Goal: Task Accomplishment & Management: Complete application form

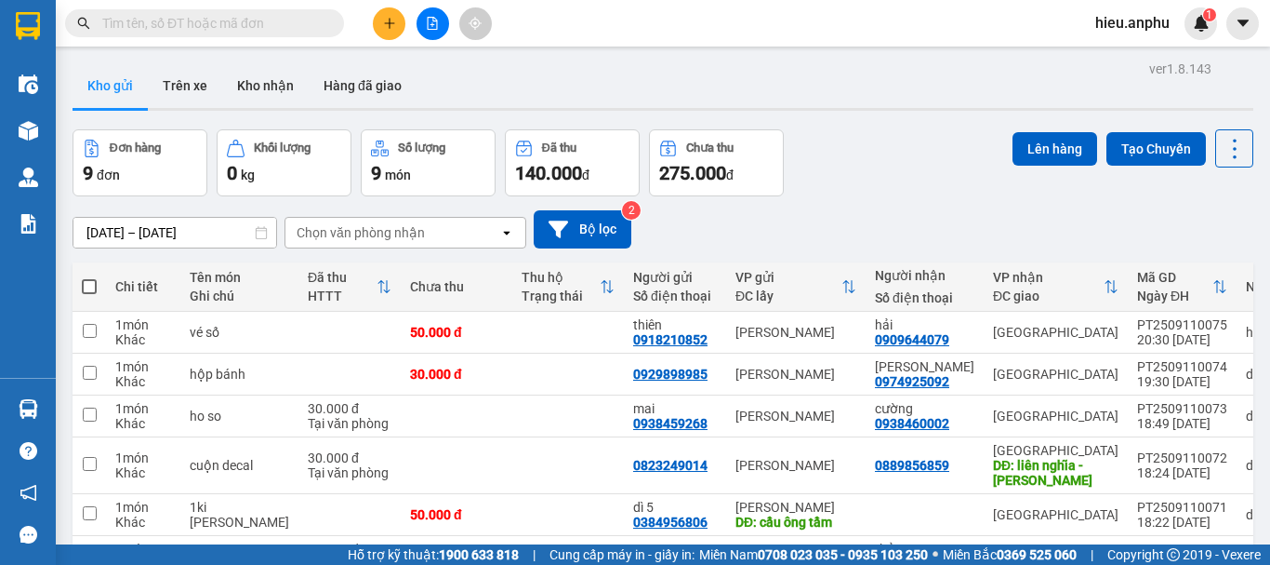
click at [1118, 18] on span "hieu.anphu" at bounding box center [1133, 22] width 104 height 23
click at [1110, 58] on span "Đăng xuất" at bounding box center [1149, 57] width 78 height 20
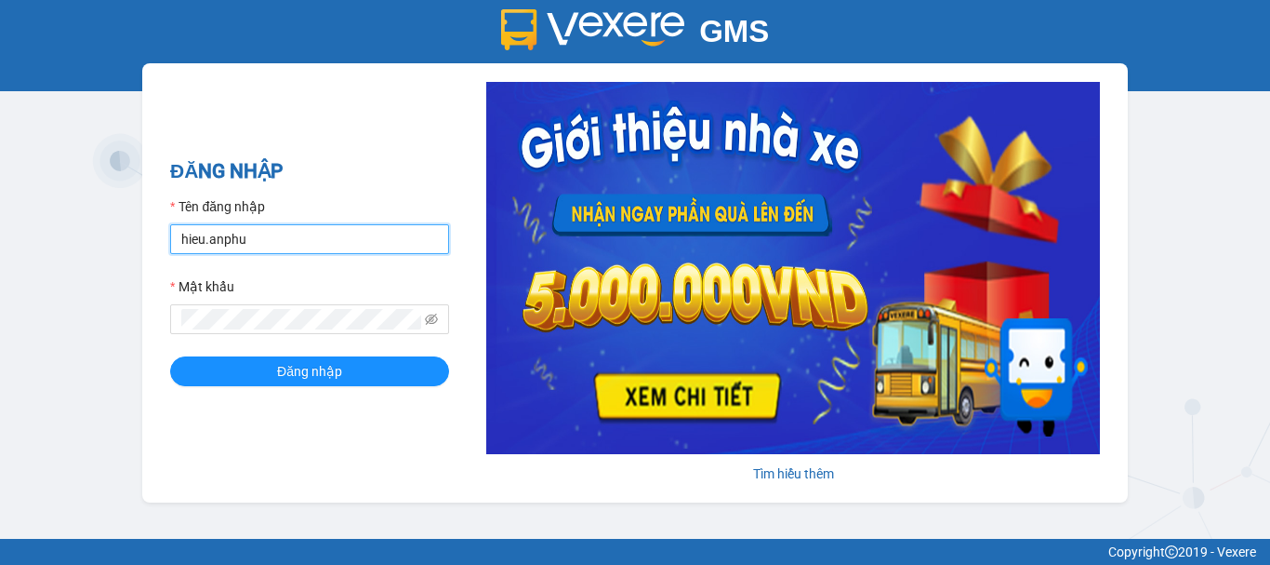
click at [271, 245] on input "hieu.anphu" at bounding box center [309, 239] width 279 height 30
type input "trung.anphu"
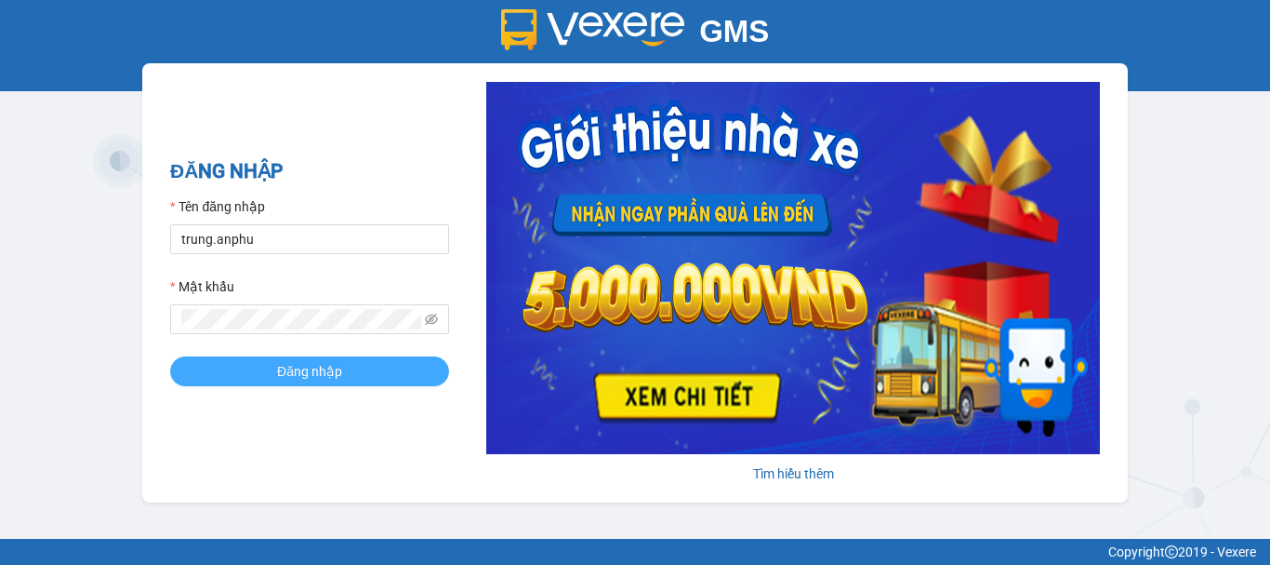
click at [297, 374] on span "Đăng nhập" at bounding box center [309, 371] width 65 height 20
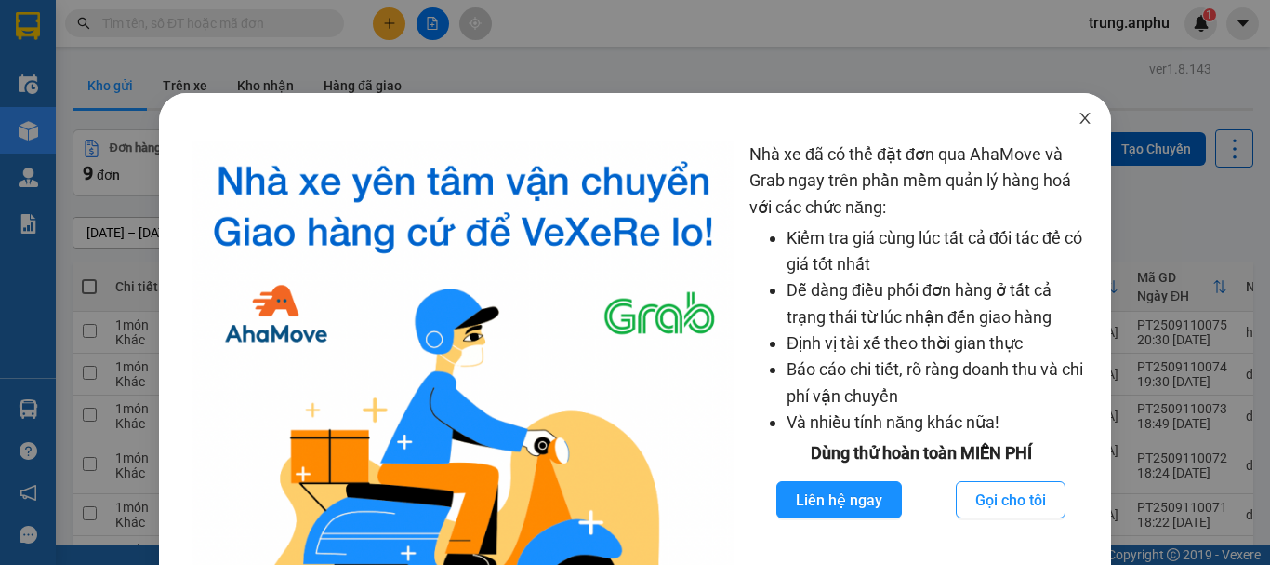
click at [1071, 108] on span "Close" at bounding box center [1085, 119] width 52 height 52
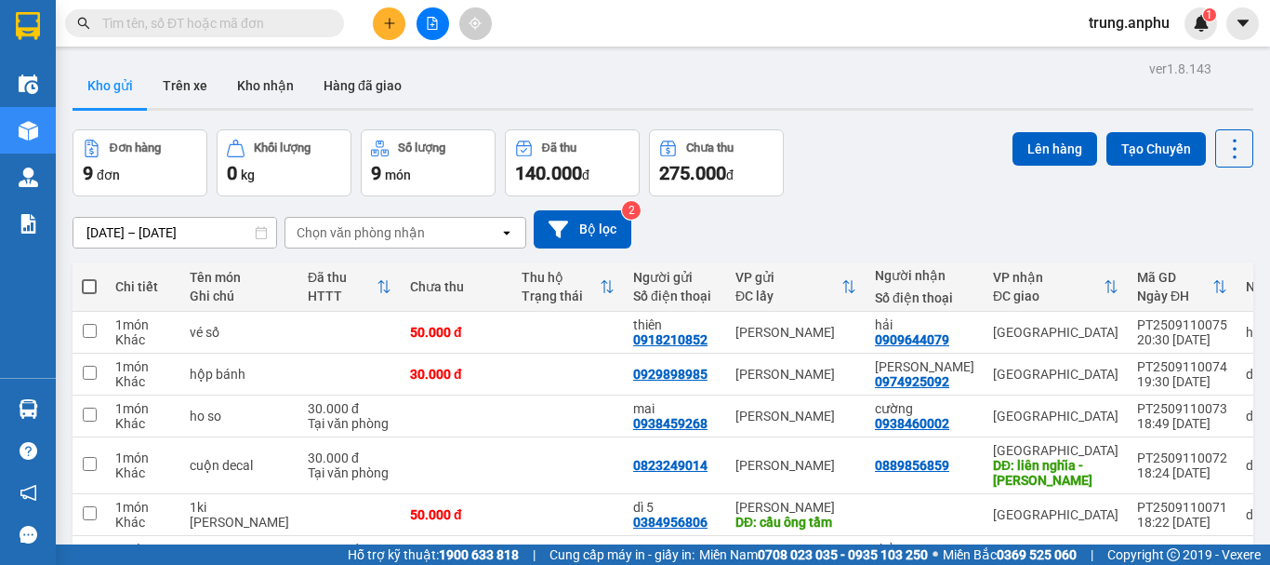
click at [208, 22] on input "text" at bounding box center [211, 23] width 219 height 20
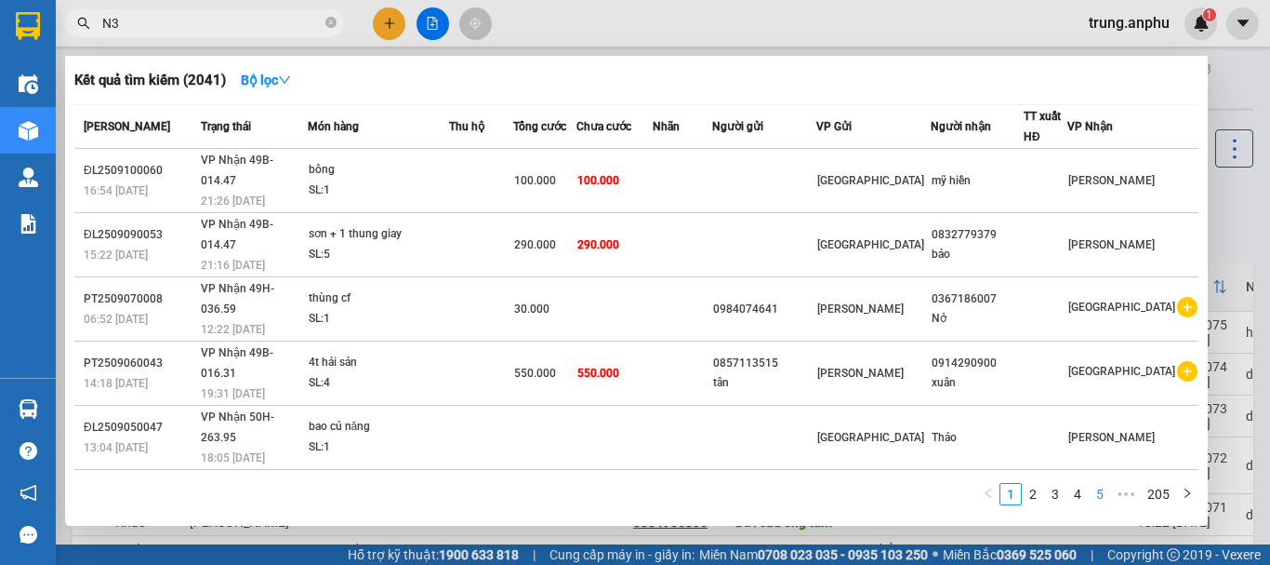
type input "N3"
click at [1100, 497] on link "5" at bounding box center [1100, 494] width 20 height 20
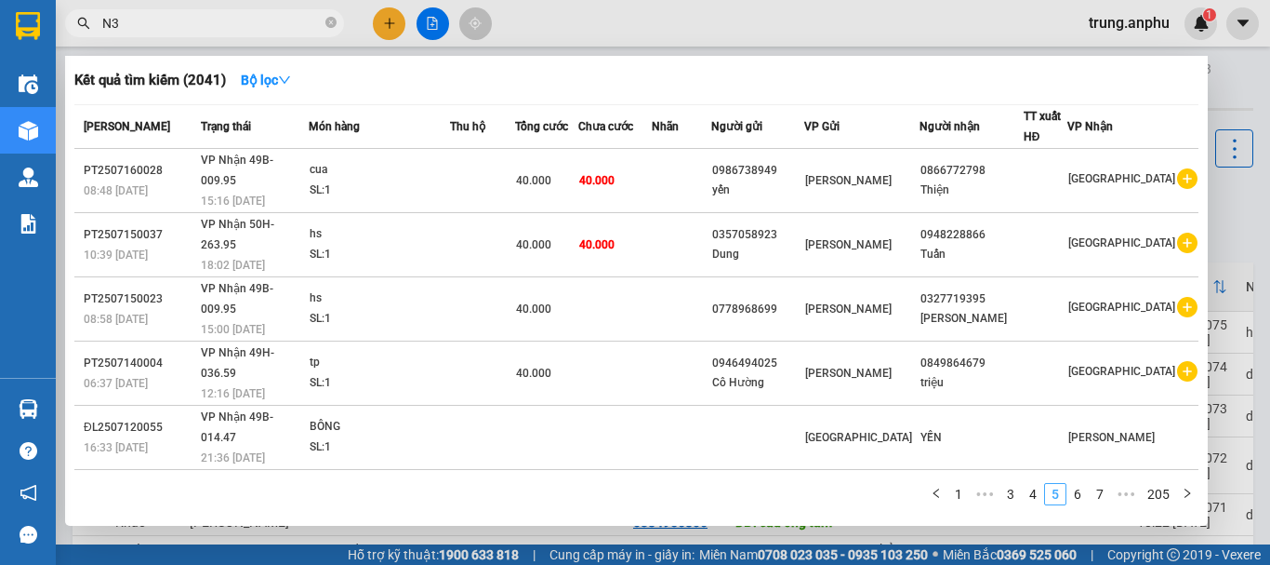
click at [1100, 497] on link "7" at bounding box center [1100, 494] width 20 height 20
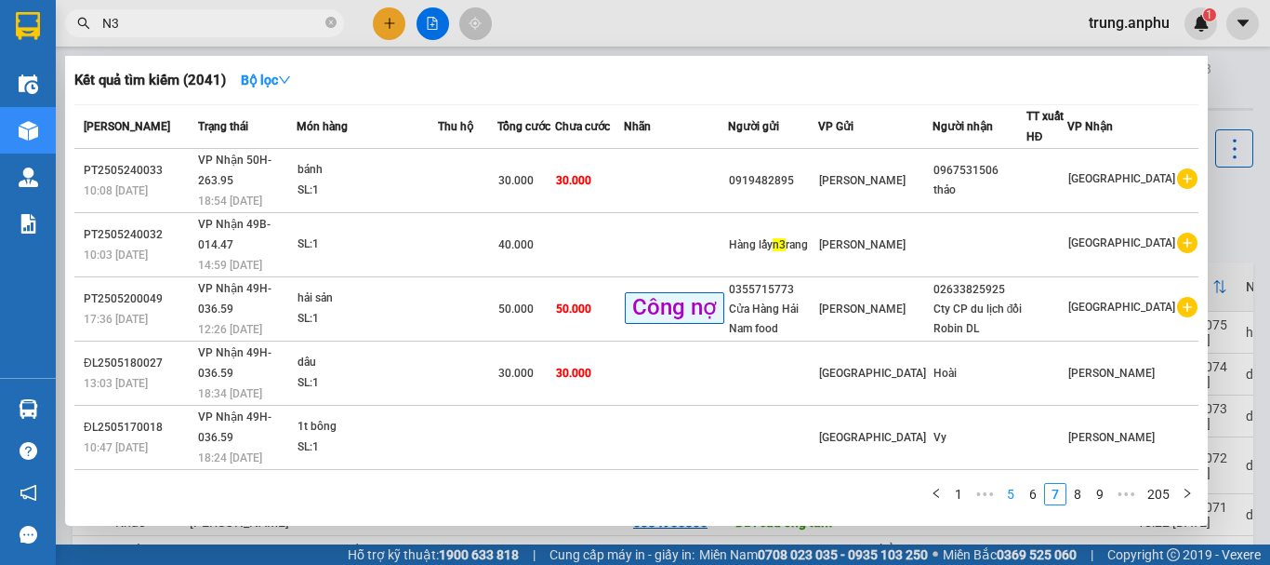
click at [1100, 497] on link "9" at bounding box center [1100, 494] width 20 height 20
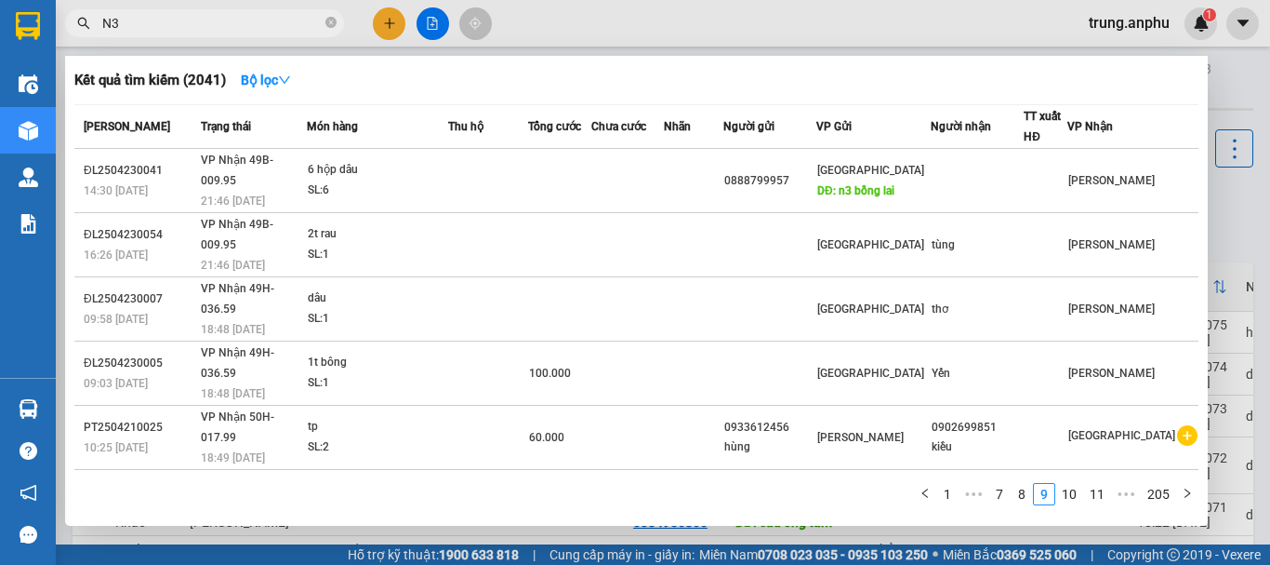
click at [1100, 497] on link "11" at bounding box center [1097, 494] width 26 height 20
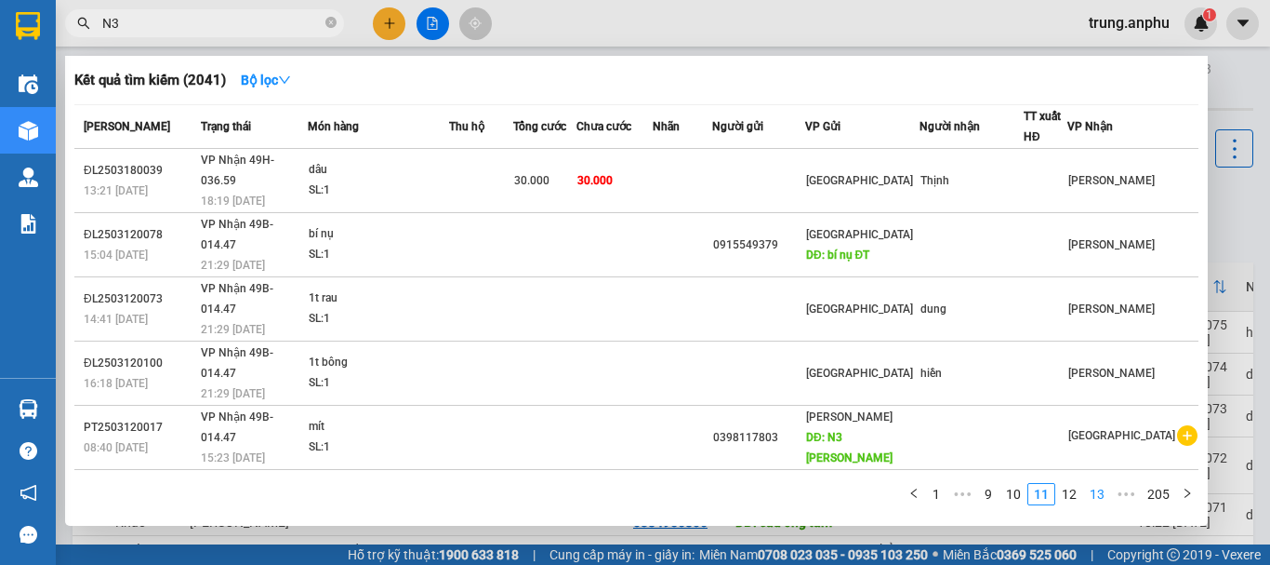
click at [1100, 497] on link "13" at bounding box center [1097, 494] width 26 height 20
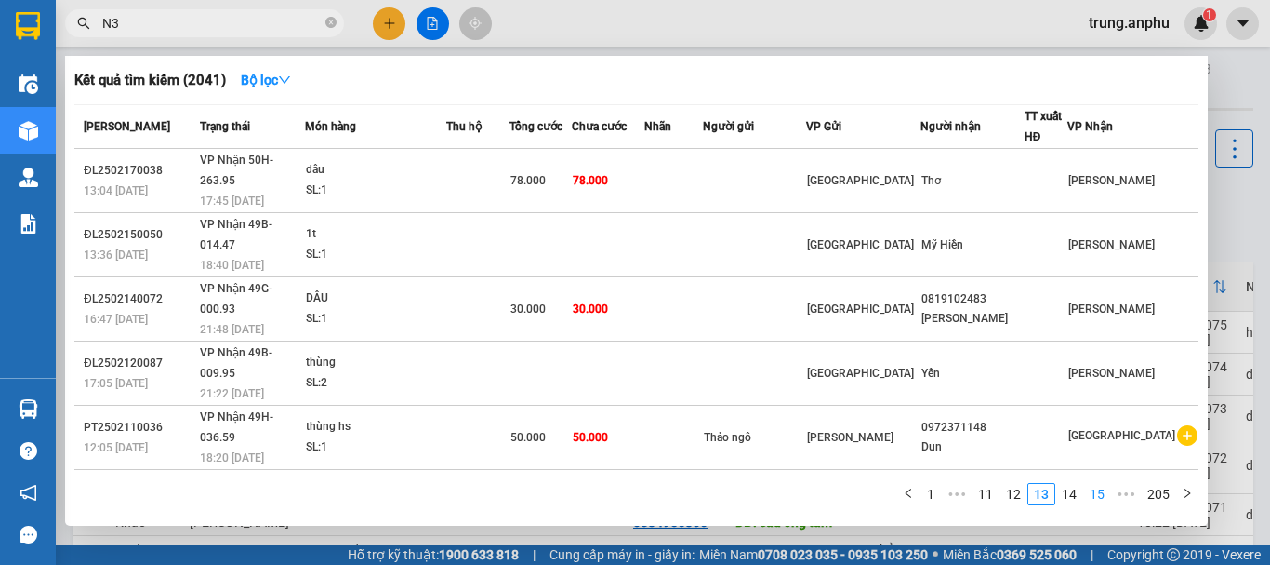
click at [1099, 497] on link "15" at bounding box center [1097, 494] width 26 height 20
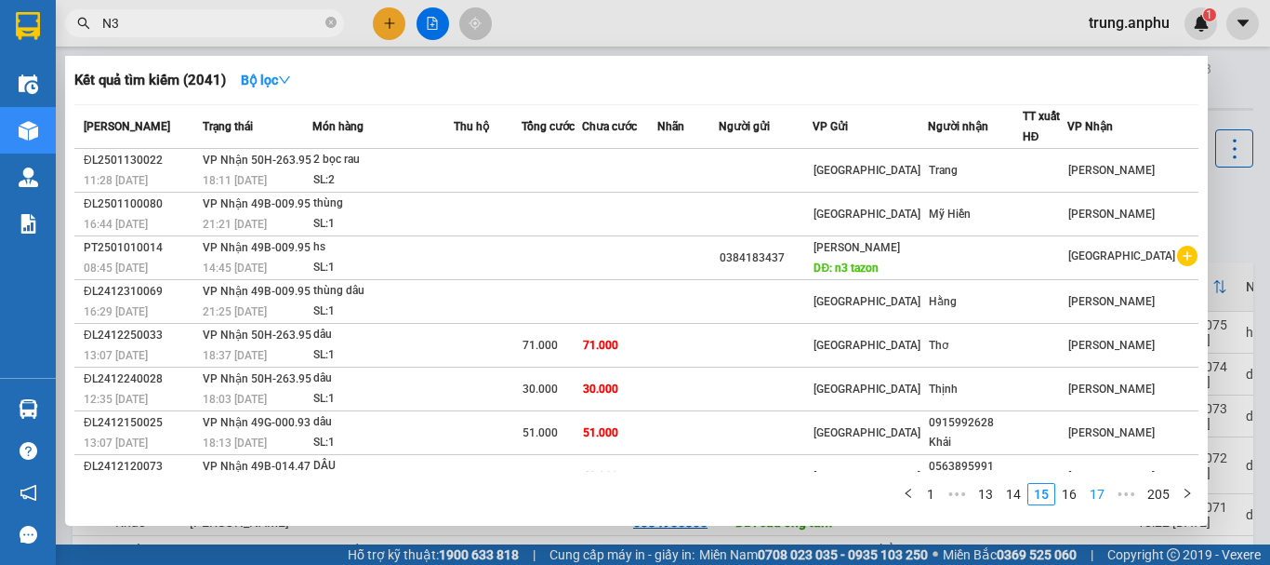
click at [1099, 497] on link "17" at bounding box center [1097, 494] width 26 height 20
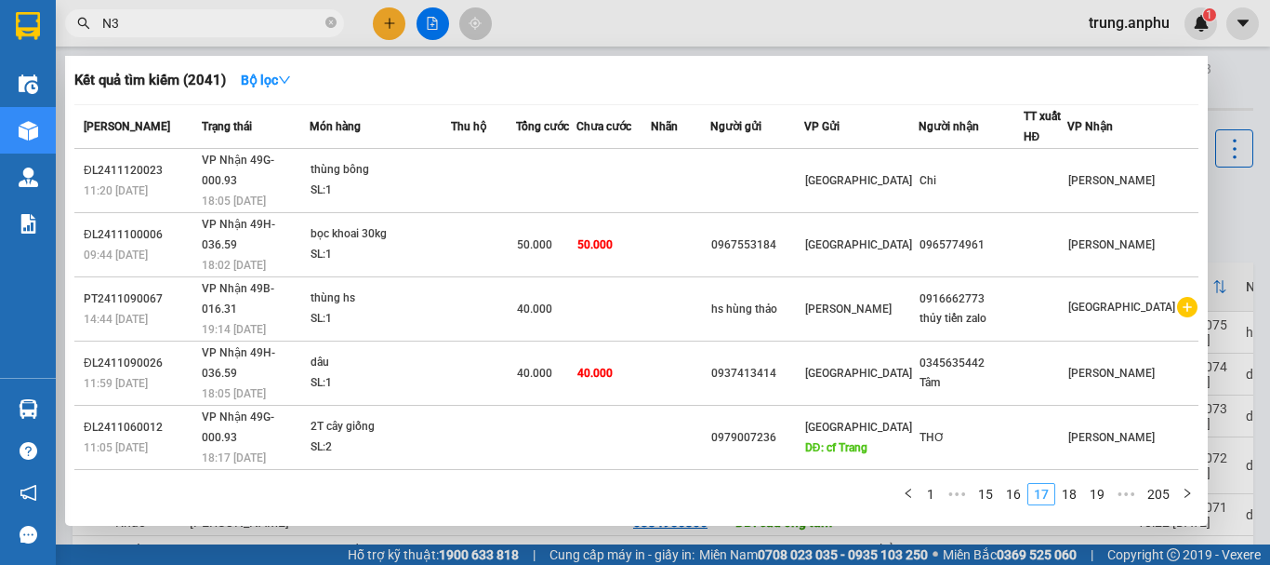
click at [1099, 497] on link "19" at bounding box center [1097, 494] width 26 height 20
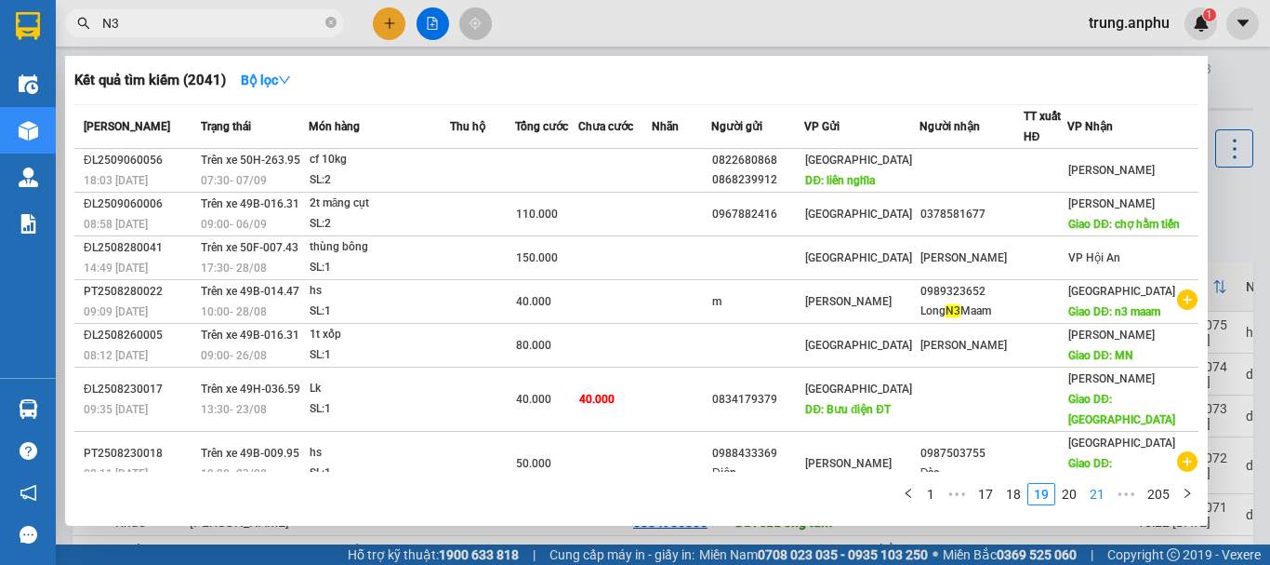
click at [1099, 497] on link "21" at bounding box center [1097, 494] width 26 height 20
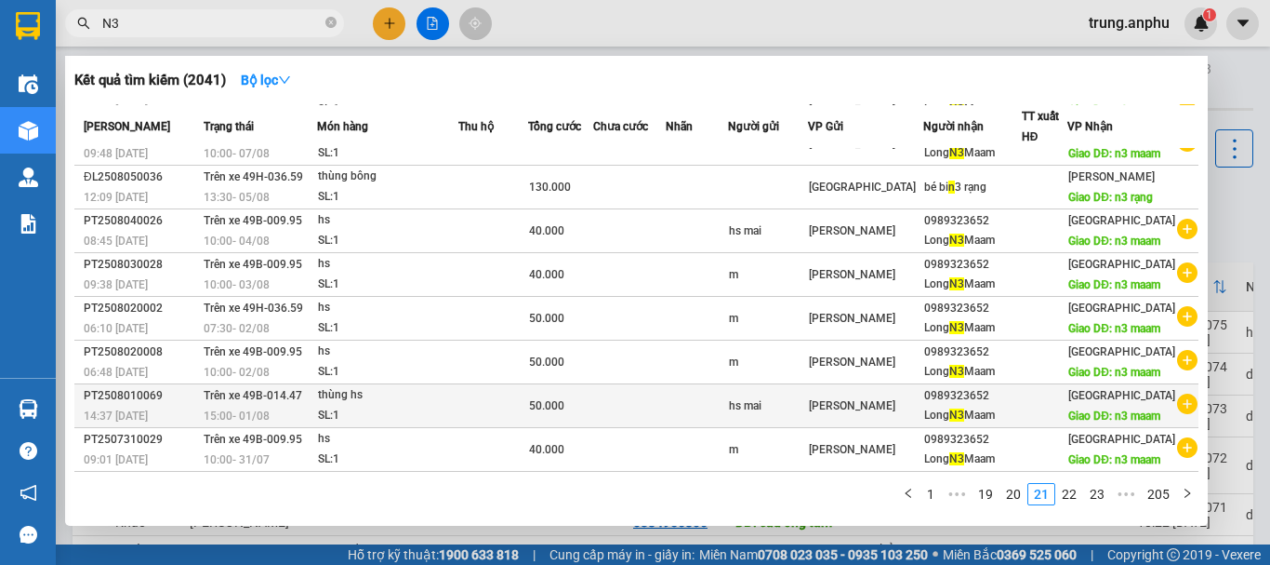
scroll to position [299, 0]
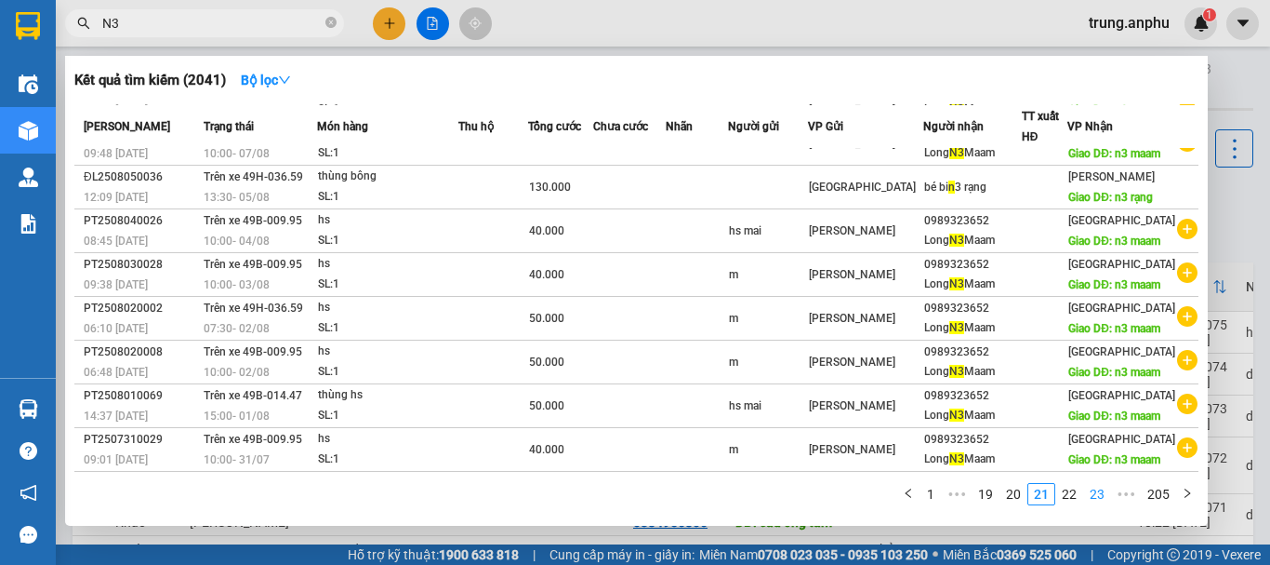
click at [1092, 497] on link "23" at bounding box center [1097, 494] width 26 height 20
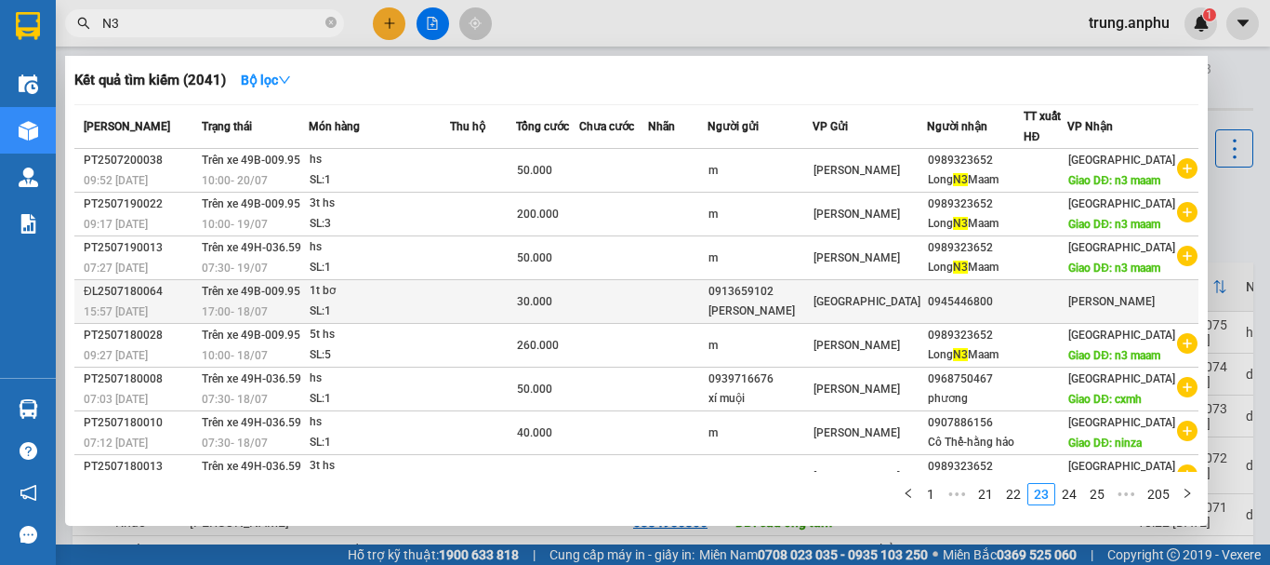
scroll to position [278, 0]
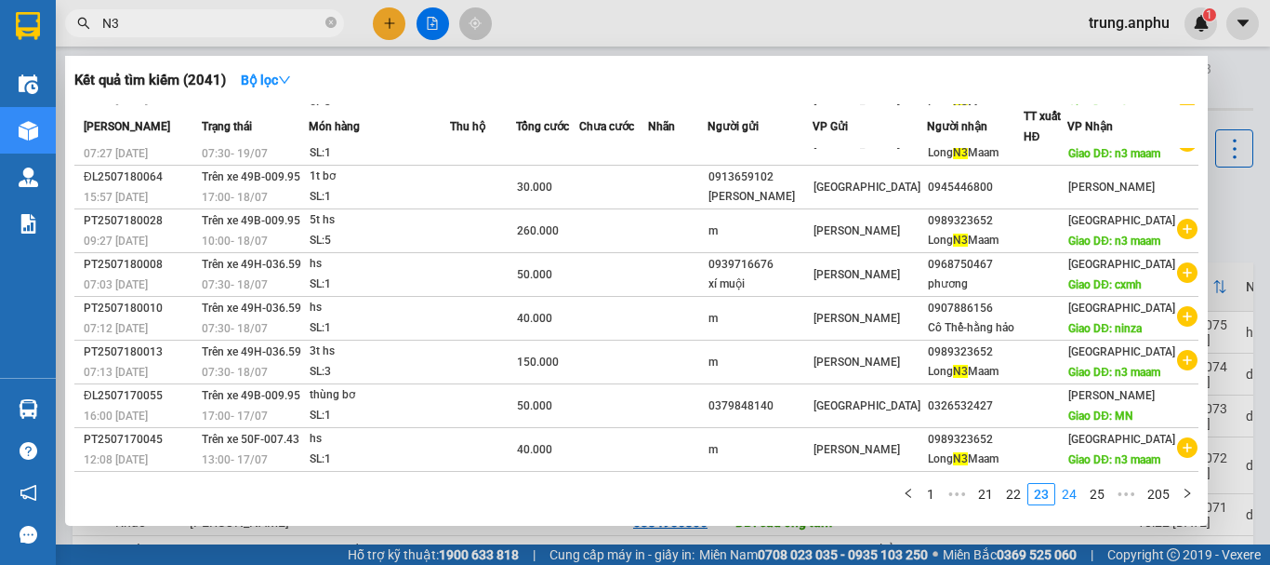
click at [1073, 493] on link "24" at bounding box center [1070, 494] width 26 height 20
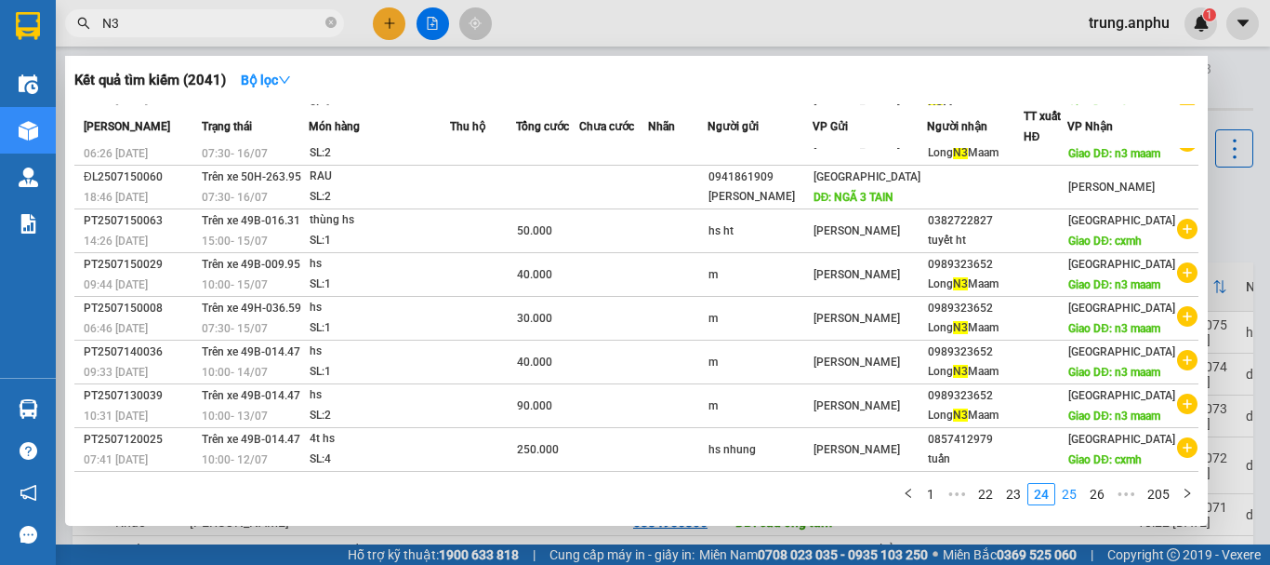
click at [1075, 500] on link "25" at bounding box center [1070, 494] width 26 height 20
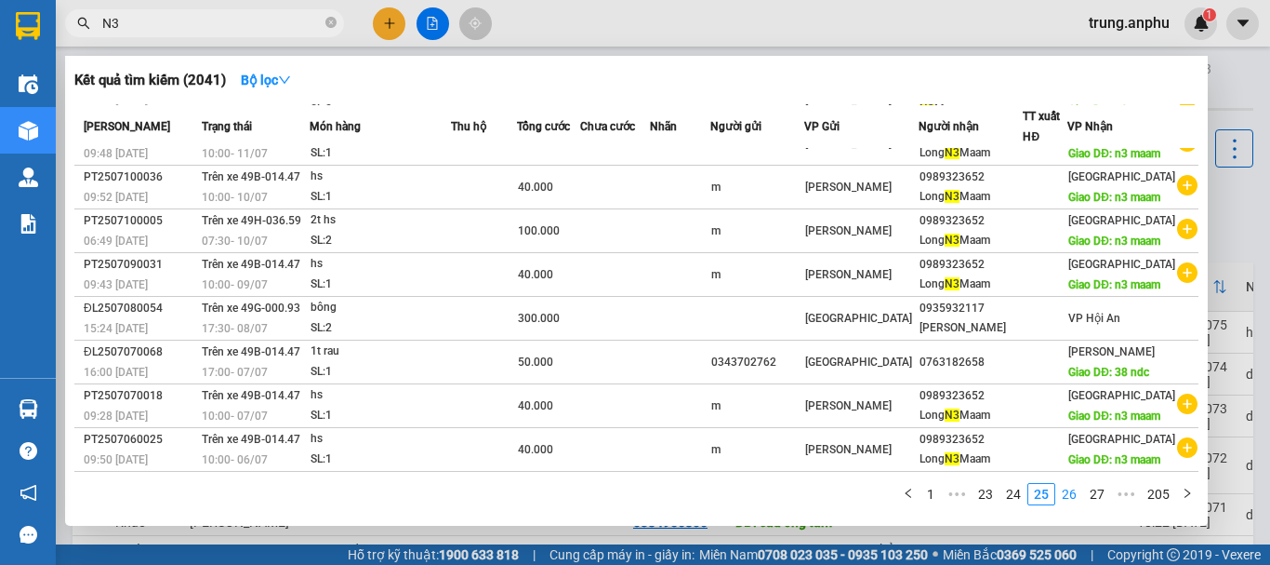
click at [1078, 490] on link "26" at bounding box center [1070, 494] width 26 height 20
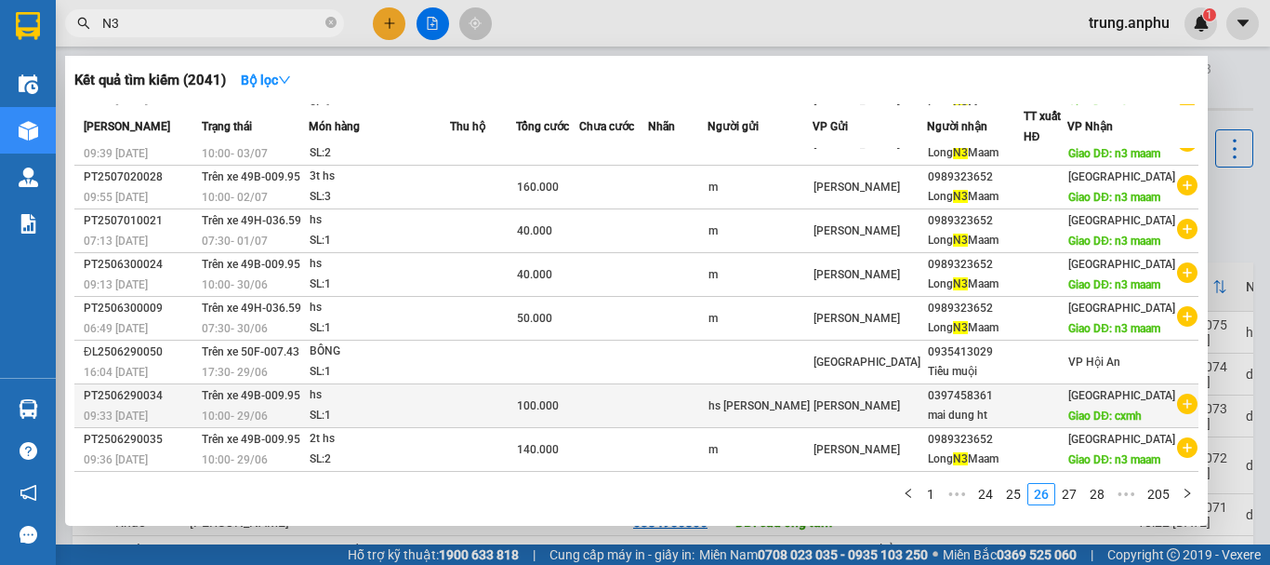
scroll to position [299, 0]
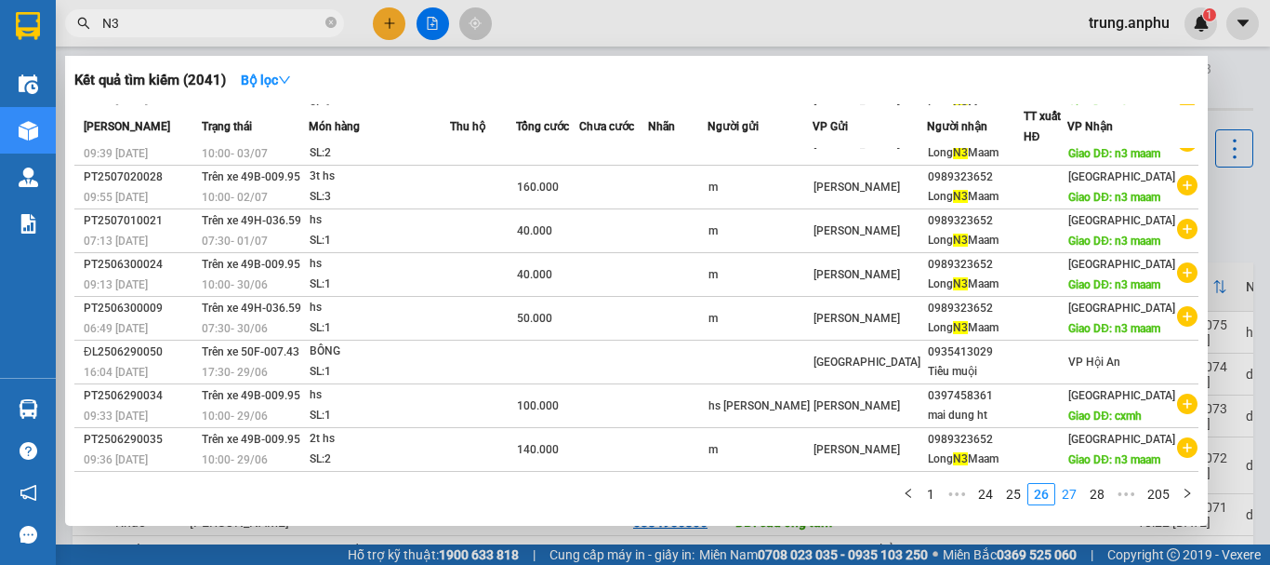
click at [1063, 498] on link "27" at bounding box center [1070, 494] width 26 height 20
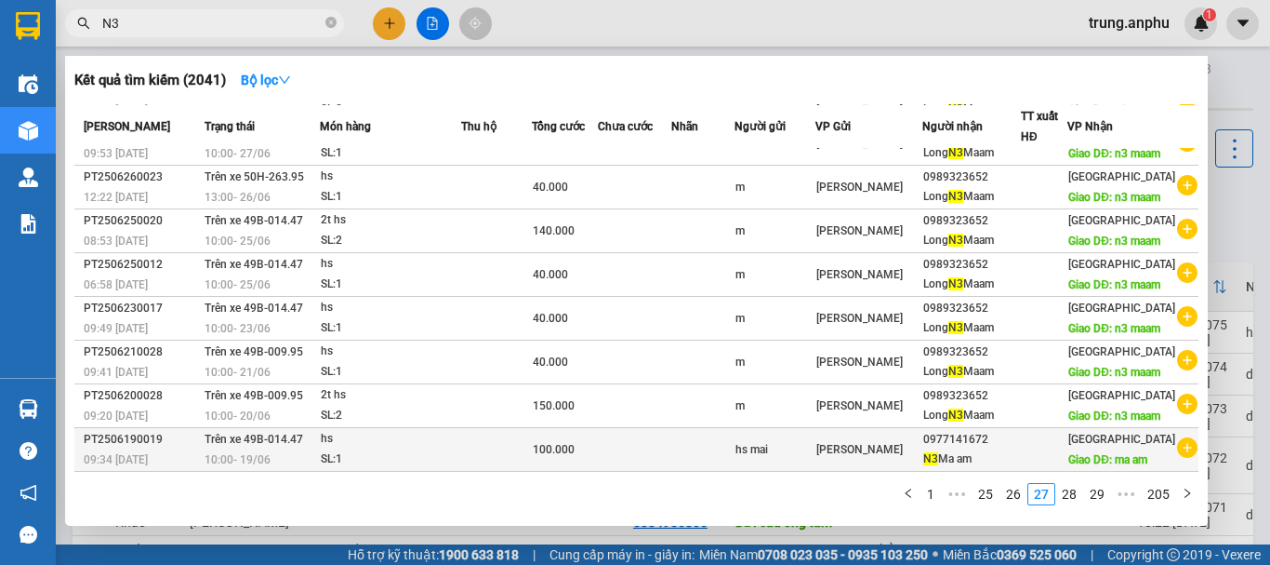
scroll to position [319, 0]
click at [1177, 437] on icon "plus-circle" at bounding box center [1187, 447] width 20 height 20
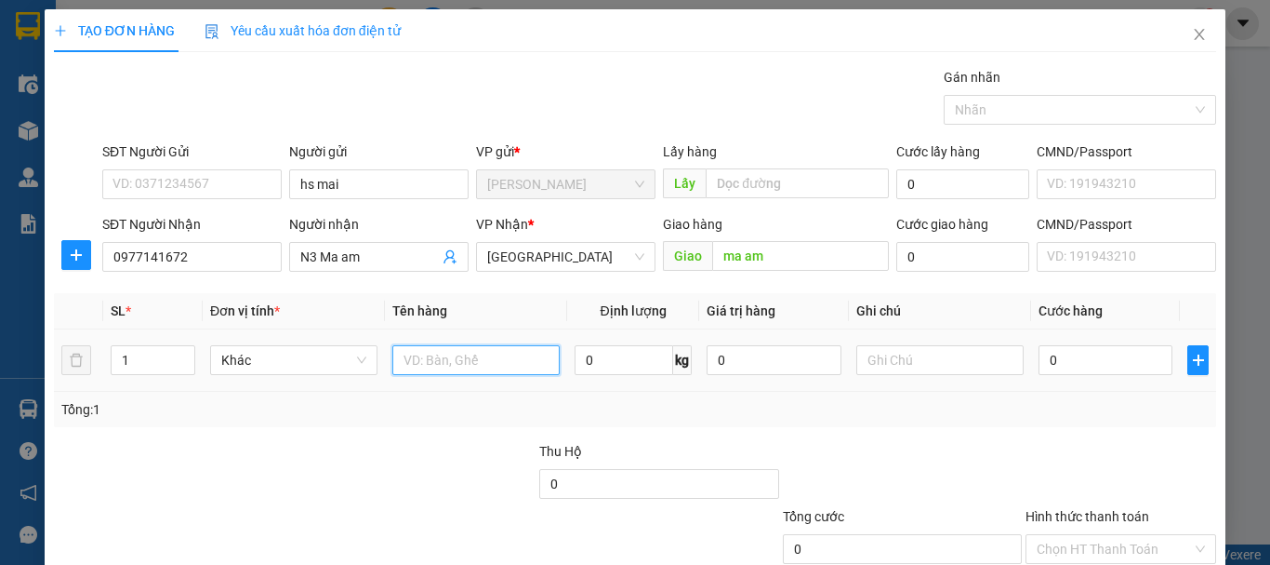
click at [459, 362] on input "text" at bounding box center [475, 360] width 167 height 30
type input "hs"
click at [1053, 372] on div "0" at bounding box center [1106, 359] width 134 height 37
click at [1054, 371] on input "0" at bounding box center [1106, 360] width 134 height 30
type input "1"
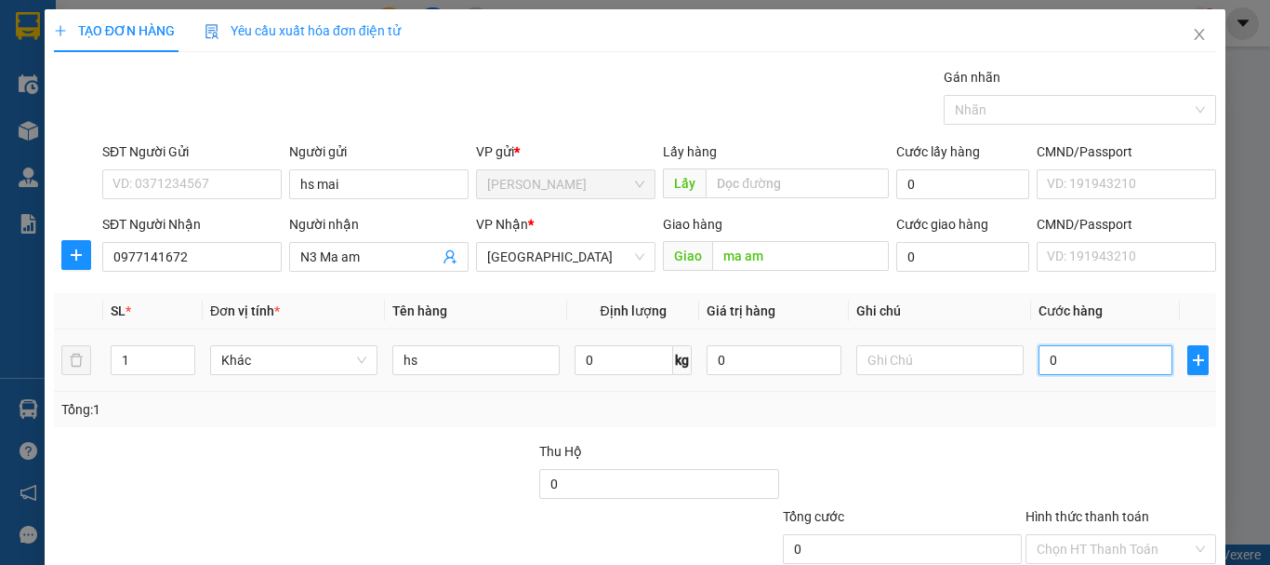
type input "1"
type input "10"
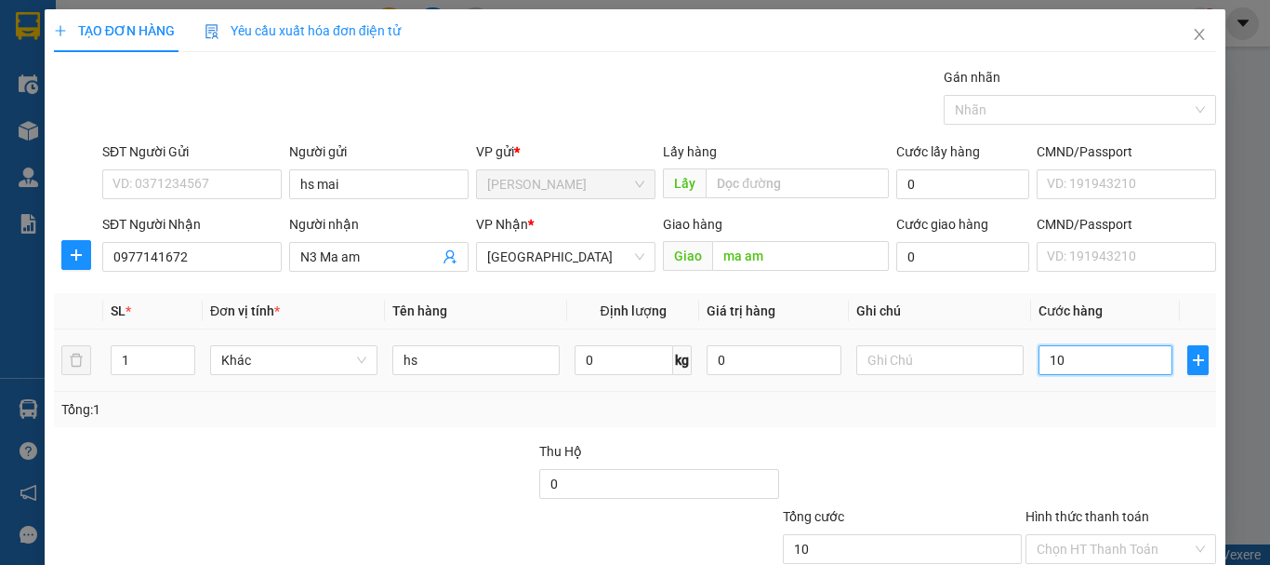
type input "100"
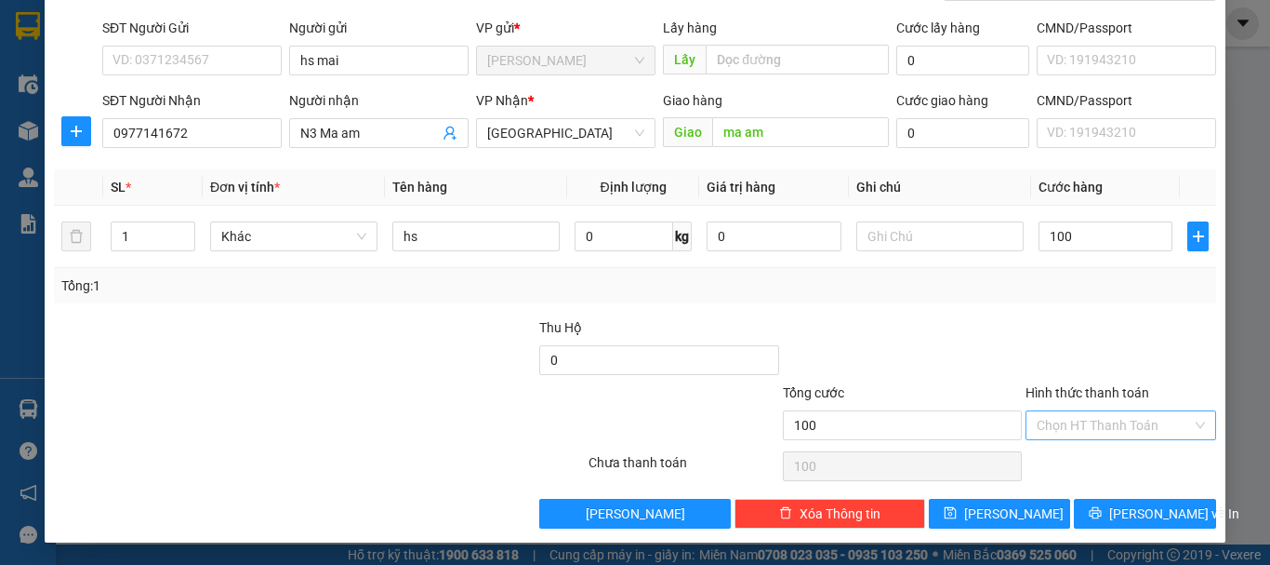
click at [1123, 421] on input "Hình thức thanh toán" at bounding box center [1114, 425] width 155 height 28
type input "100.000"
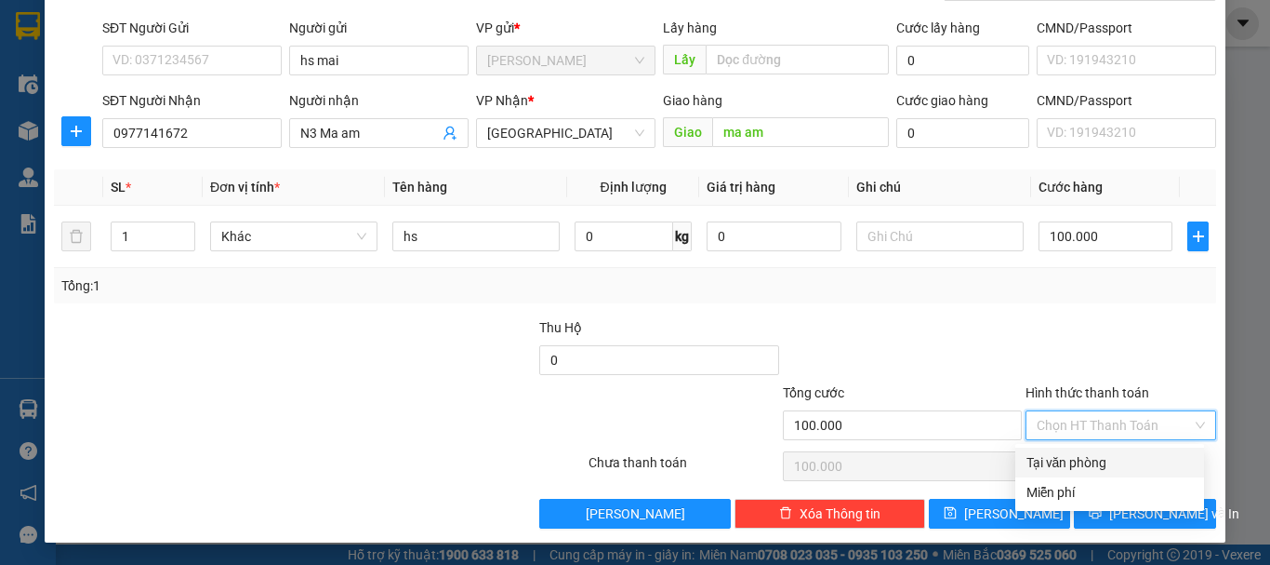
click at [1101, 457] on div "Tại văn phòng" at bounding box center [1110, 462] width 166 height 20
type input "0"
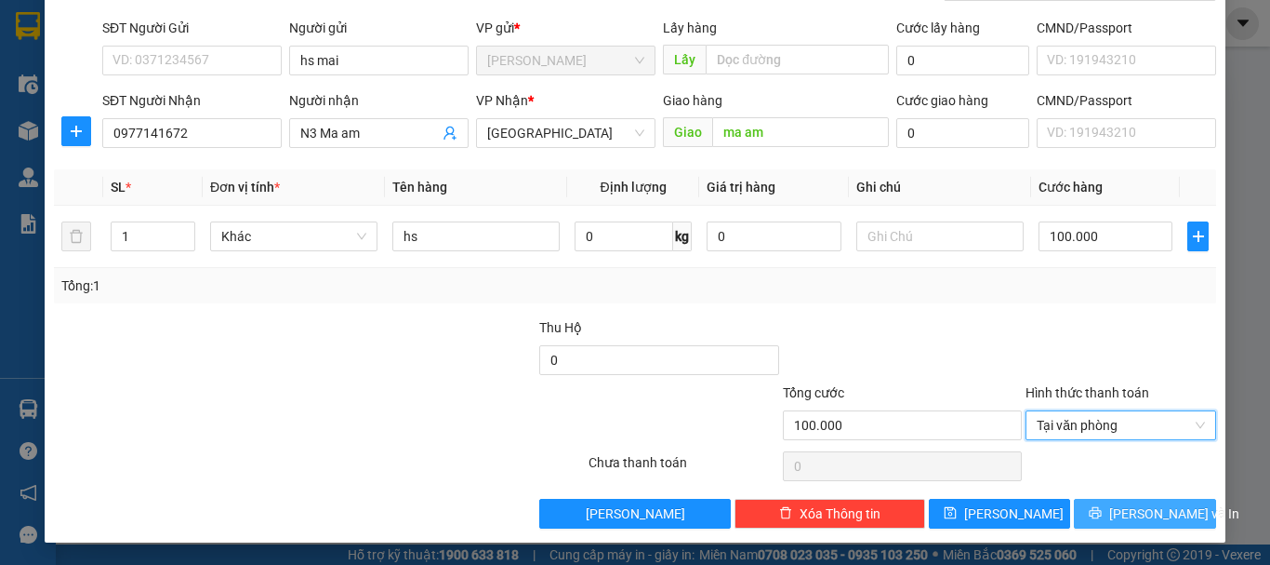
click at [1128, 517] on span "Lưu và In" at bounding box center [1175, 513] width 130 height 20
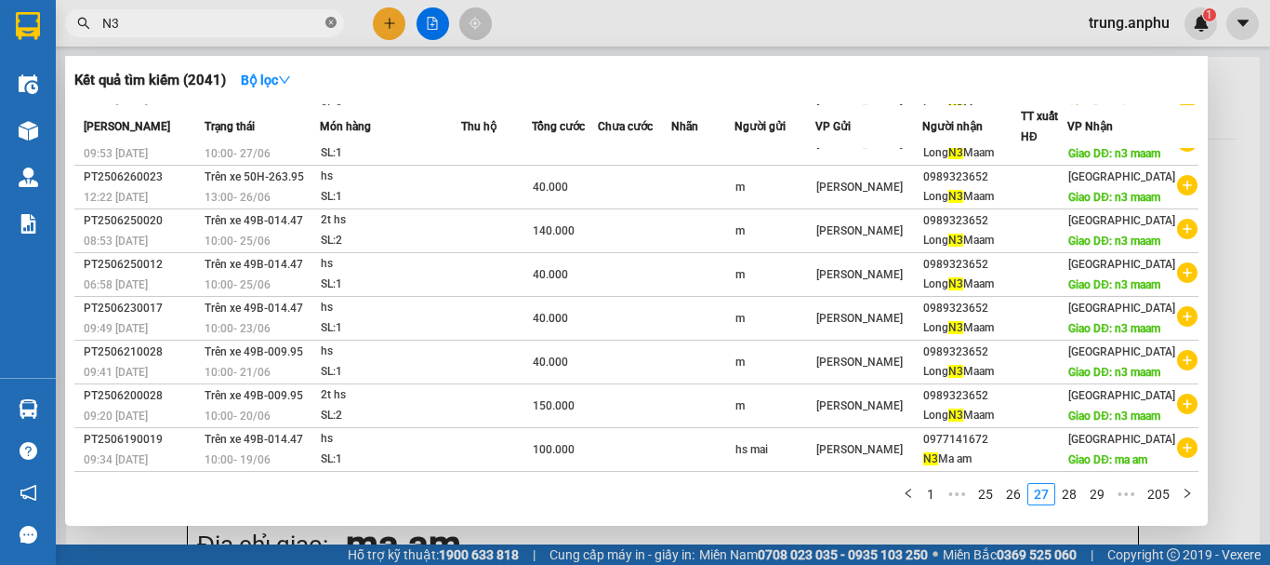
click at [332, 24] on icon "close-circle" at bounding box center [331, 22] width 11 height 11
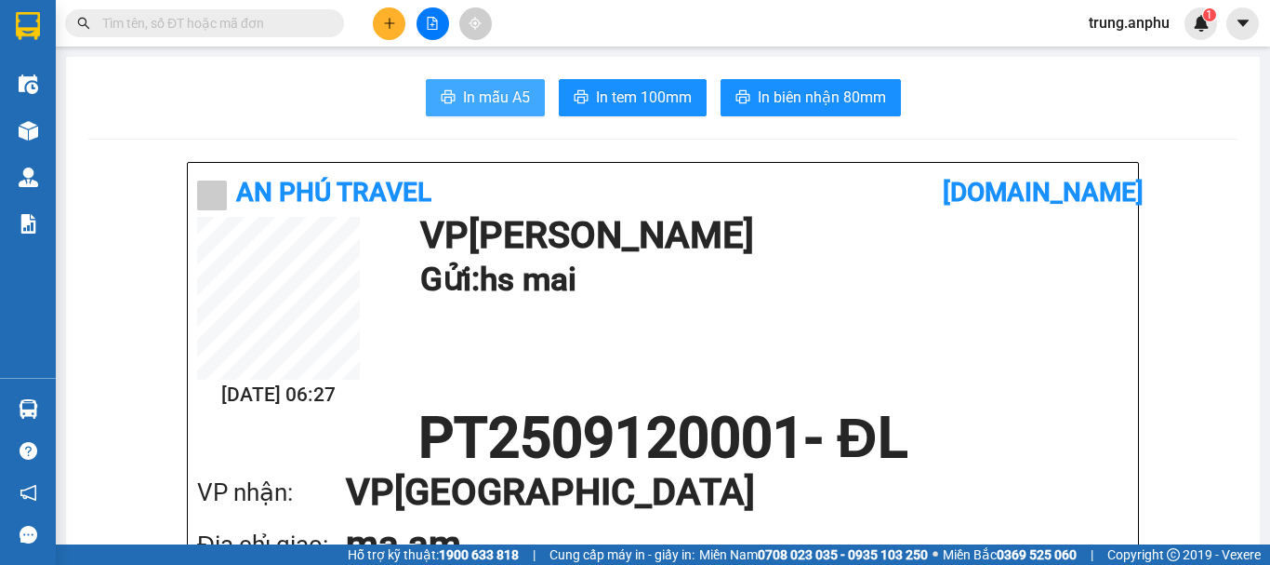
click at [490, 91] on span "In mẫu A5" at bounding box center [496, 97] width 67 height 23
click at [288, 20] on input "text" at bounding box center [211, 23] width 219 height 20
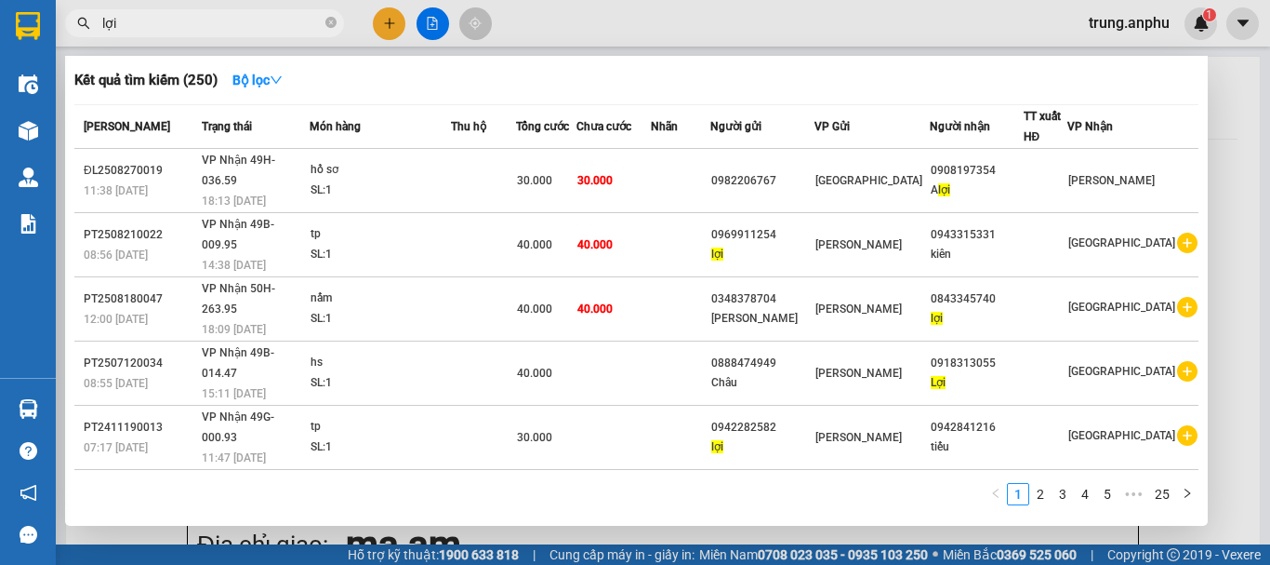
scroll to position [176, 0]
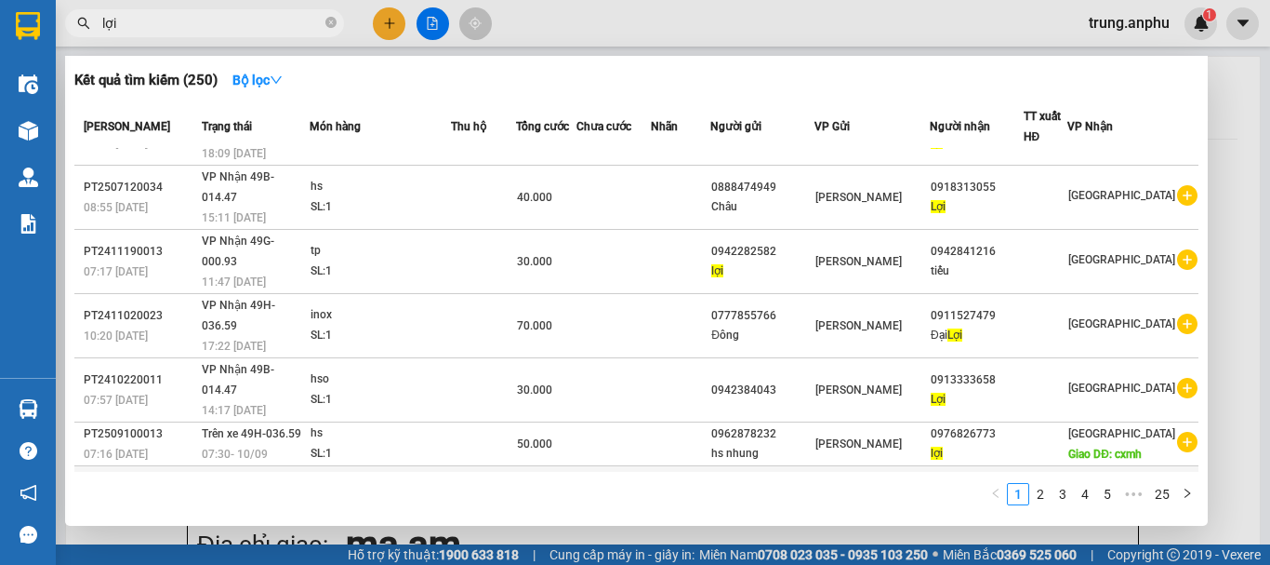
type input "lợi"
click at [1177, 475] on icon "plus-circle" at bounding box center [1187, 485] width 20 height 20
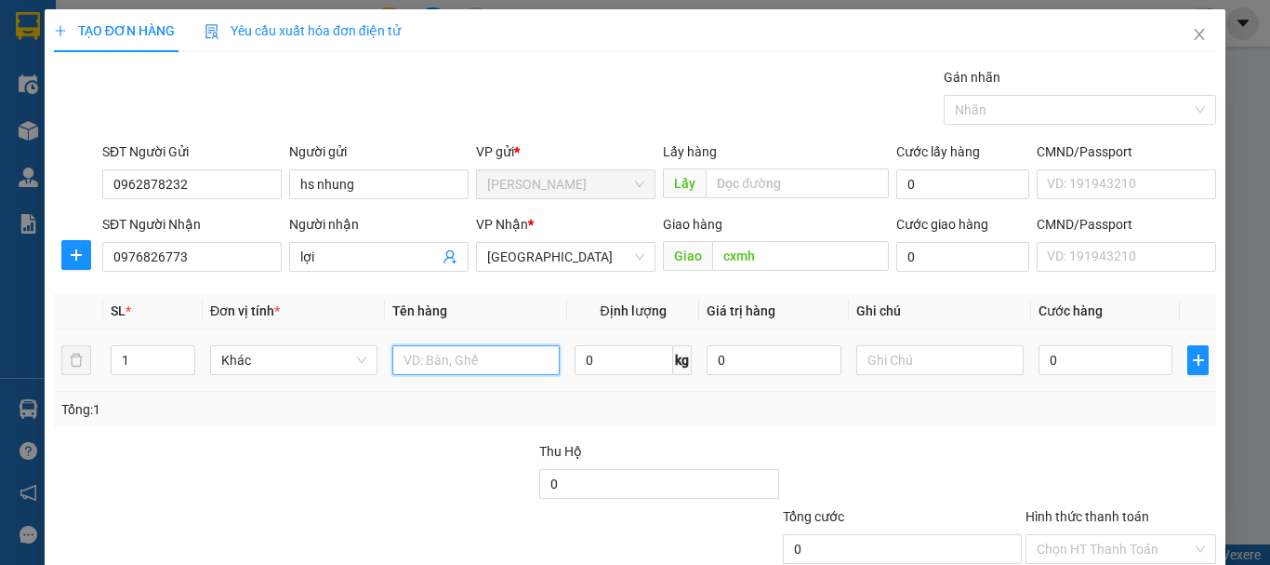
click at [494, 370] on input "text" at bounding box center [475, 360] width 167 height 30
type input "hs"
click at [1070, 364] on input "0" at bounding box center [1106, 360] width 134 height 30
type input "5"
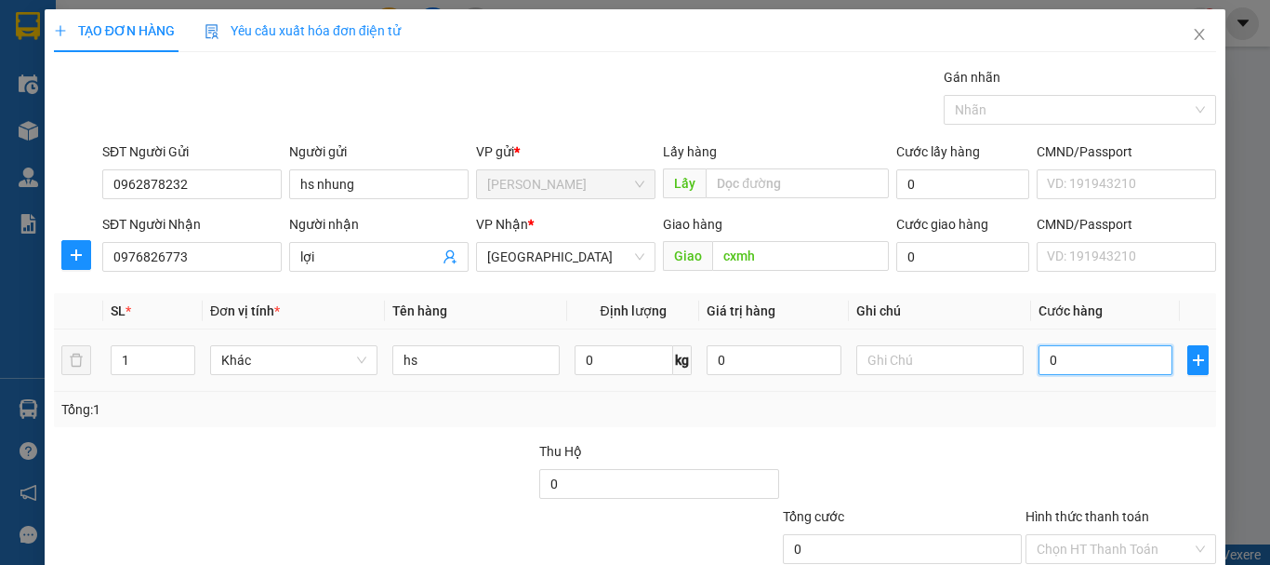
type input "5"
type input "50"
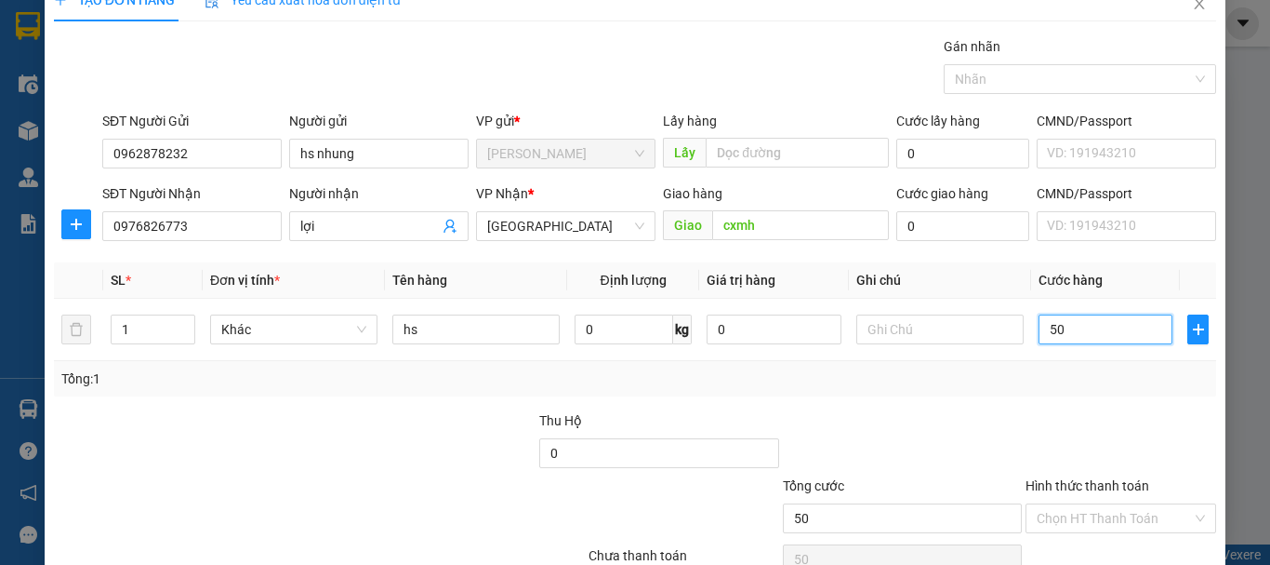
scroll to position [124, 0]
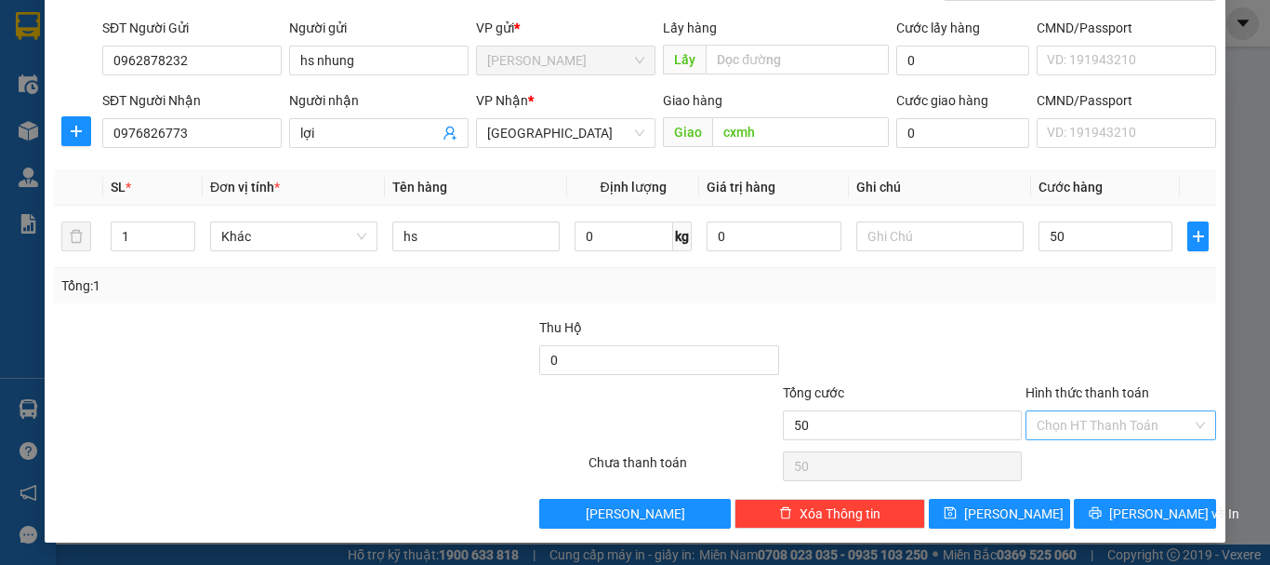
type input "50.000"
click at [1097, 428] on input "Hình thức thanh toán" at bounding box center [1114, 425] width 155 height 28
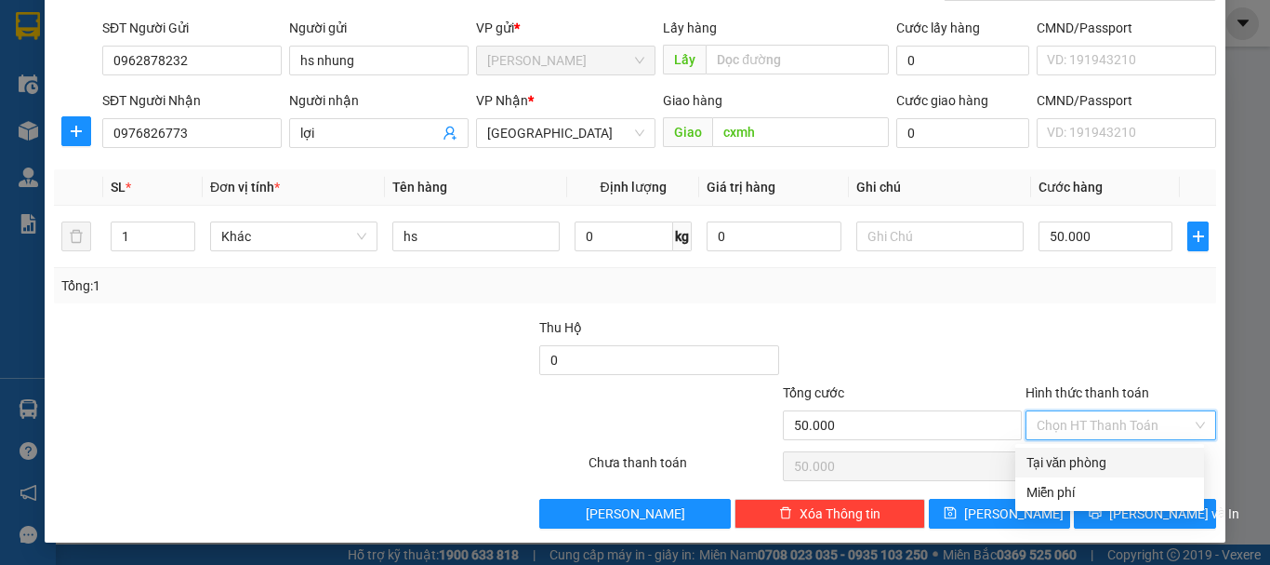
click at [1094, 464] on div "Tại văn phòng" at bounding box center [1110, 462] width 166 height 20
type input "0"
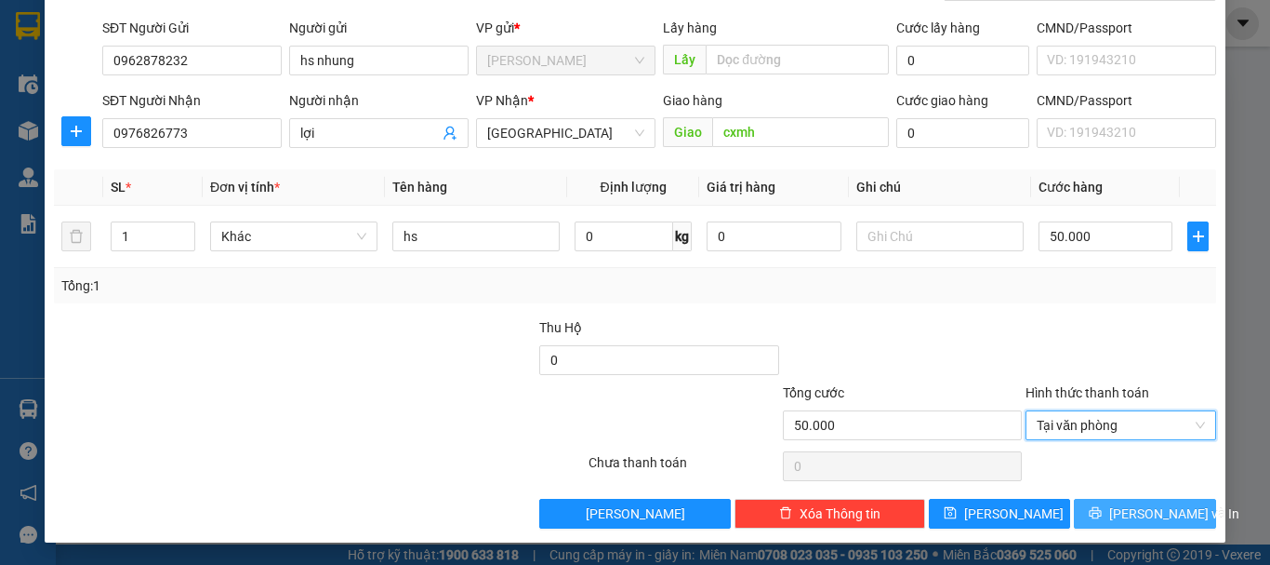
click at [1134, 506] on span "Lưu và In" at bounding box center [1175, 513] width 130 height 20
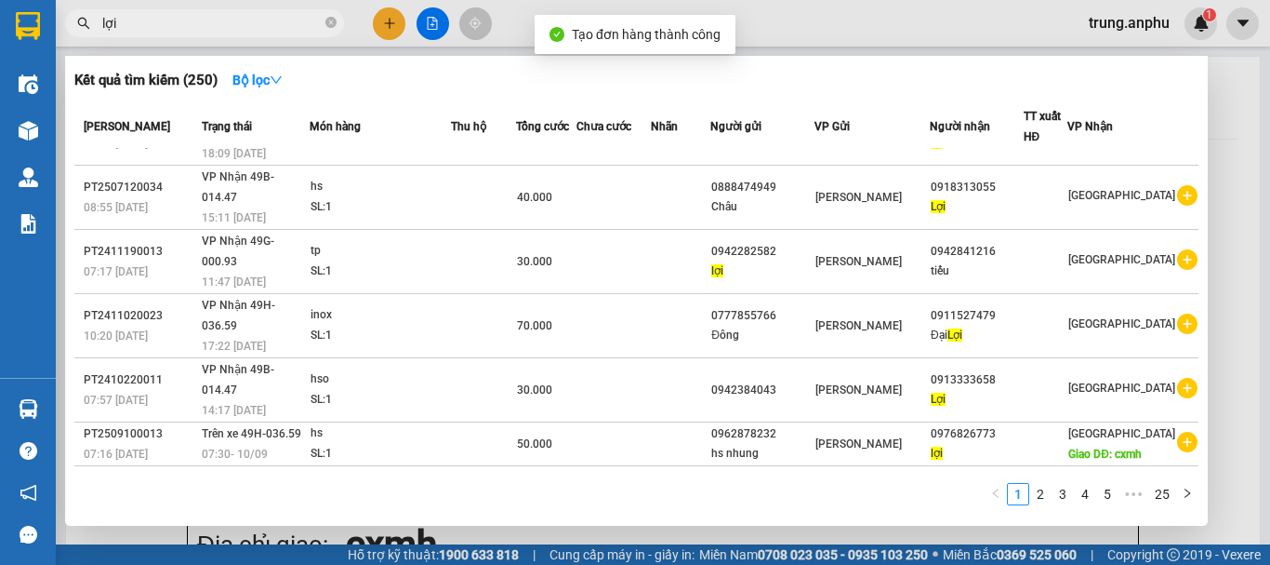
click at [434, 20] on div at bounding box center [635, 282] width 1270 height 565
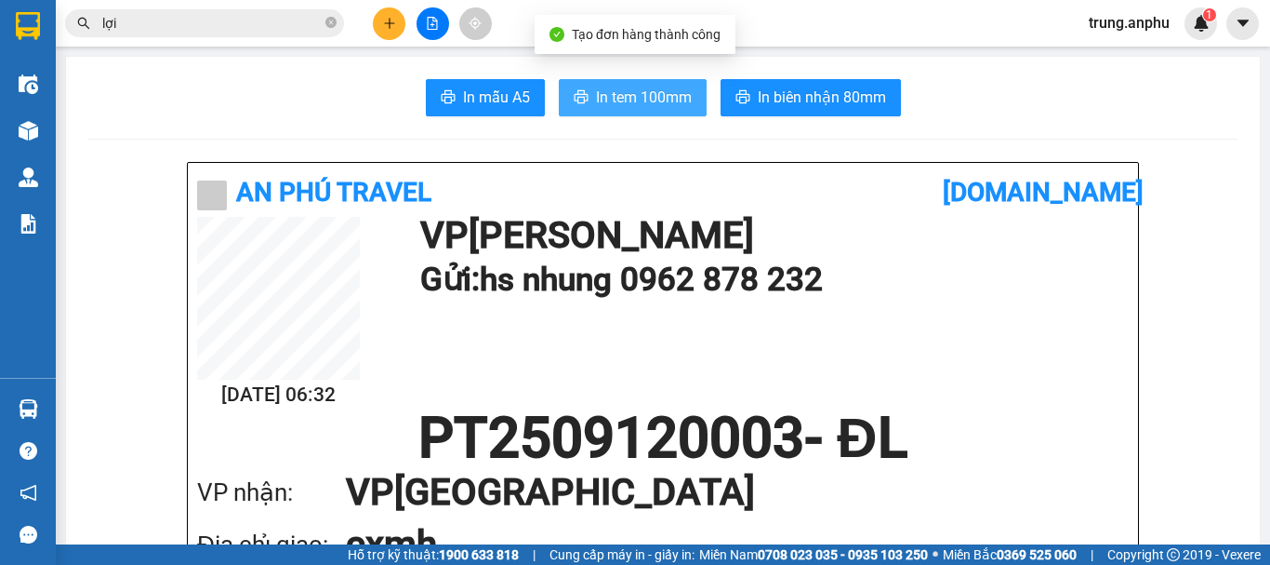
click at [596, 97] on span "In tem 100mm" at bounding box center [644, 97] width 96 height 23
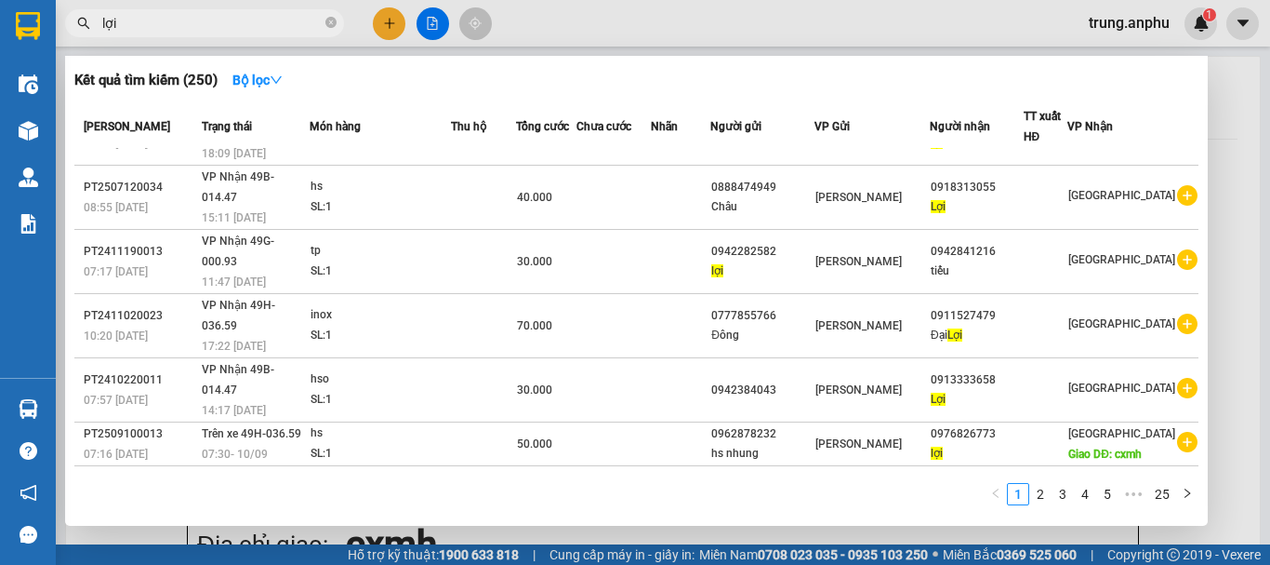
click at [337, 20] on span "lợi" at bounding box center [204, 23] width 279 height 28
click at [329, 23] on icon "close-circle" at bounding box center [331, 22] width 11 height 11
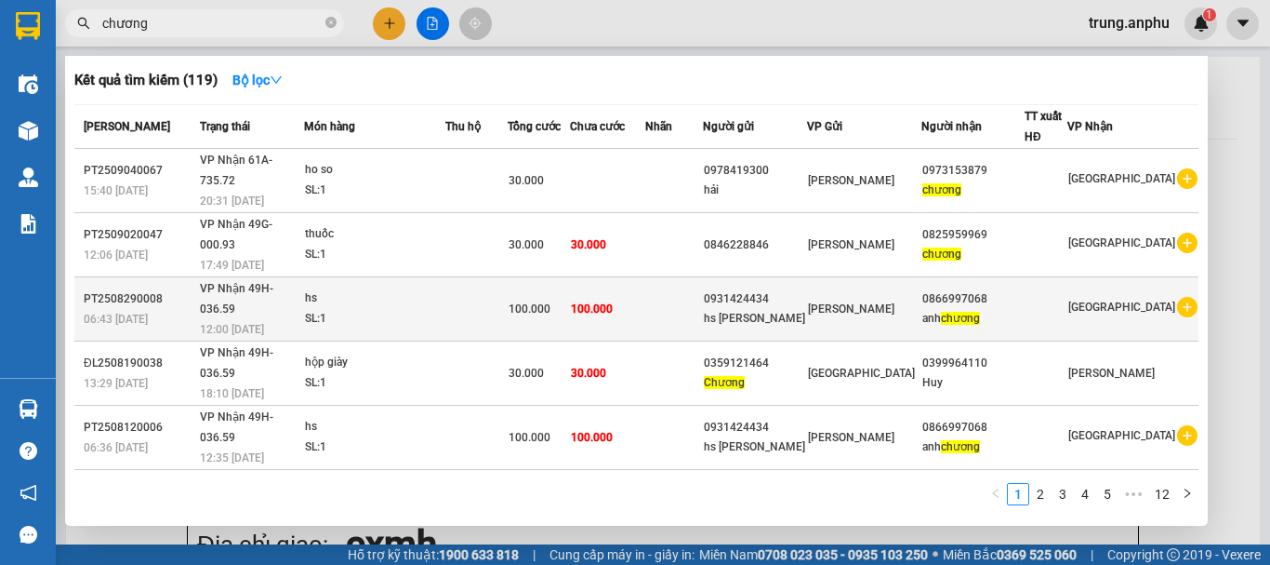
type input "chương"
click at [1177, 297] on icon "plus-circle" at bounding box center [1187, 307] width 20 height 20
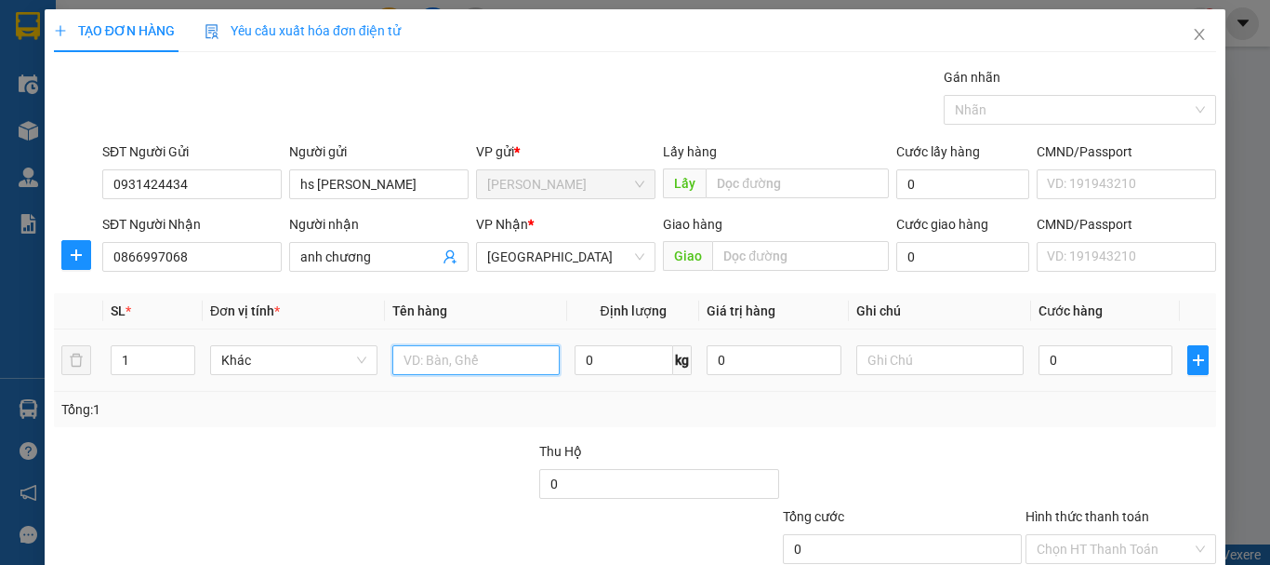
click at [444, 366] on input "text" at bounding box center [475, 360] width 167 height 30
type input "hs"
click at [1063, 360] on input "0" at bounding box center [1106, 360] width 134 height 30
type input "1"
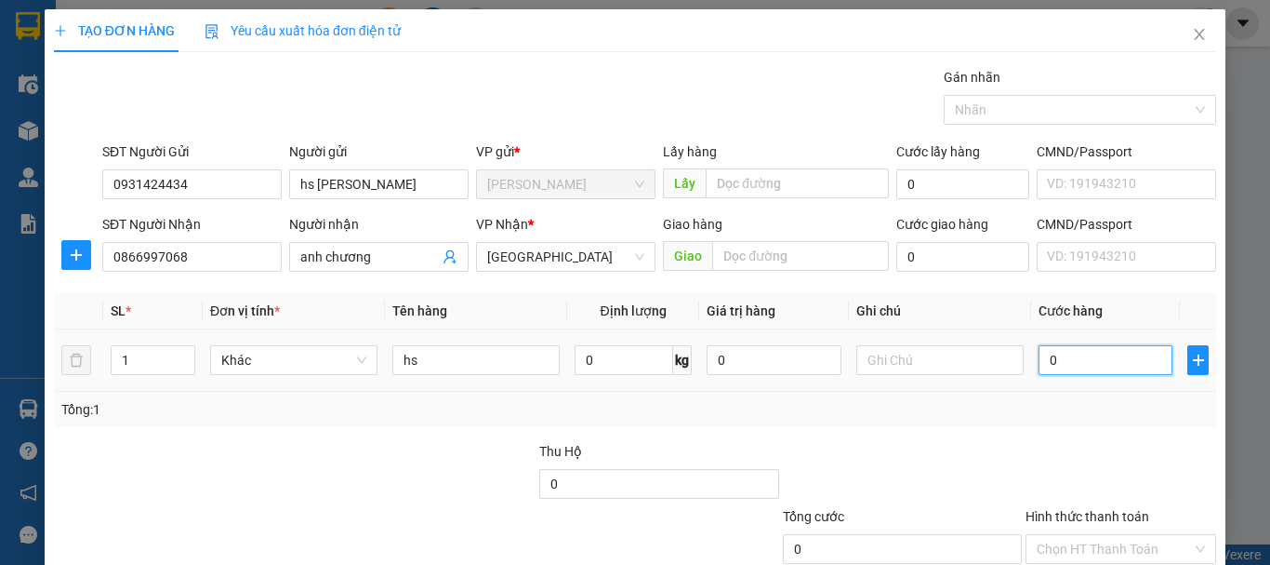
type input "1"
type input "10"
type input "100"
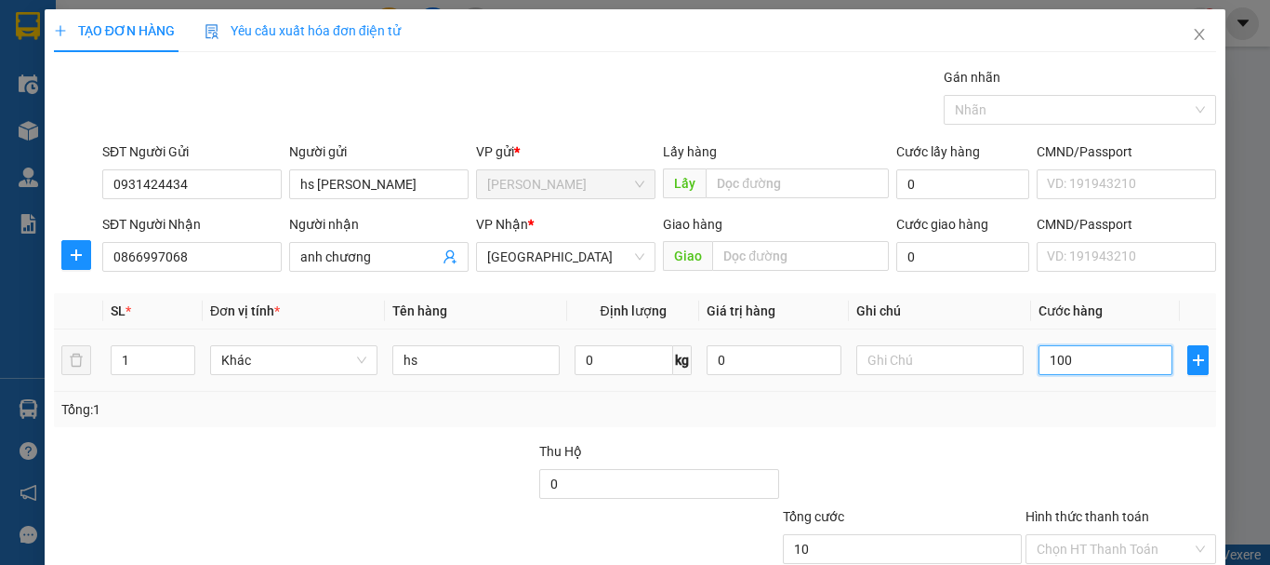
type input "100"
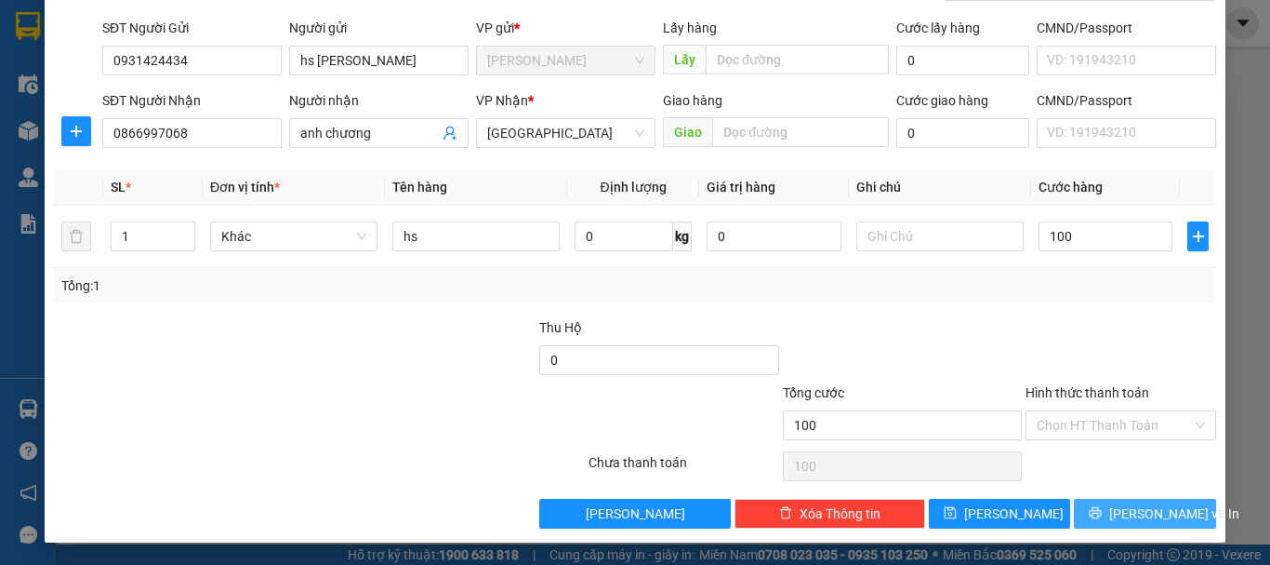
type input "100.000"
click at [1102, 508] on icon "printer" at bounding box center [1096, 513] width 12 height 12
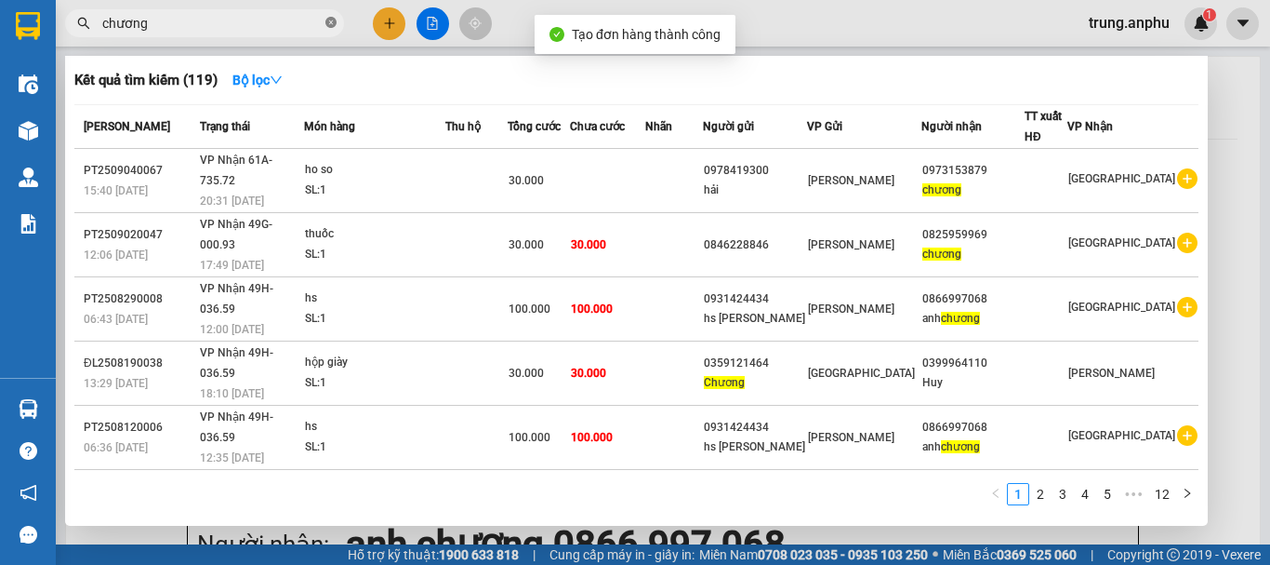
click at [330, 20] on icon "close-circle" at bounding box center [331, 22] width 11 height 11
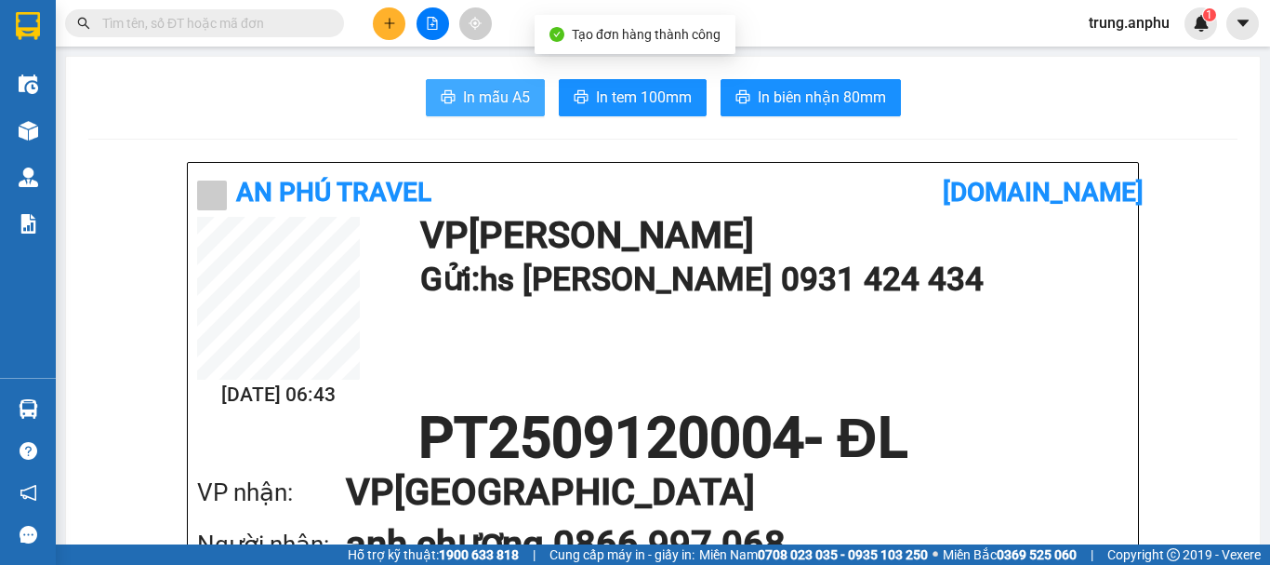
click at [519, 93] on span "In mẫu A5" at bounding box center [496, 97] width 67 height 23
click at [139, 30] on input "text" at bounding box center [211, 23] width 219 height 20
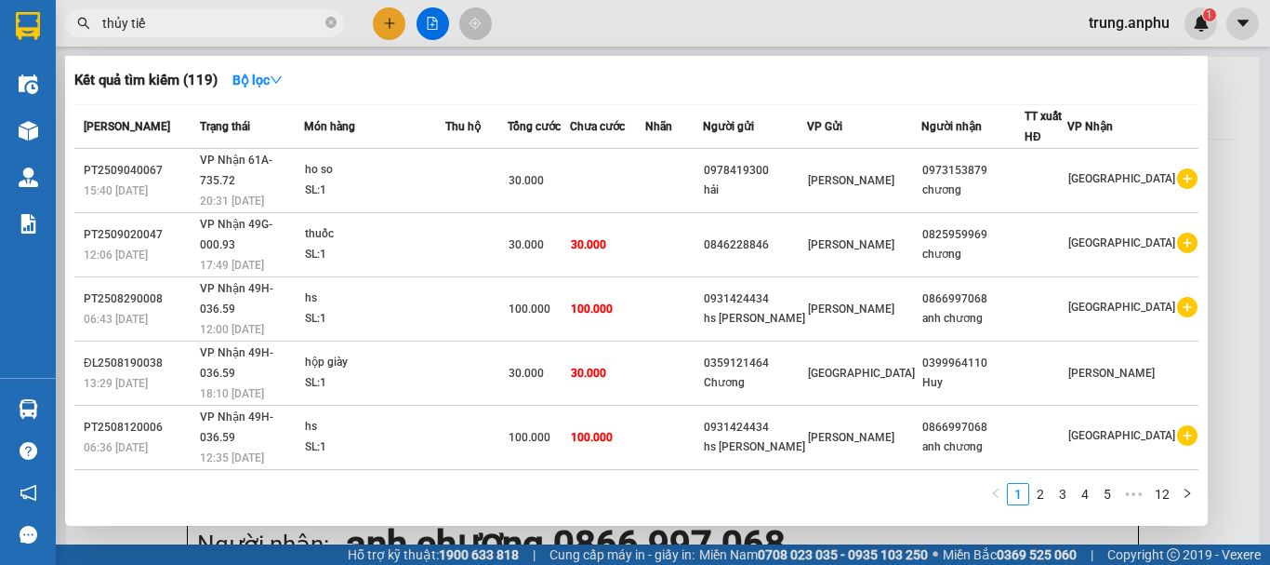
type input "thủy tiến"
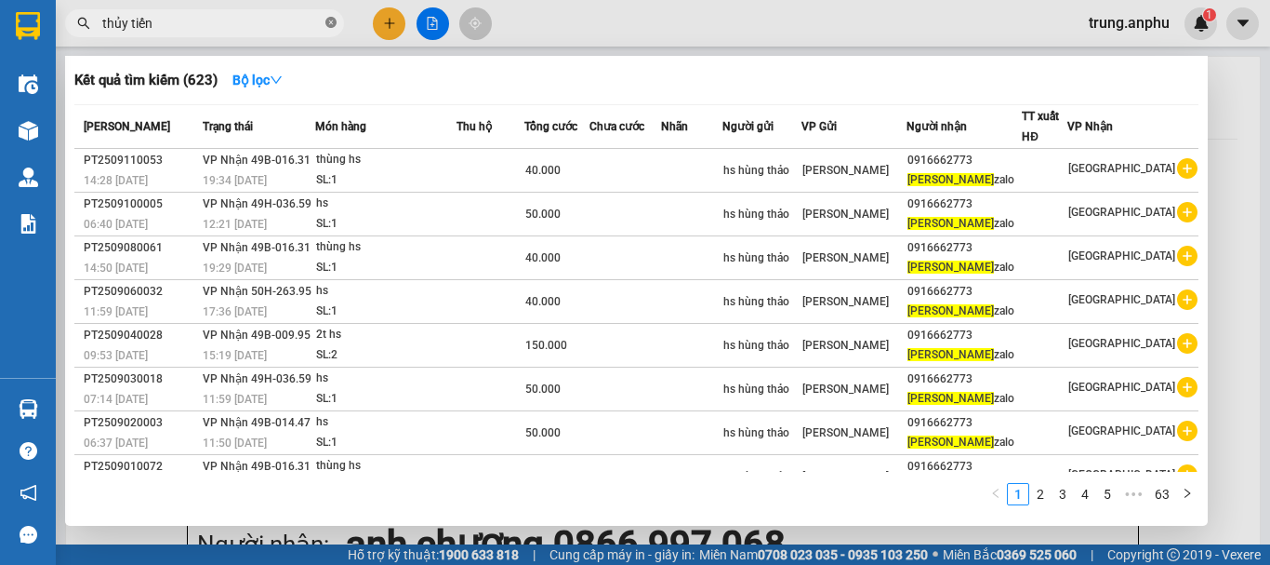
click at [331, 24] on icon "close-circle" at bounding box center [331, 22] width 11 height 11
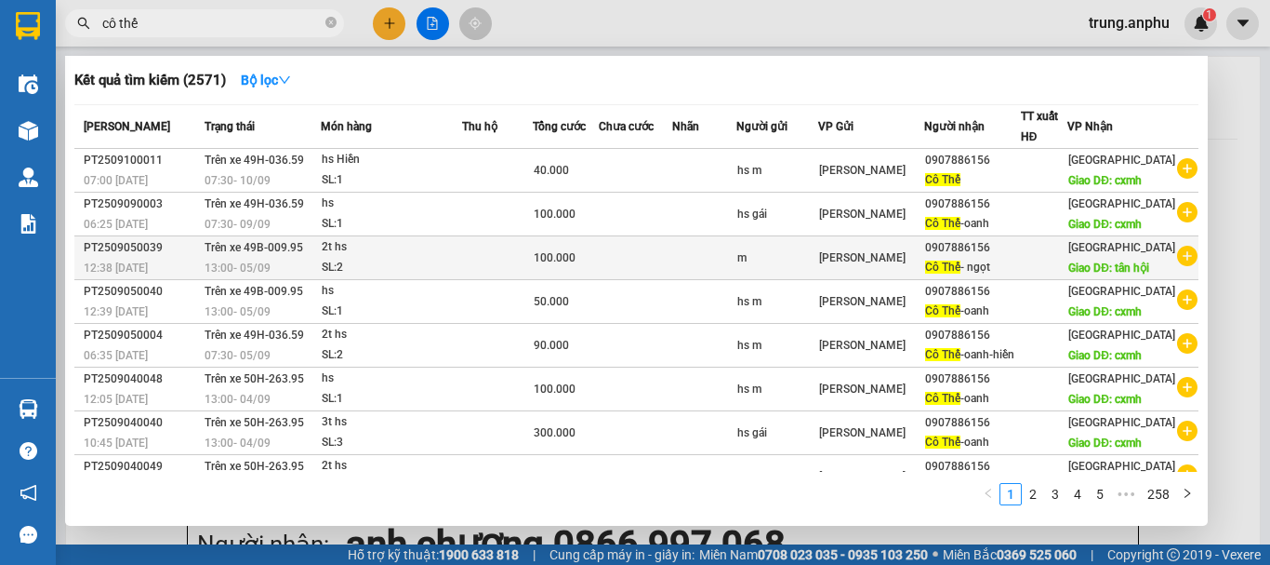
type input "cô thế"
click at [1177, 266] on icon "plus-circle" at bounding box center [1187, 256] width 20 height 20
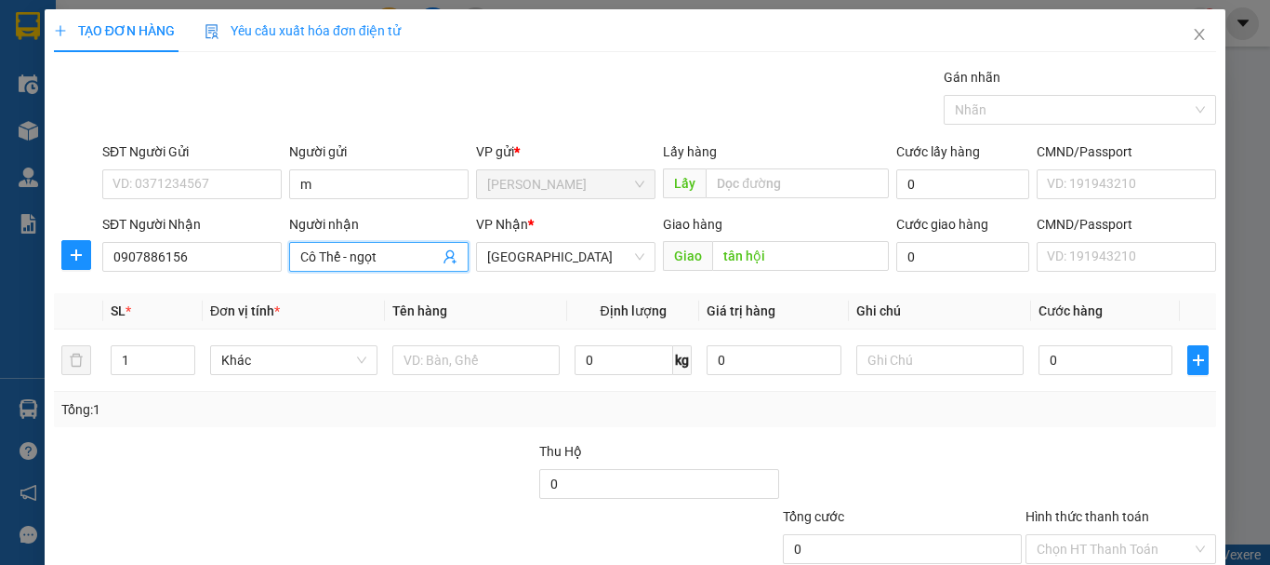
drag, startPoint x: 388, startPoint y: 258, endPoint x: 347, endPoint y: 266, distance: 41.8
click at [347, 266] on input "Cô Thế - ngọt" at bounding box center [369, 256] width 139 height 20
type input "Cô Thế -hiền"
click at [466, 359] on input "text" at bounding box center [475, 360] width 167 height 30
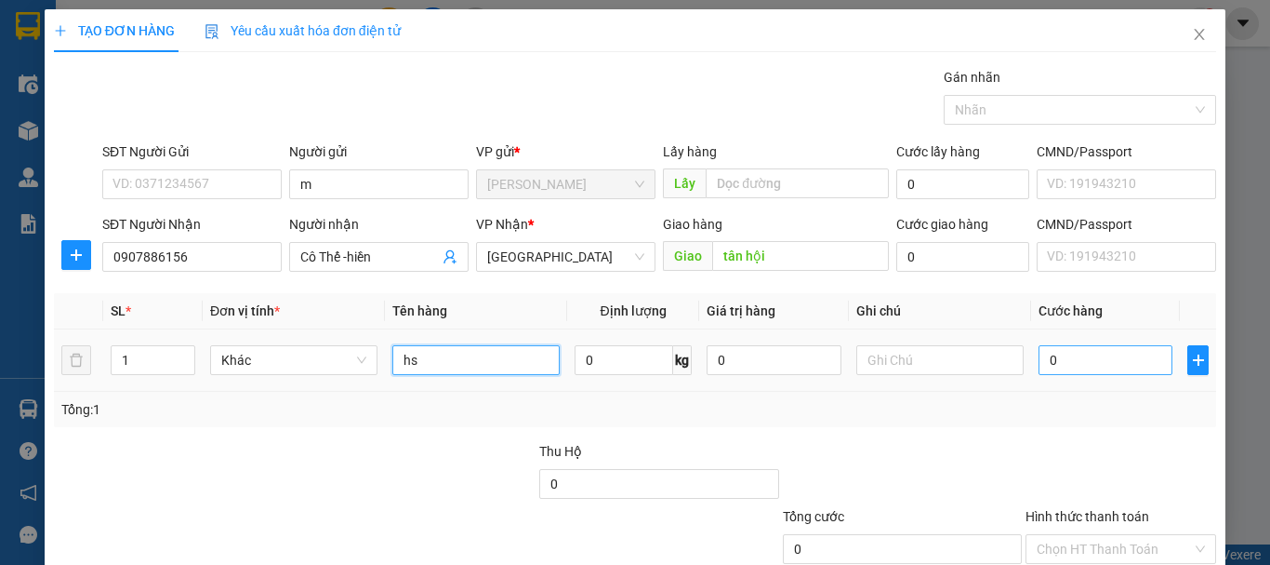
type input "hs"
click at [1042, 350] on input "0" at bounding box center [1106, 360] width 134 height 30
type input "4"
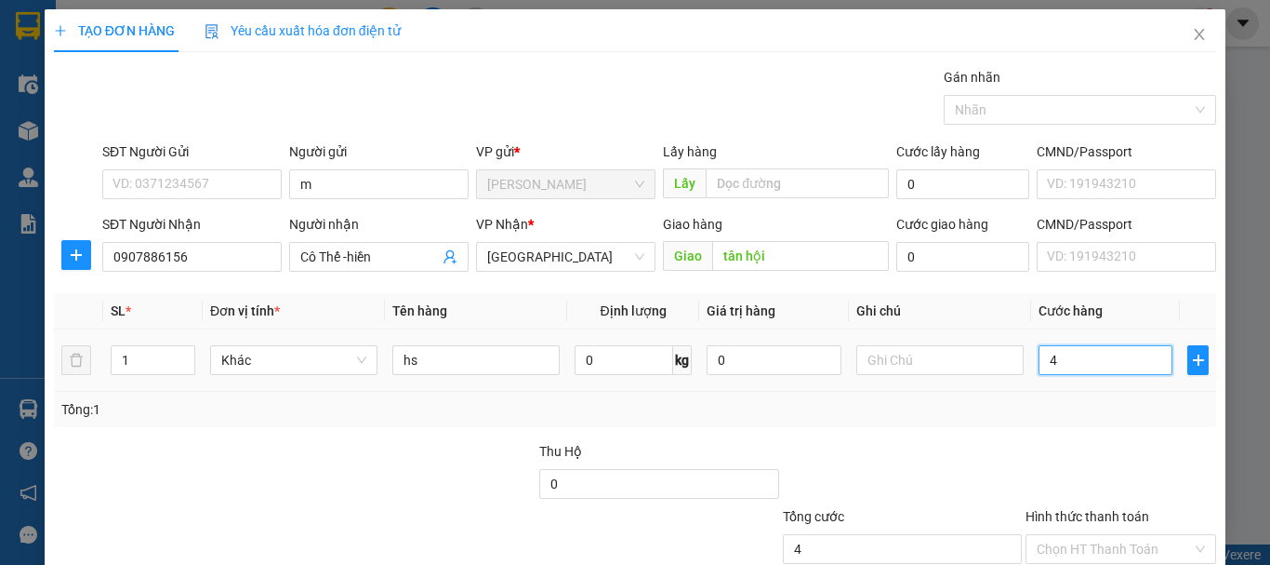
type input "40"
type input "40.000"
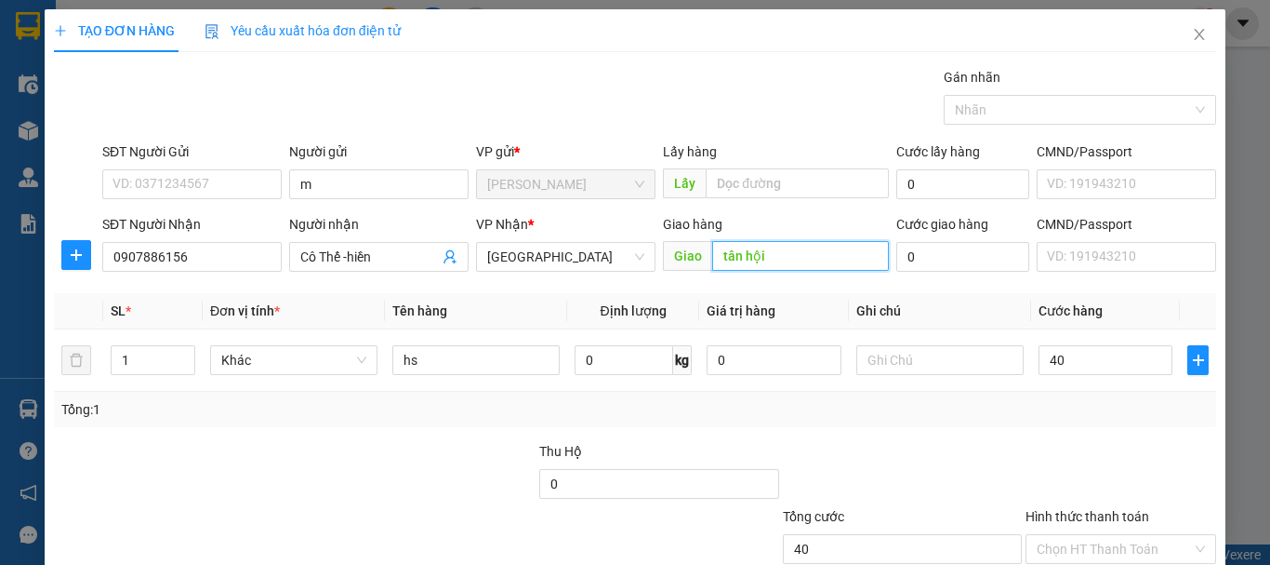
type input "40.000"
click at [768, 261] on input "tân hội" at bounding box center [800, 256] width 177 height 30
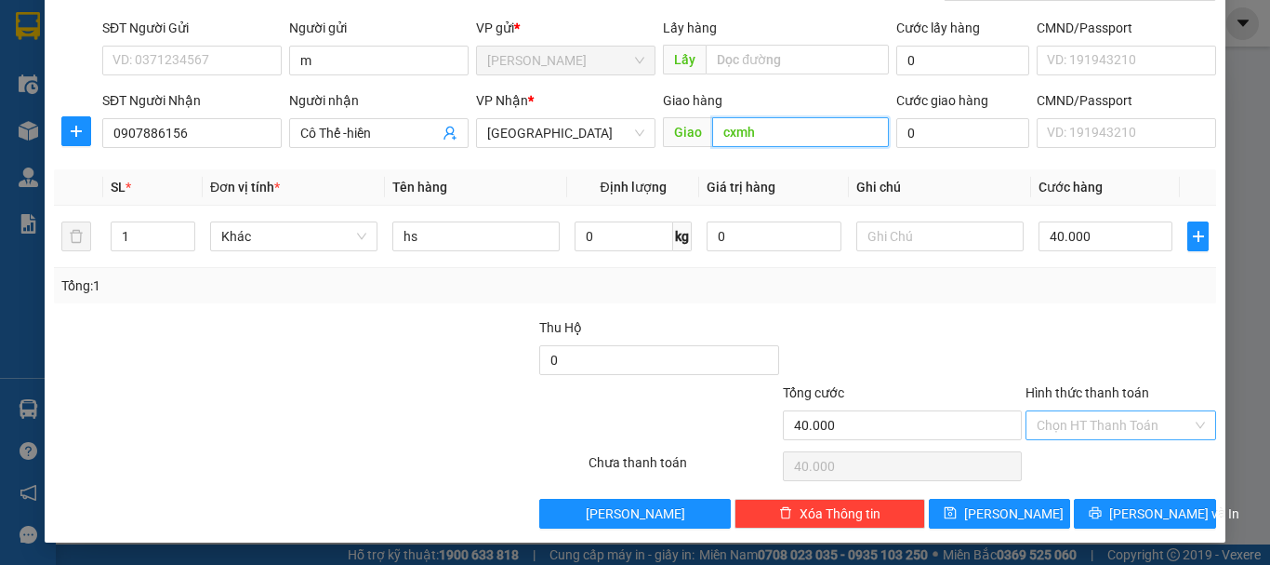
type input "cxmh"
click at [1080, 425] on input "Hình thức thanh toán" at bounding box center [1114, 425] width 155 height 28
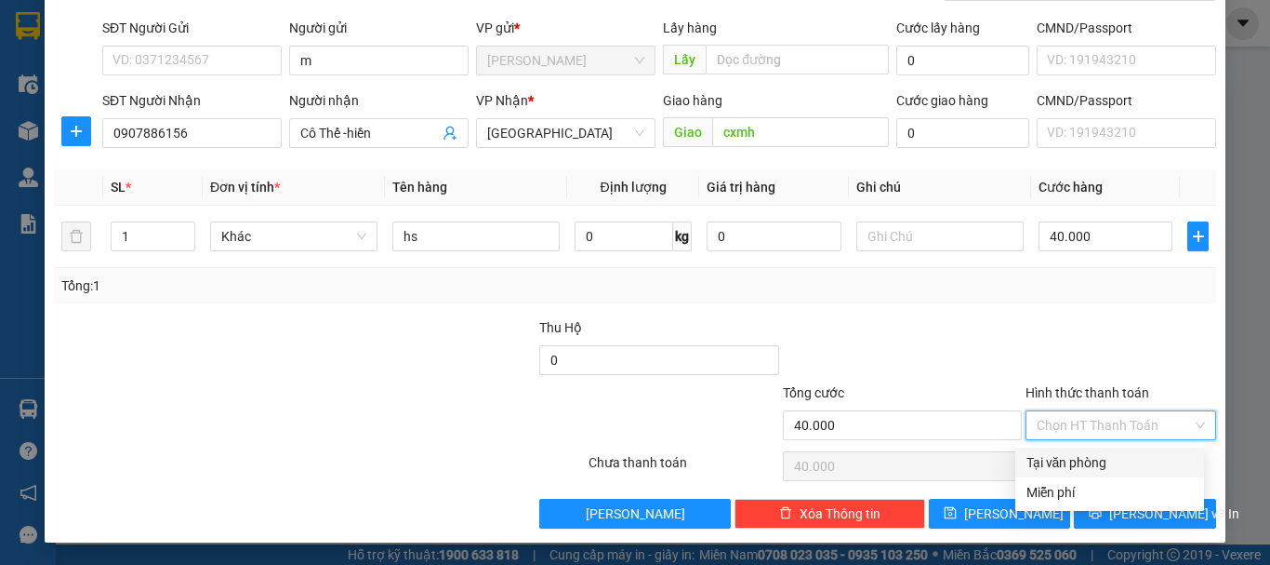
click at [1078, 461] on div "Tại văn phòng" at bounding box center [1110, 462] width 166 height 20
type input "0"
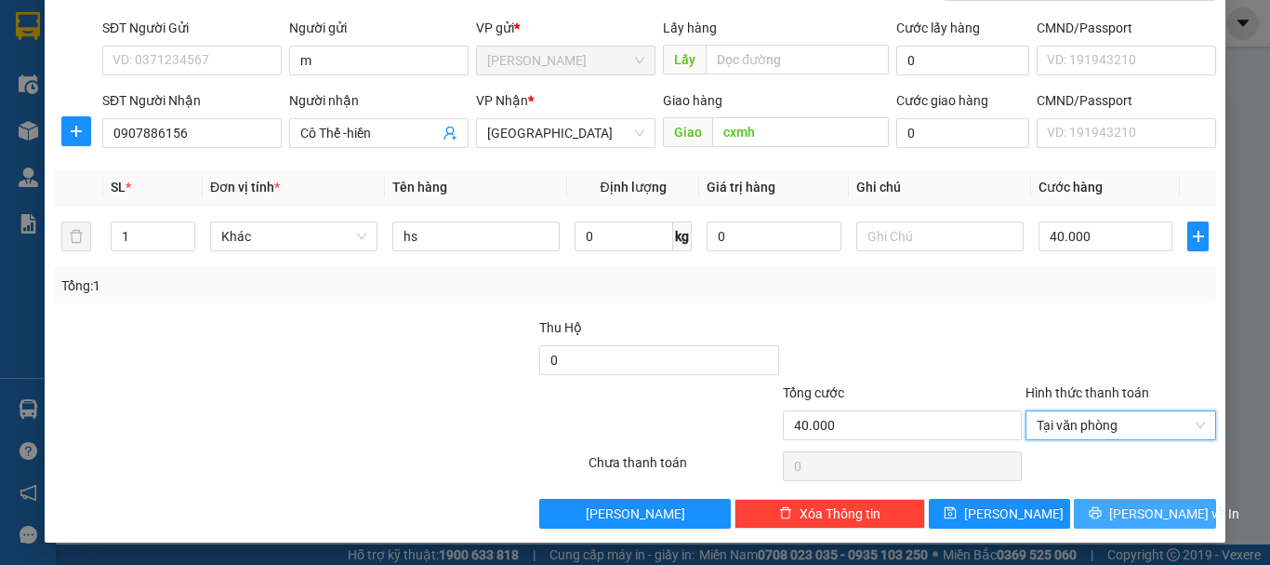
click at [1158, 503] on span "Lưu và In" at bounding box center [1175, 513] width 130 height 20
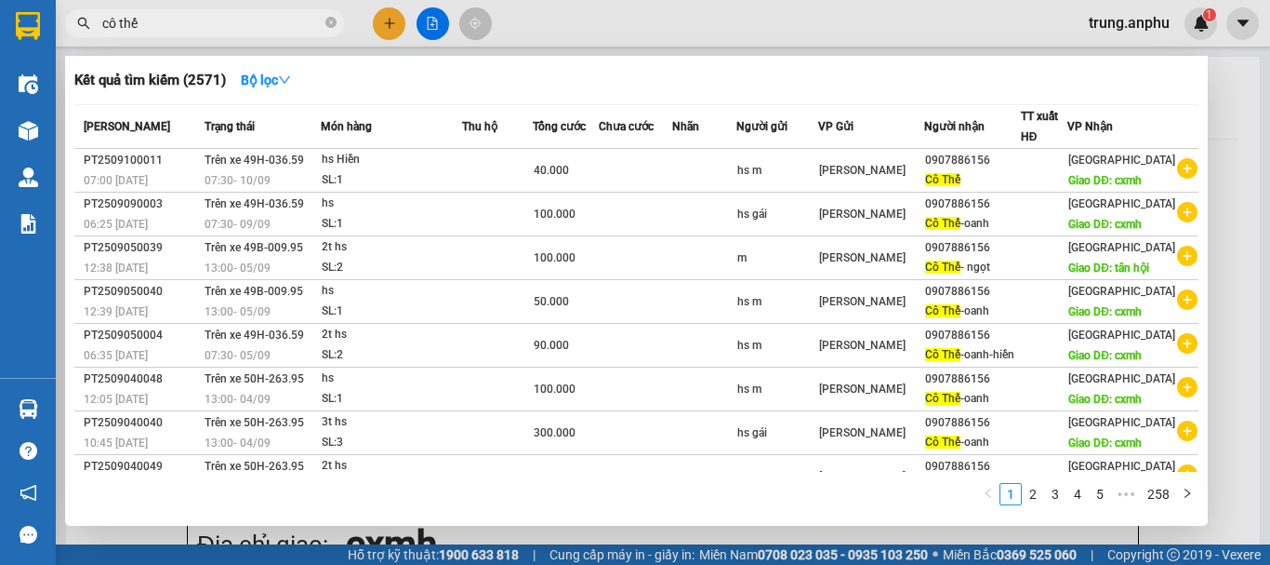
click at [334, 22] on icon "close-circle" at bounding box center [331, 22] width 11 height 11
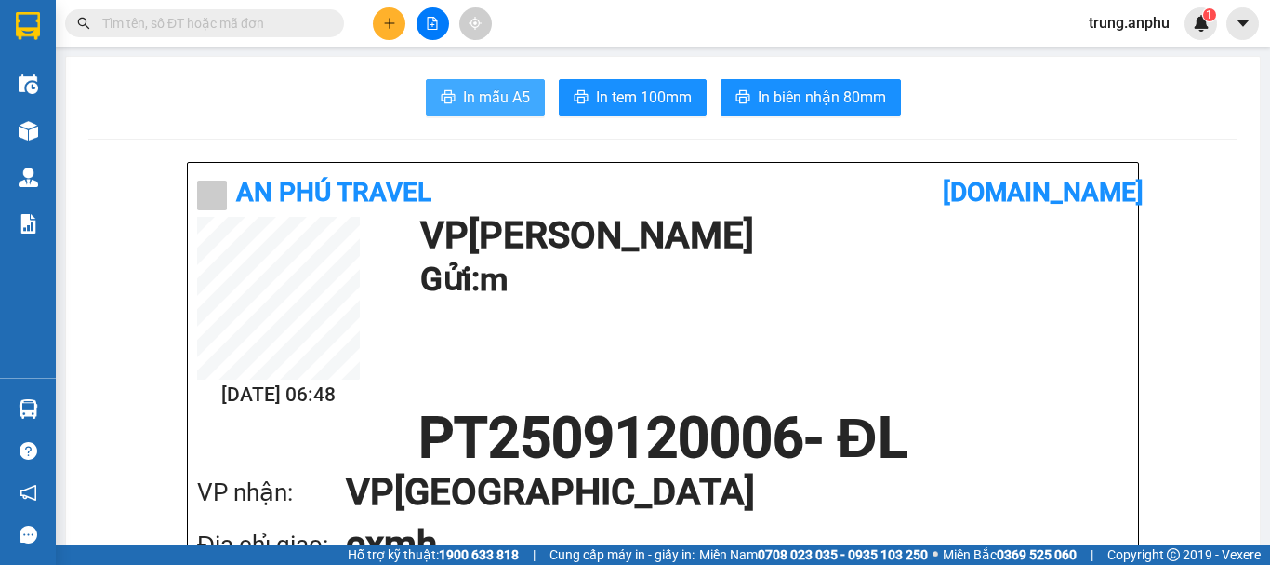
click at [513, 103] on span "In mẫu A5" at bounding box center [496, 97] width 67 height 23
click at [184, 20] on input "text" at bounding box center [211, 23] width 219 height 20
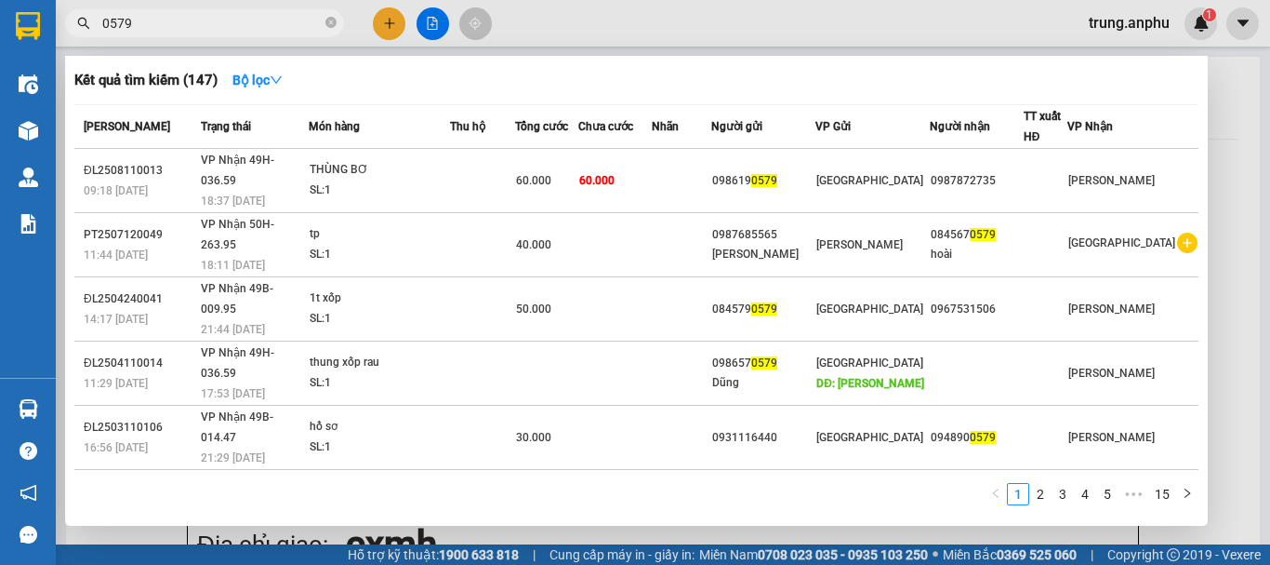
scroll to position [114, 0]
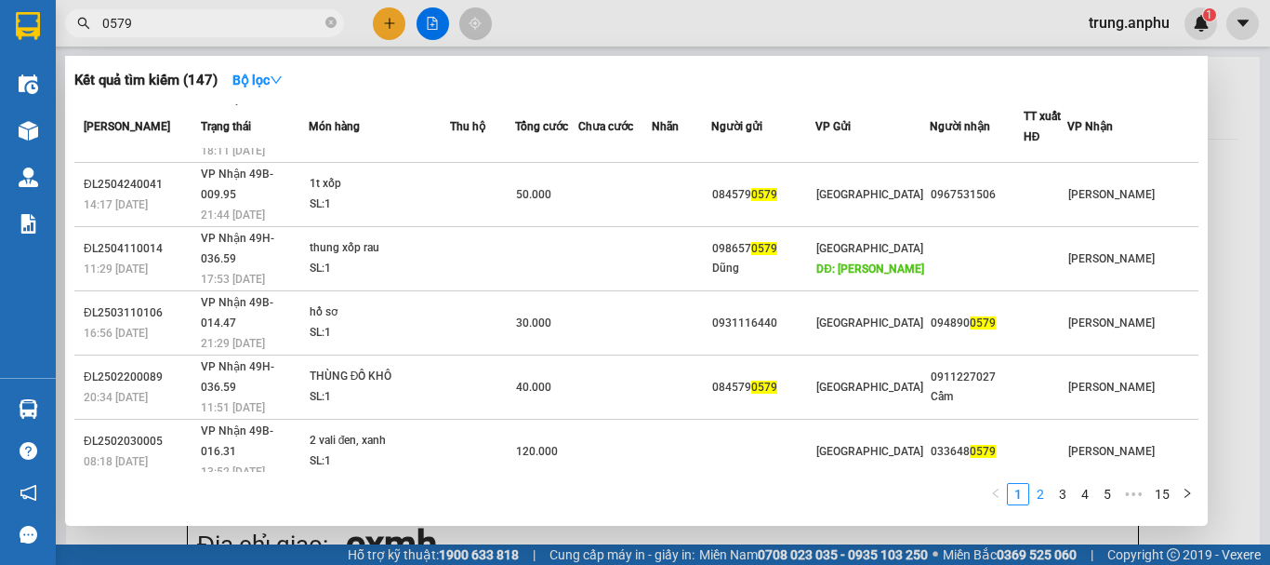
type input "0579"
click at [1045, 495] on link "2" at bounding box center [1041, 494] width 20 height 20
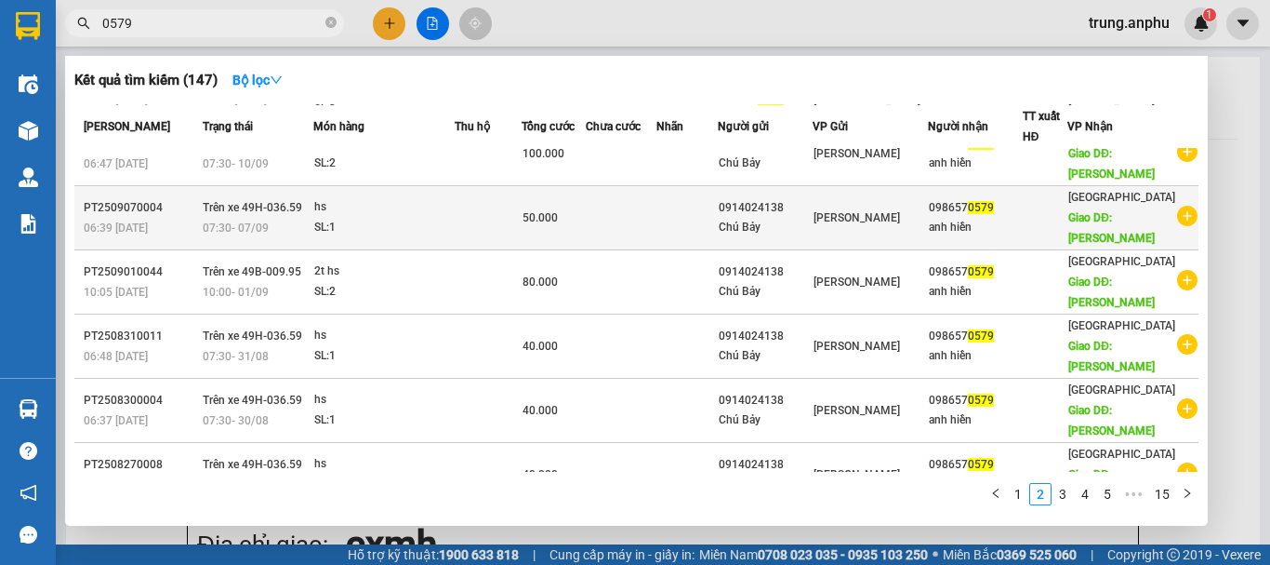
click at [1179, 213] on icon "plus-circle" at bounding box center [1187, 216] width 20 height 20
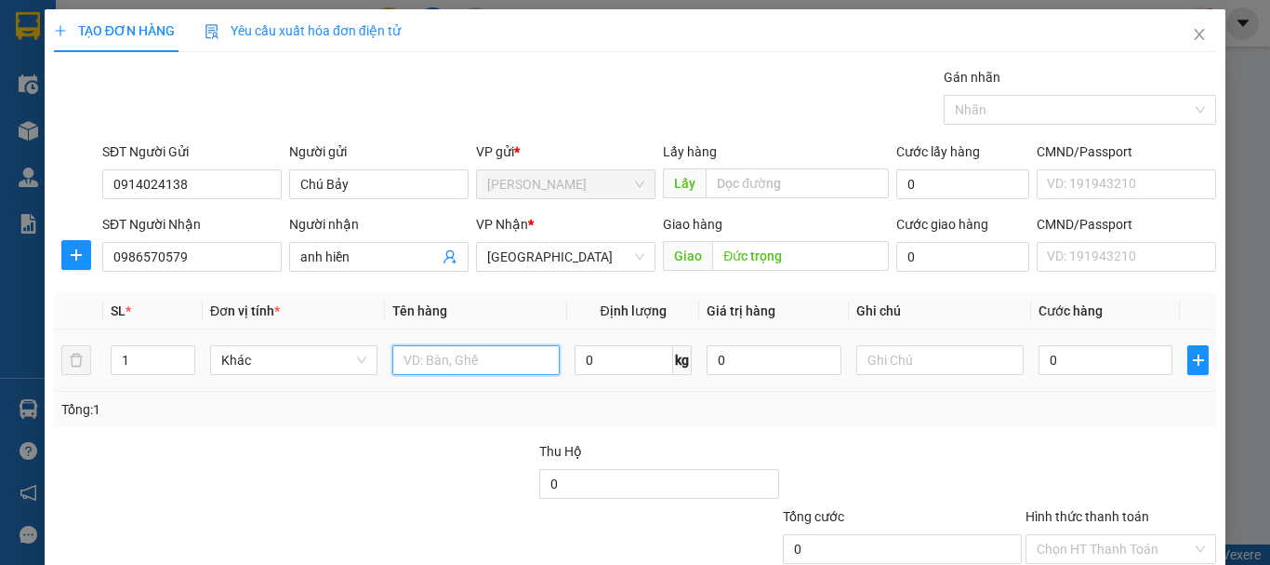
click at [435, 373] on input "text" at bounding box center [475, 360] width 167 height 30
type input "hs"
click at [1074, 370] on input "0" at bounding box center [1106, 360] width 134 height 30
type input "5"
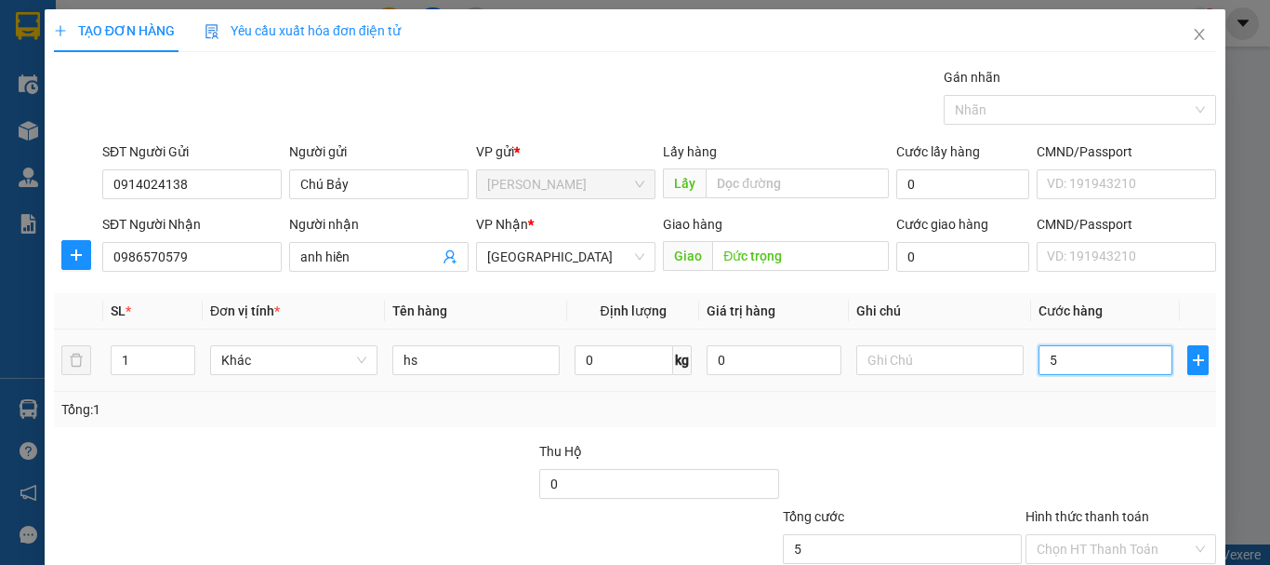
type input "5"
type input "50"
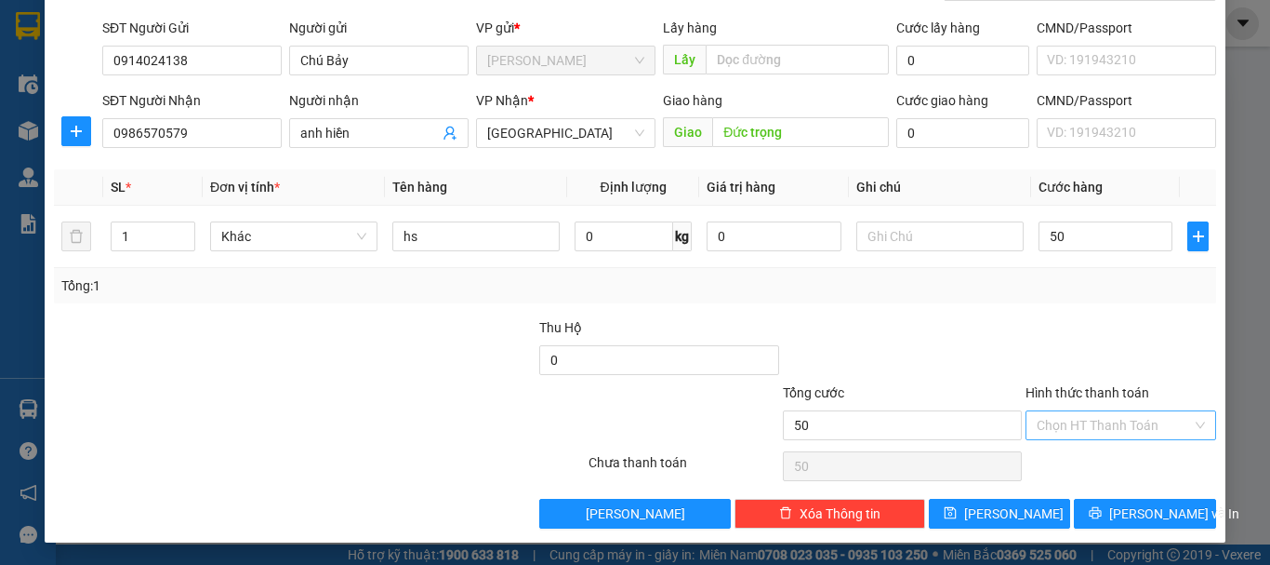
type input "50.000"
click at [1101, 428] on input "Hình thức thanh toán" at bounding box center [1114, 425] width 155 height 28
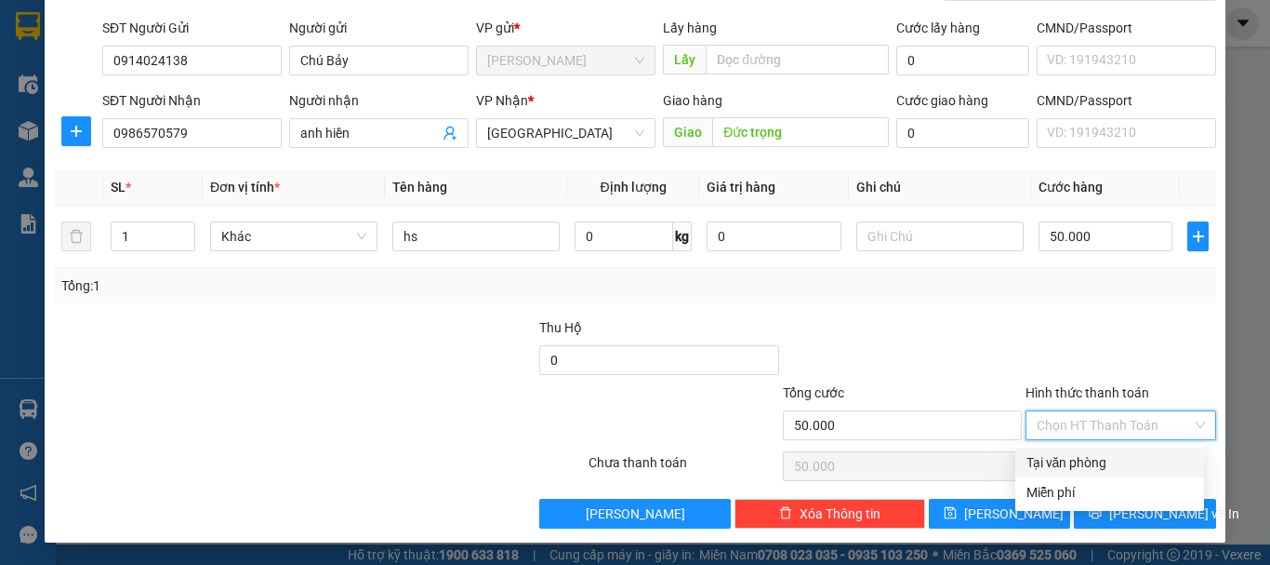
drag, startPoint x: 1106, startPoint y: 466, endPoint x: 1104, endPoint y: 404, distance: 62.3
click at [1105, 466] on div "Tại văn phòng" at bounding box center [1110, 462] width 166 height 20
type input "0"
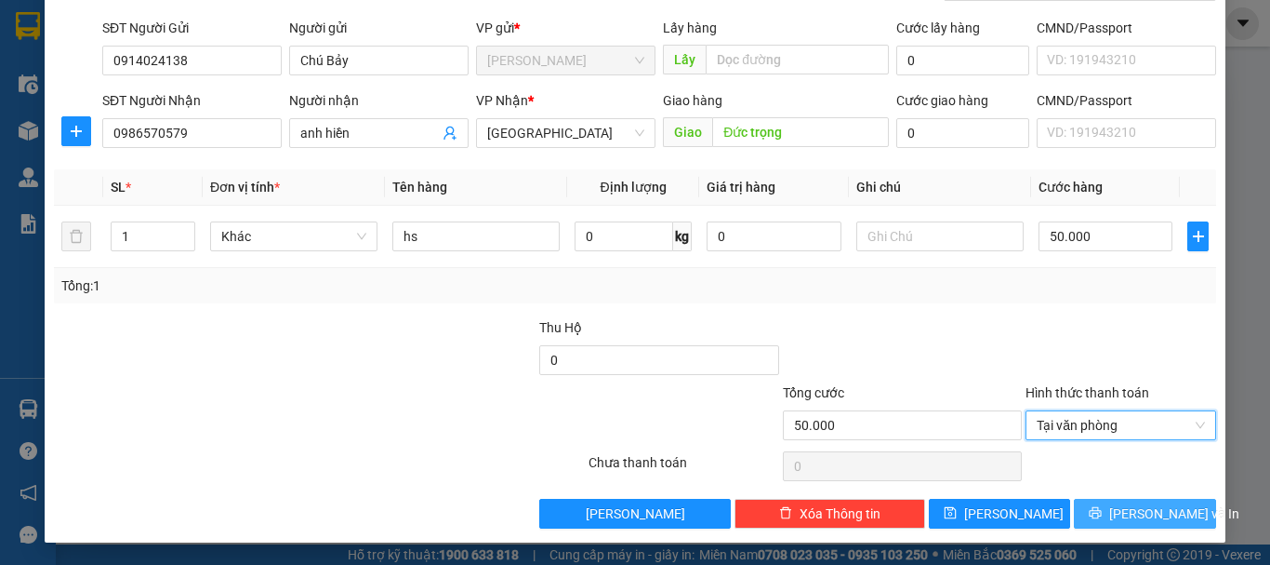
click at [1145, 520] on span "Lưu và In" at bounding box center [1175, 513] width 130 height 20
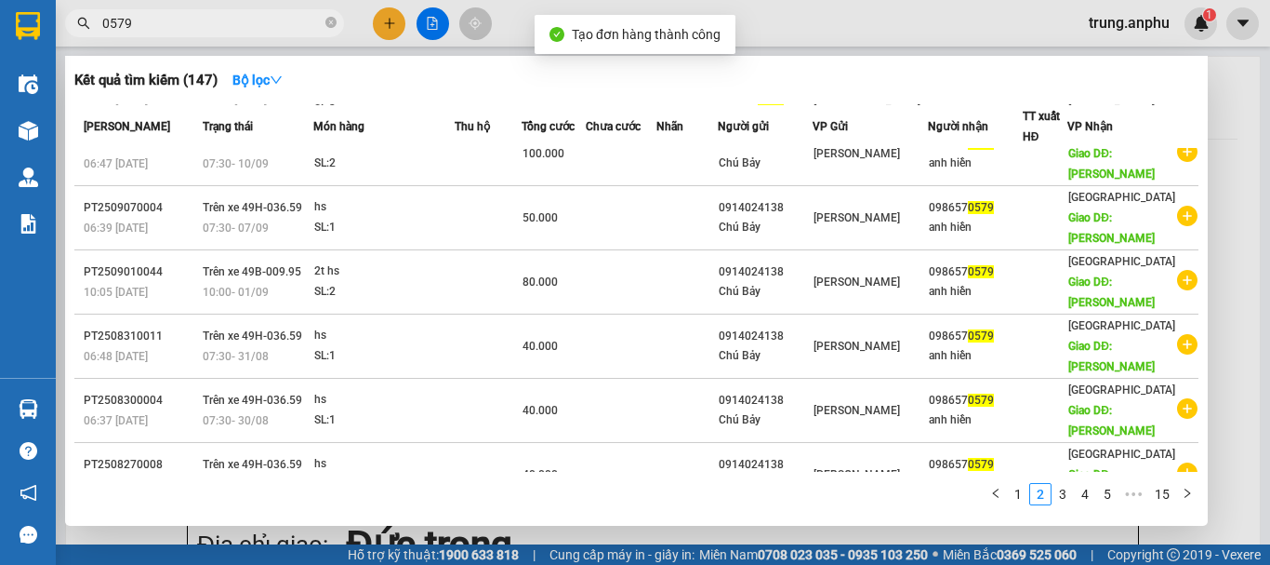
click at [444, 21] on div at bounding box center [635, 282] width 1270 height 565
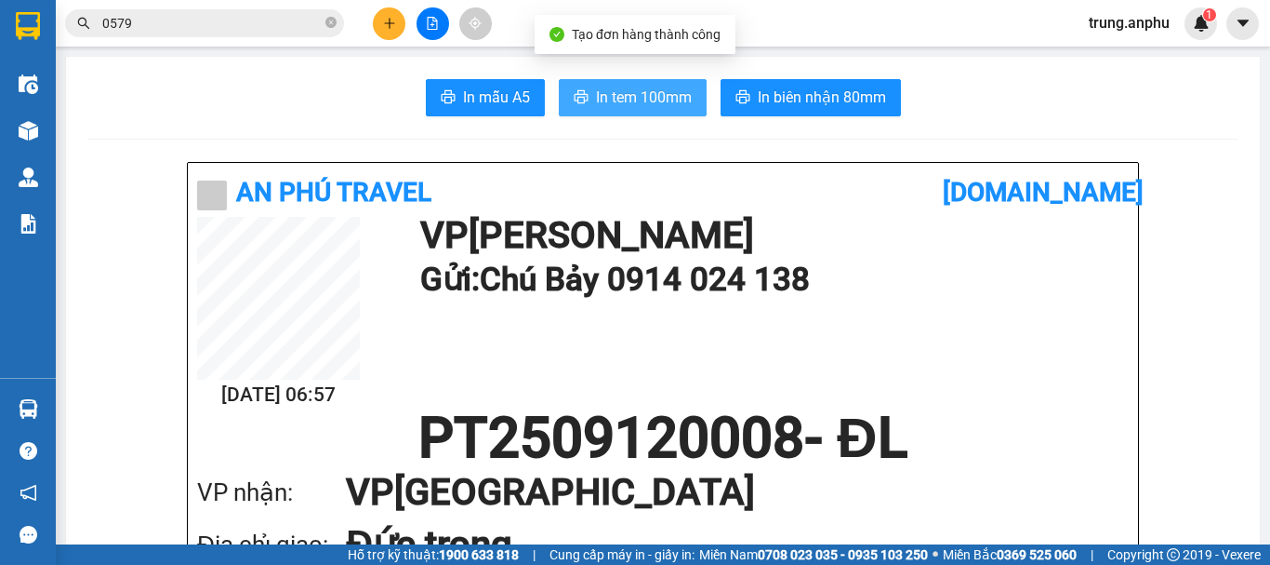
click at [605, 101] on span "In tem 100mm" at bounding box center [644, 97] width 96 height 23
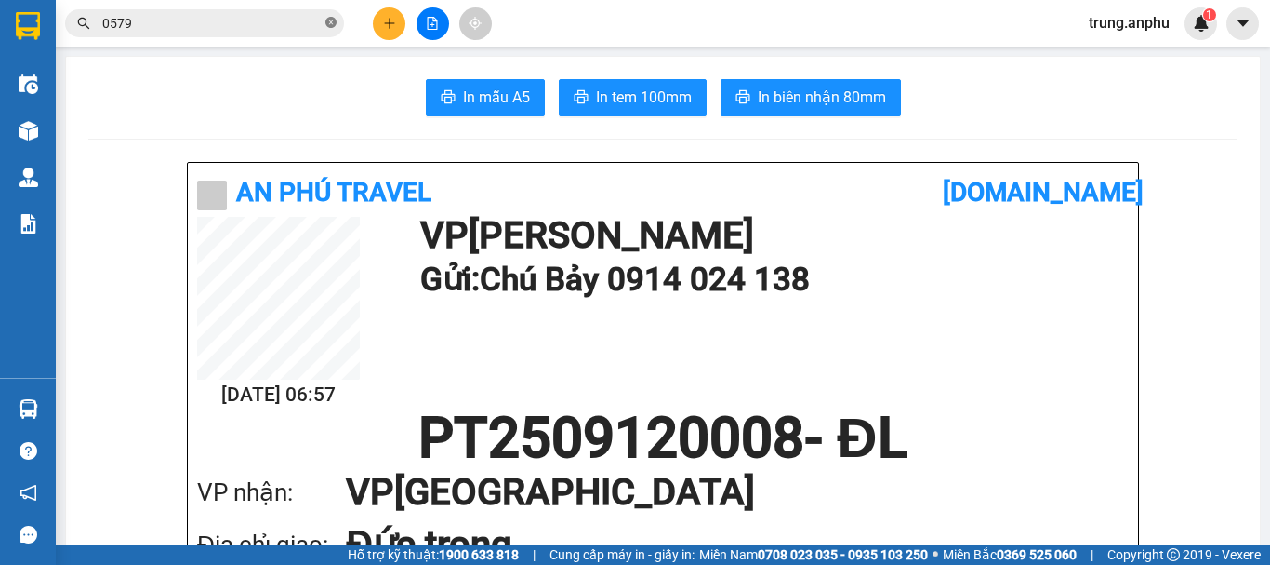
click at [328, 22] on icon "close-circle" at bounding box center [331, 22] width 11 height 11
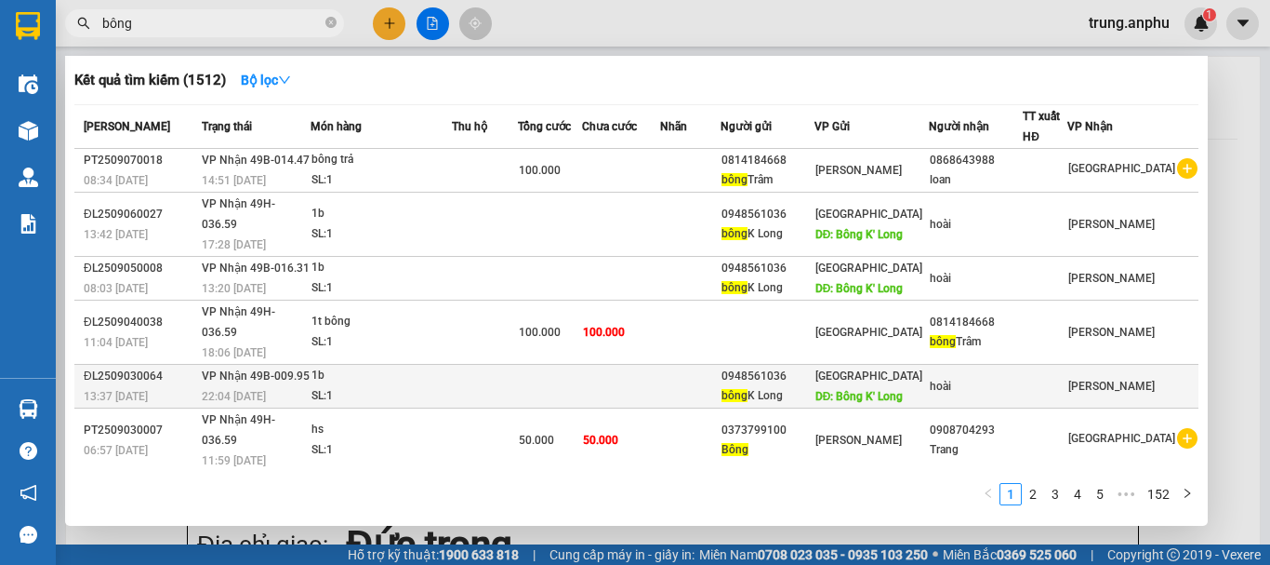
scroll to position [93, 0]
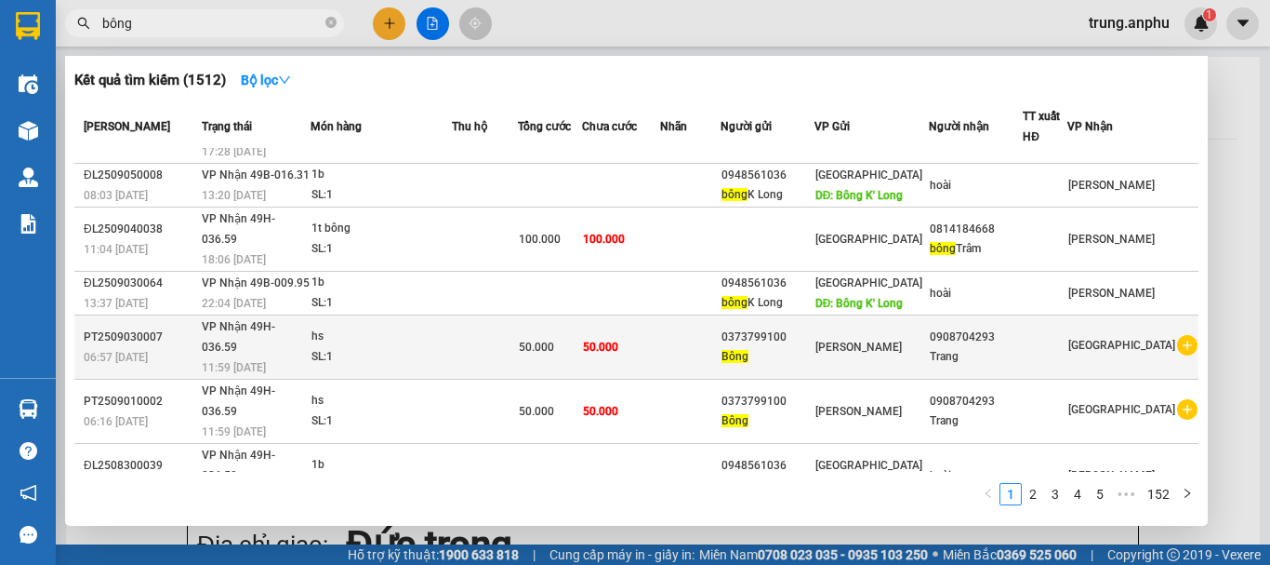
type input "bông"
click at [1177, 353] on icon "plus-circle" at bounding box center [1187, 345] width 20 height 20
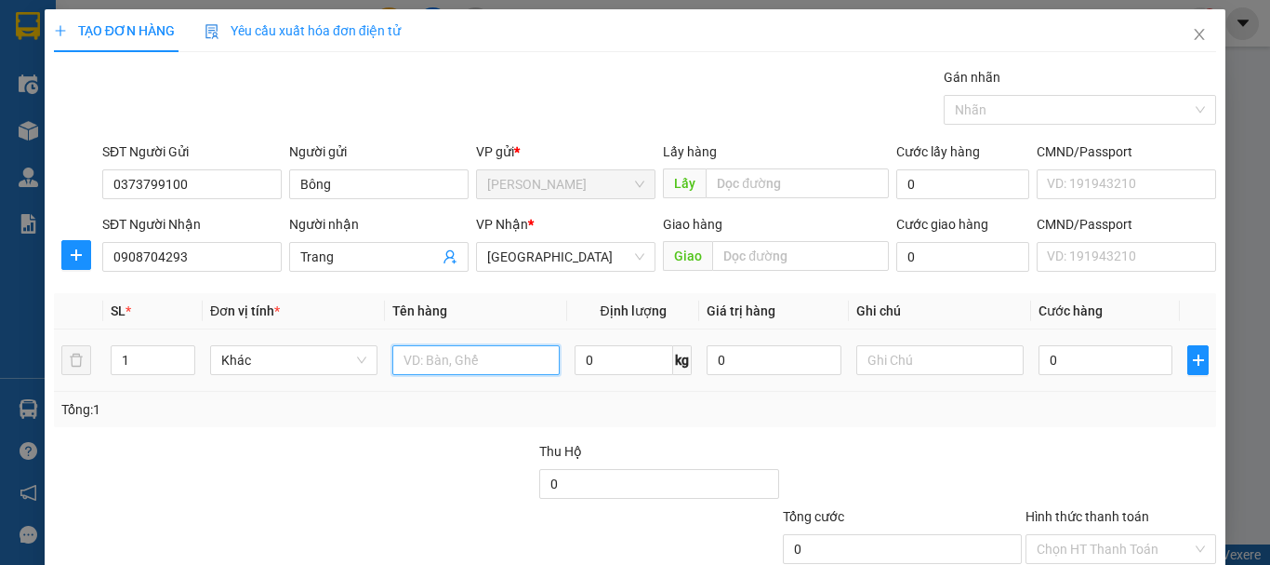
click at [419, 354] on input "text" at bounding box center [475, 360] width 167 height 30
type input "hs"
click at [1042, 349] on input "0" at bounding box center [1106, 360] width 134 height 30
type input "5"
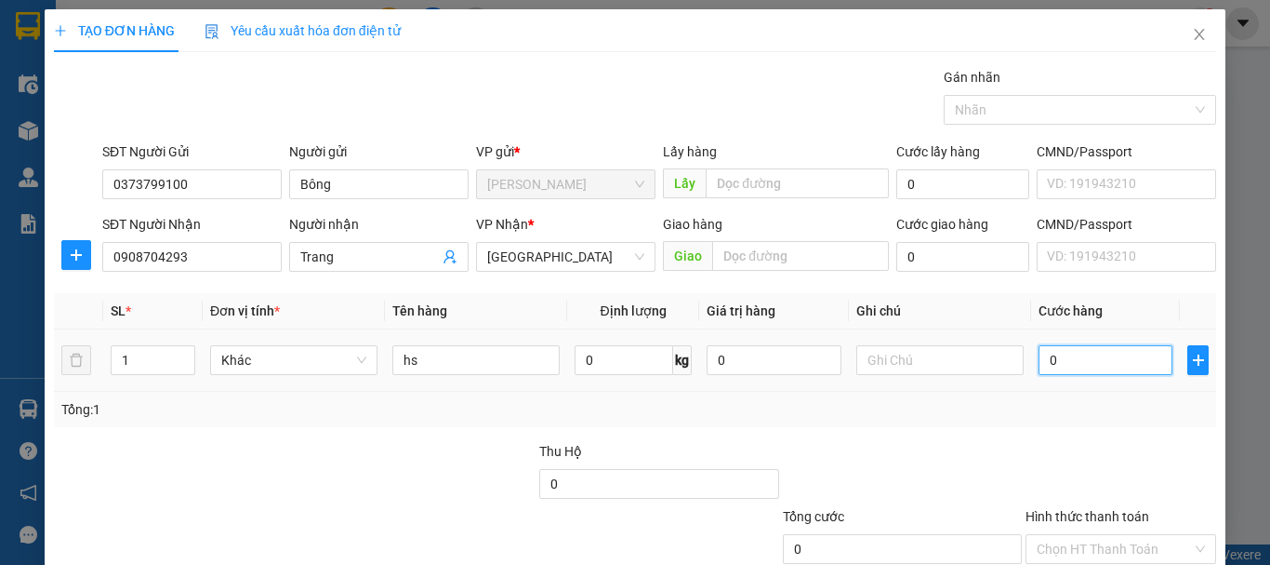
type input "5"
type input "50"
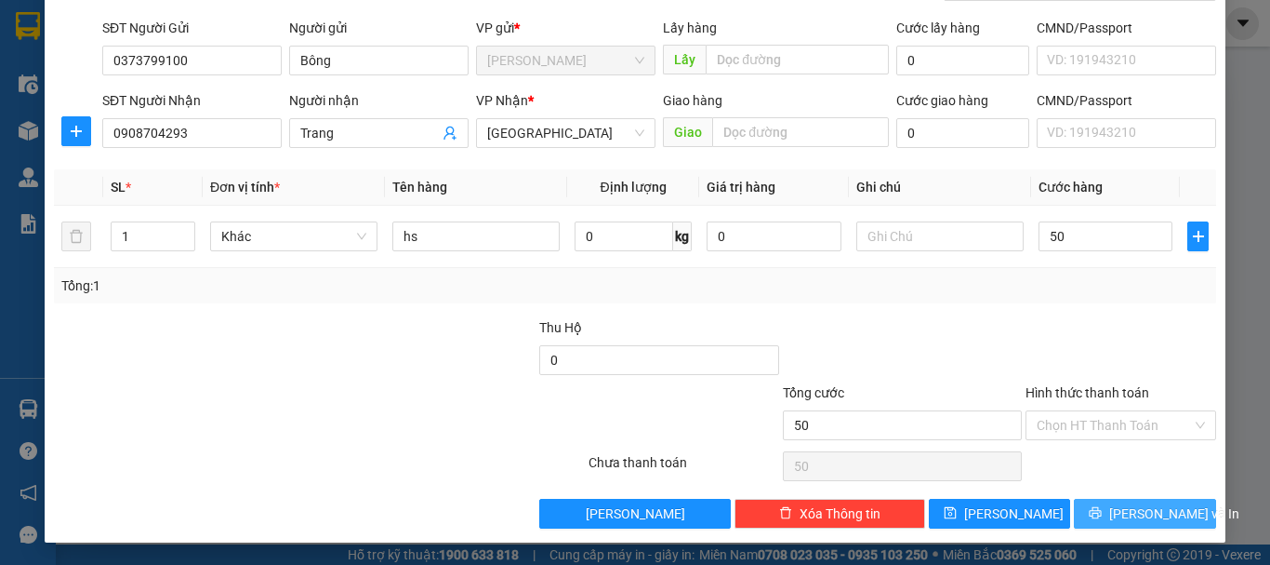
type input "50.000"
click at [1133, 514] on span "Lưu và In" at bounding box center [1175, 513] width 130 height 20
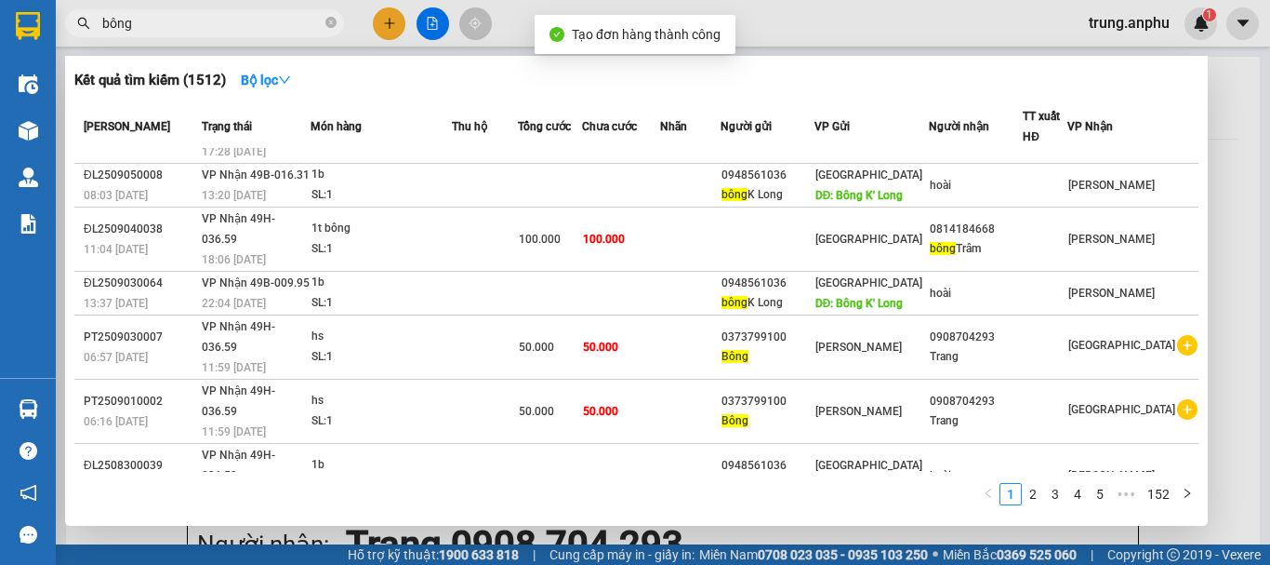
click at [434, 25] on div at bounding box center [635, 282] width 1270 height 565
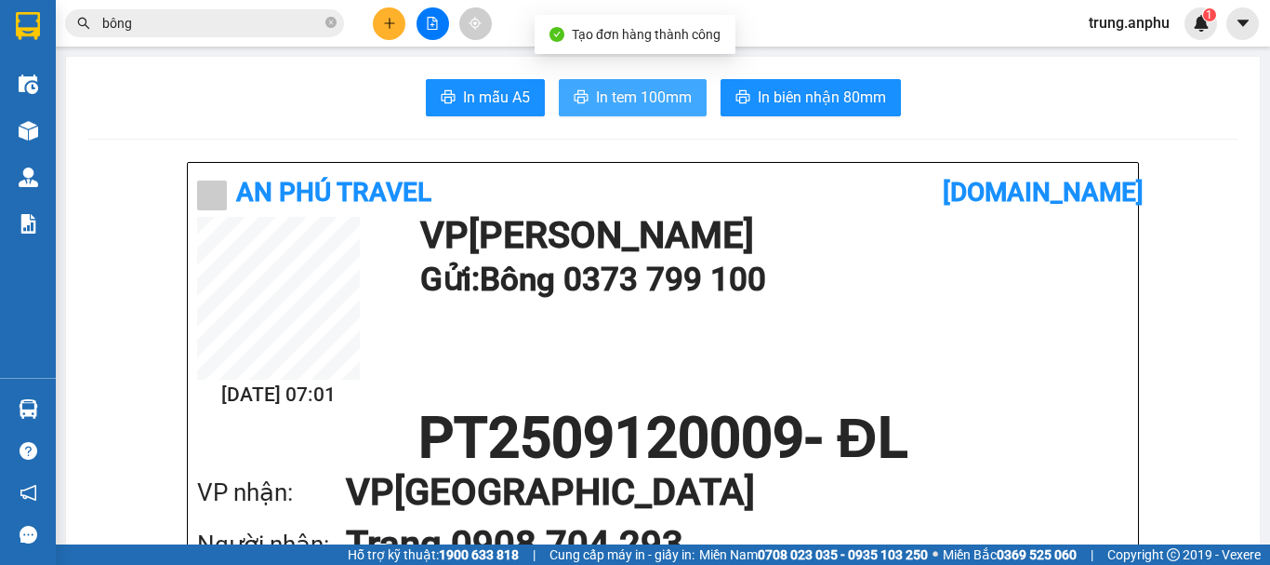
click at [601, 86] on span "In tem 100mm" at bounding box center [644, 97] width 96 height 23
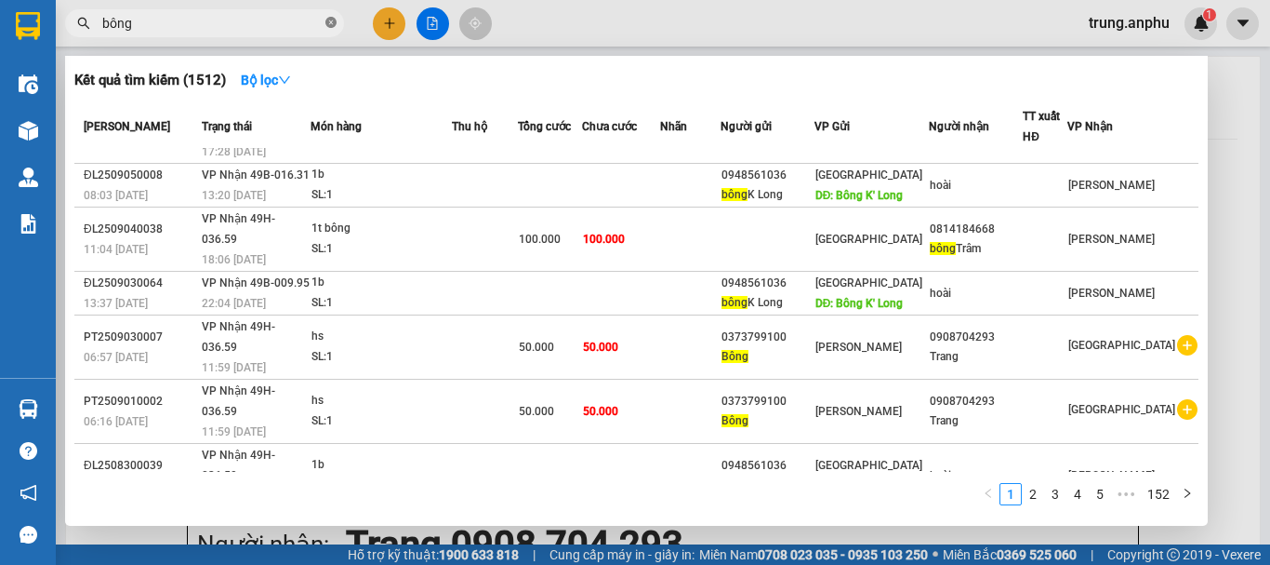
click at [330, 18] on icon "close-circle" at bounding box center [331, 22] width 11 height 11
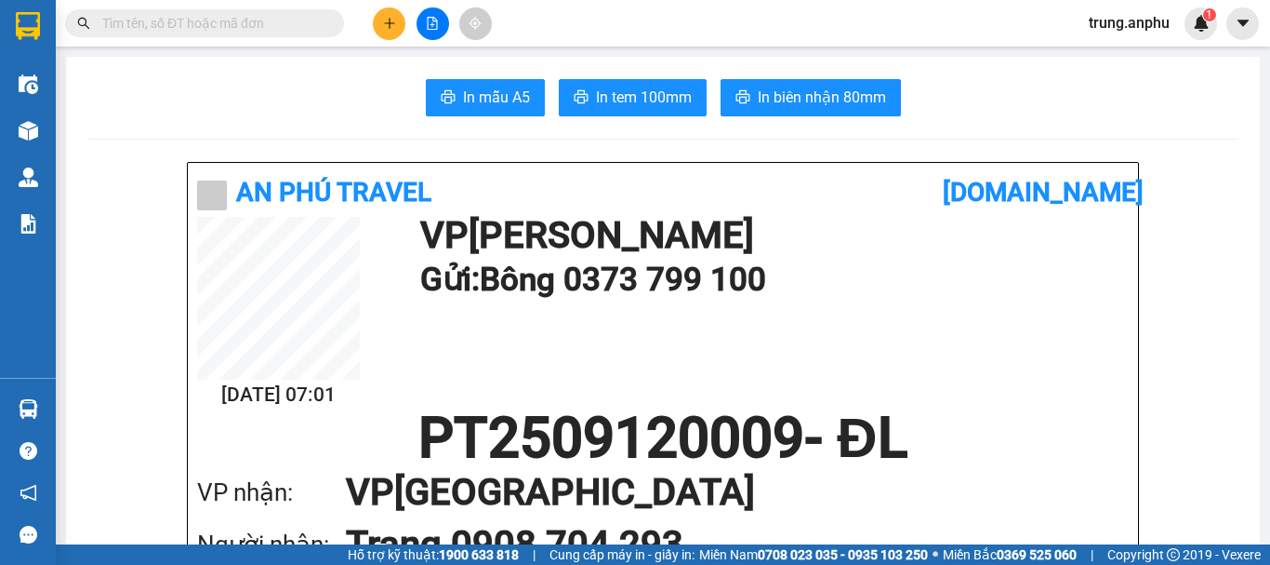
click at [286, 27] on input "text" at bounding box center [211, 23] width 219 height 20
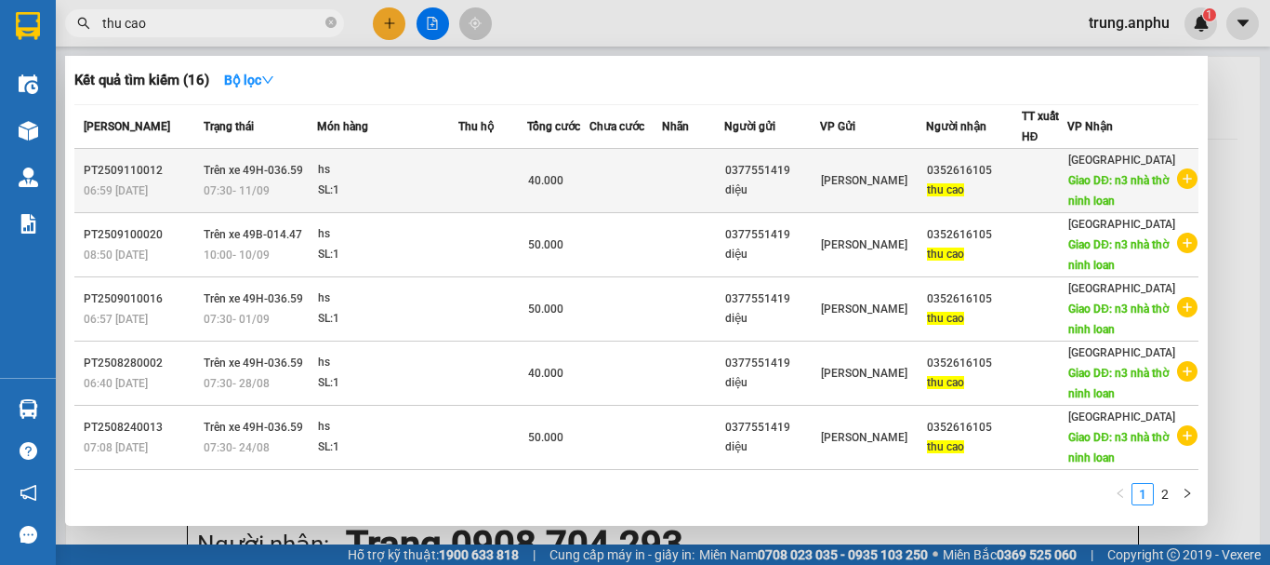
type input "thu cao"
click at [1179, 188] on icon "plus-circle" at bounding box center [1187, 178] width 20 height 20
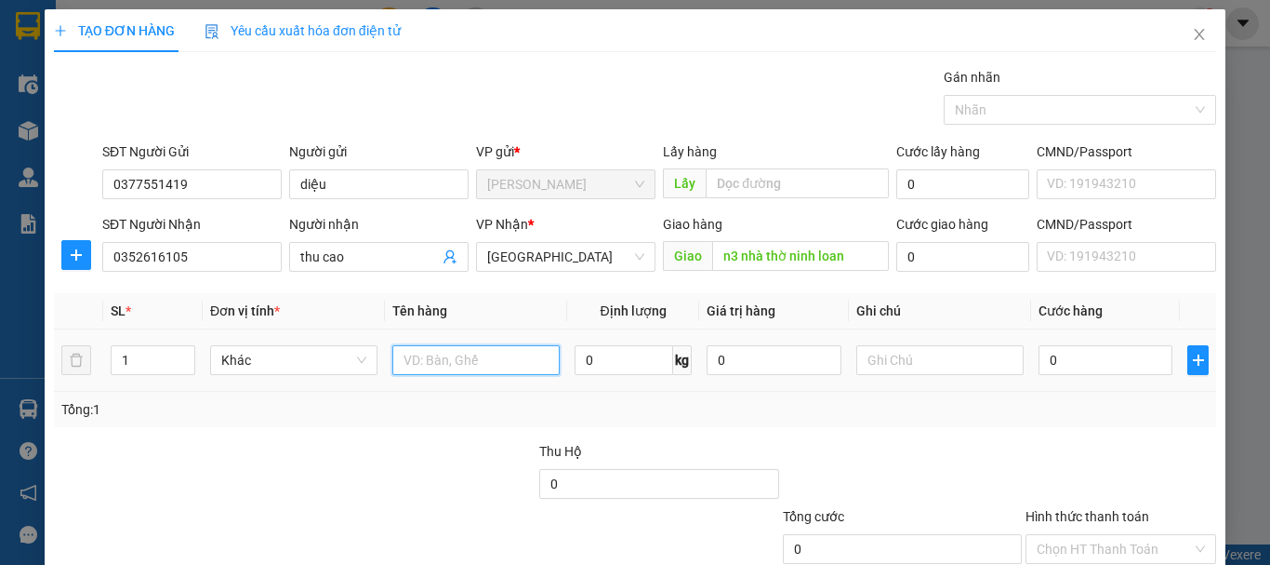
click at [514, 358] on input "text" at bounding box center [475, 360] width 167 height 30
type input "hs"
click at [1039, 361] on input "0" at bounding box center [1106, 360] width 134 height 30
type input "5"
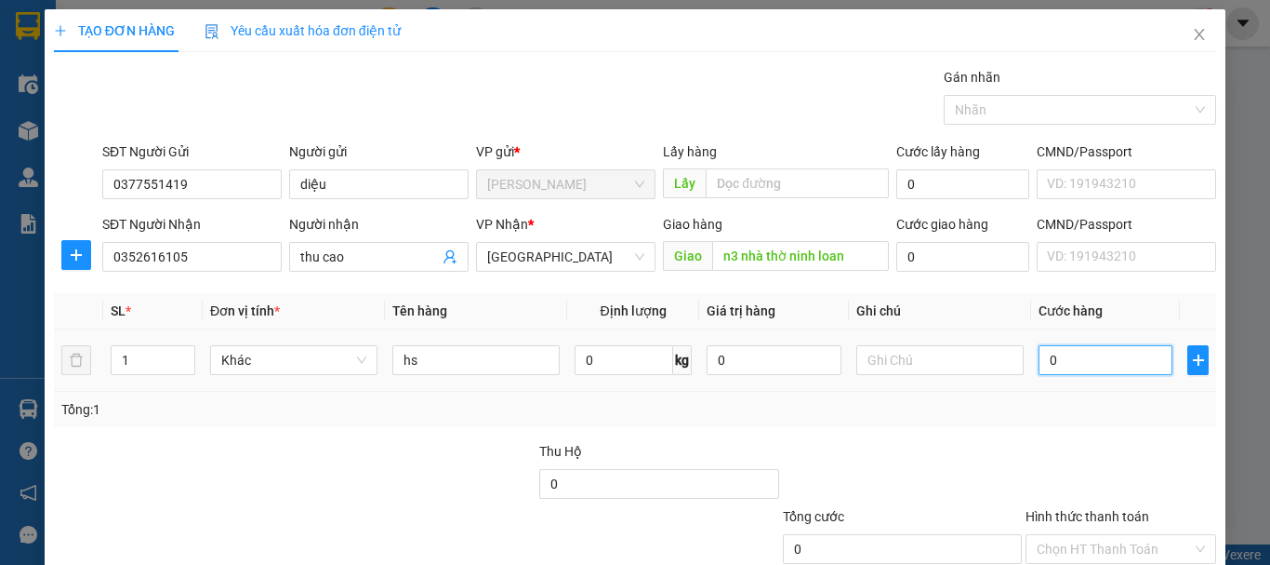
type input "5"
type input "50"
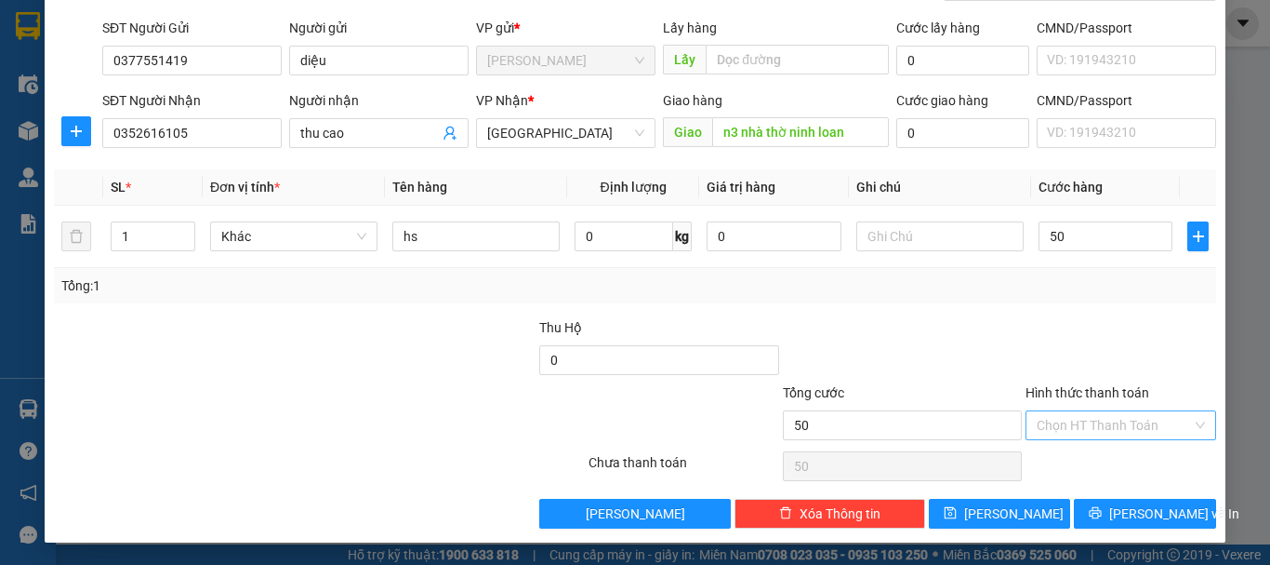
type input "50.000"
click at [1115, 412] on input "Hình thức thanh toán" at bounding box center [1114, 425] width 155 height 28
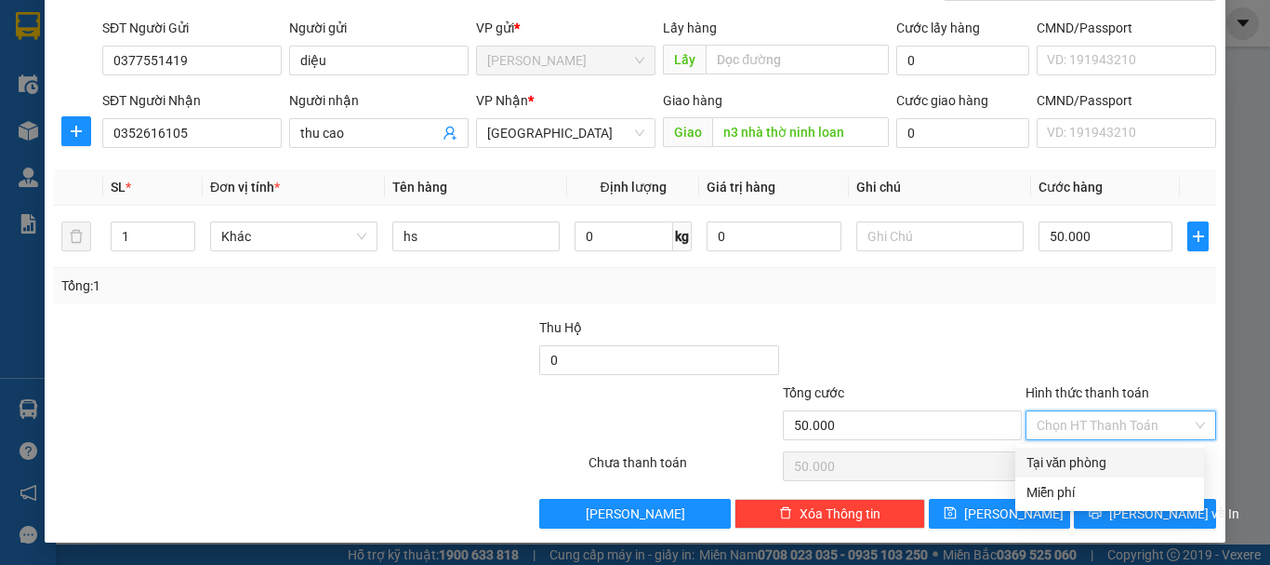
click at [1096, 451] on div "Tại văn phòng" at bounding box center [1110, 462] width 189 height 30
type input "0"
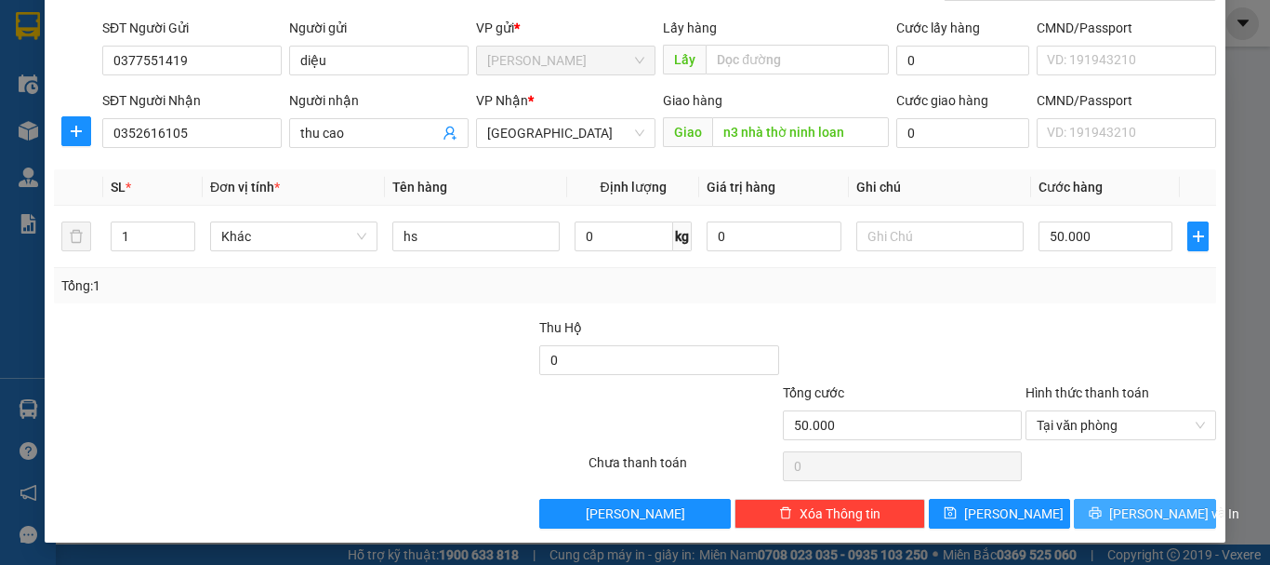
click at [1143, 513] on span "Lưu và In" at bounding box center [1175, 513] width 130 height 20
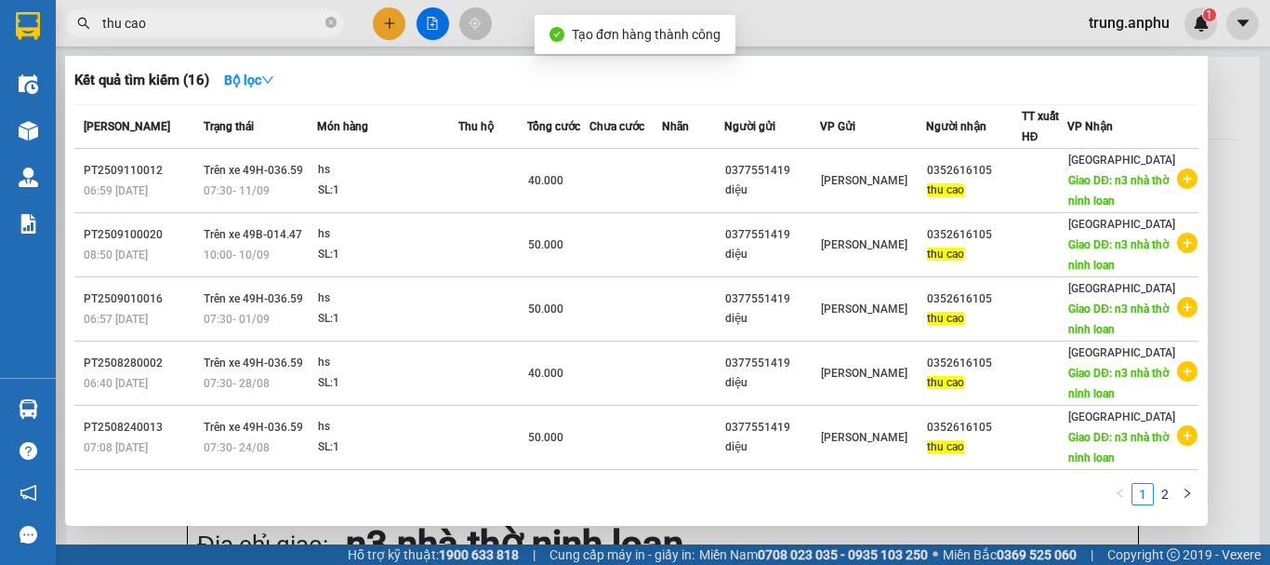
click at [442, 24] on div at bounding box center [635, 282] width 1270 height 565
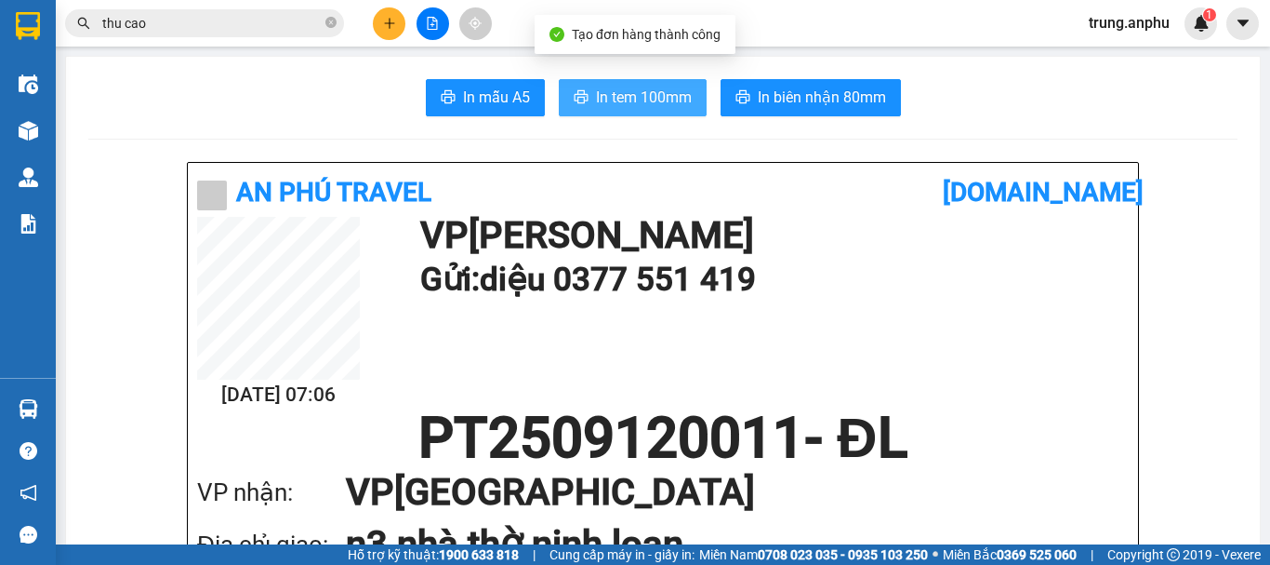
click at [574, 91] on icon "printer" at bounding box center [581, 96] width 15 height 15
click at [1025, 85] on div "In mẫu A5 In tem 100mm In biên nhận 80mm" at bounding box center [663, 97] width 1150 height 37
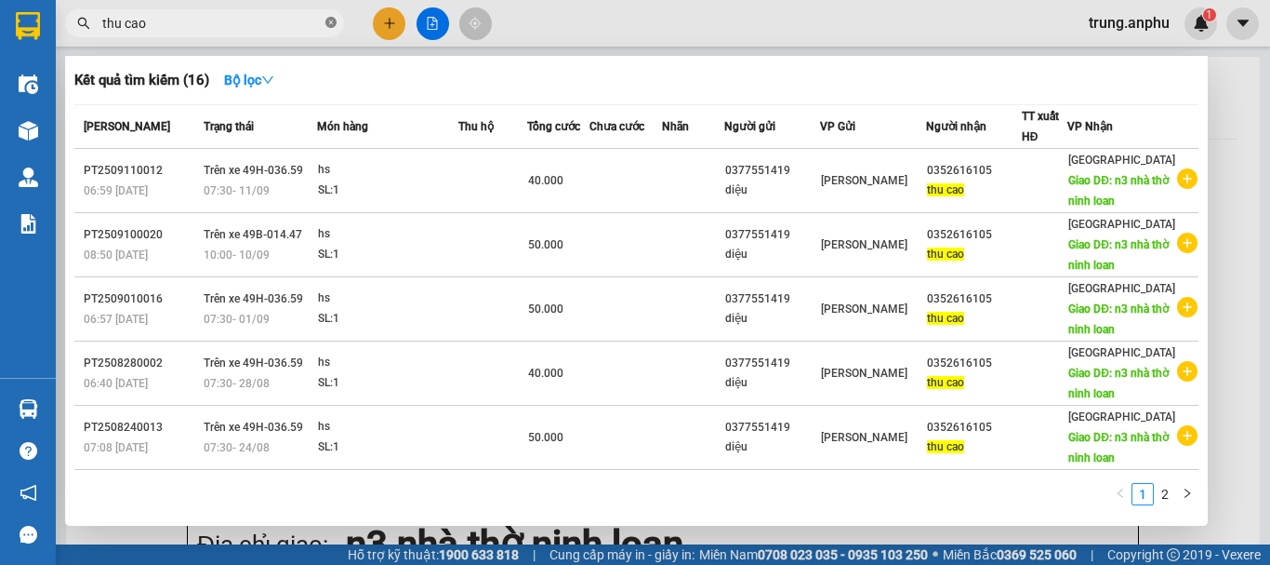
click at [328, 17] on span at bounding box center [331, 24] width 11 height 18
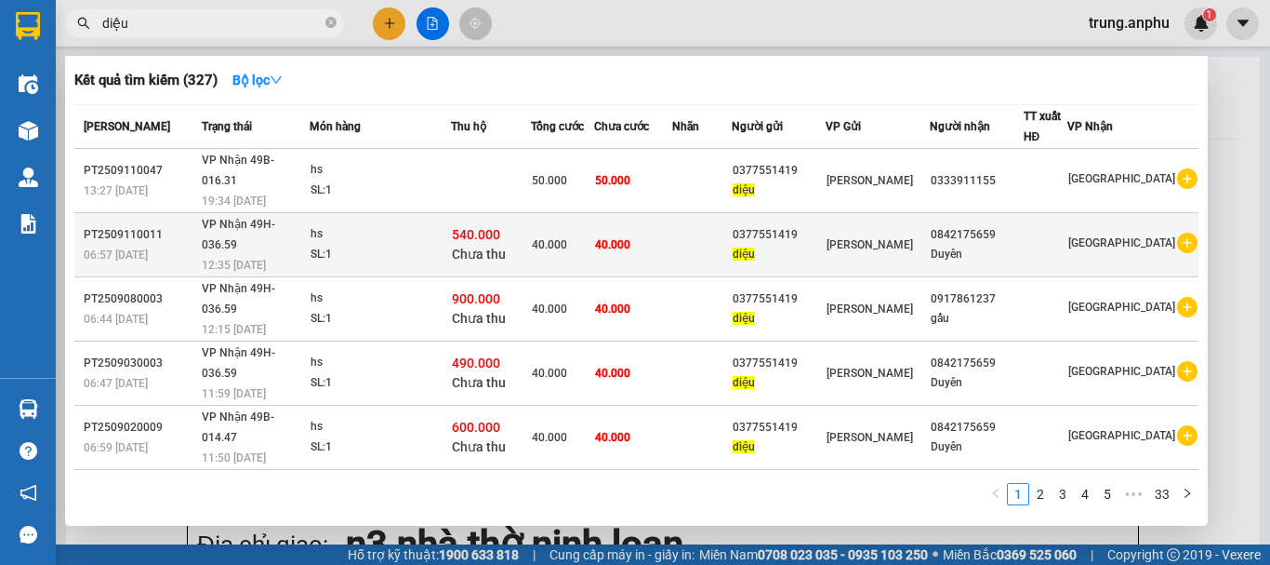
type input "diệu"
click at [1177, 233] on icon "plus-circle" at bounding box center [1187, 243] width 20 height 20
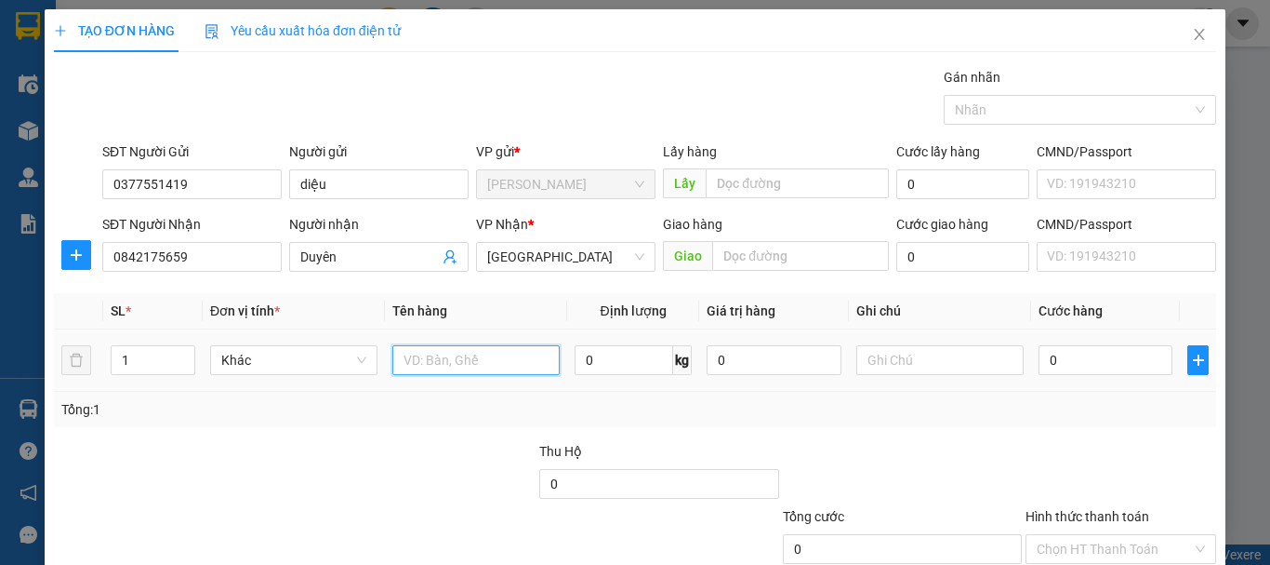
click at [445, 355] on input "text" at bounding box center [475, 360] width 167 height 30
type input "hs"
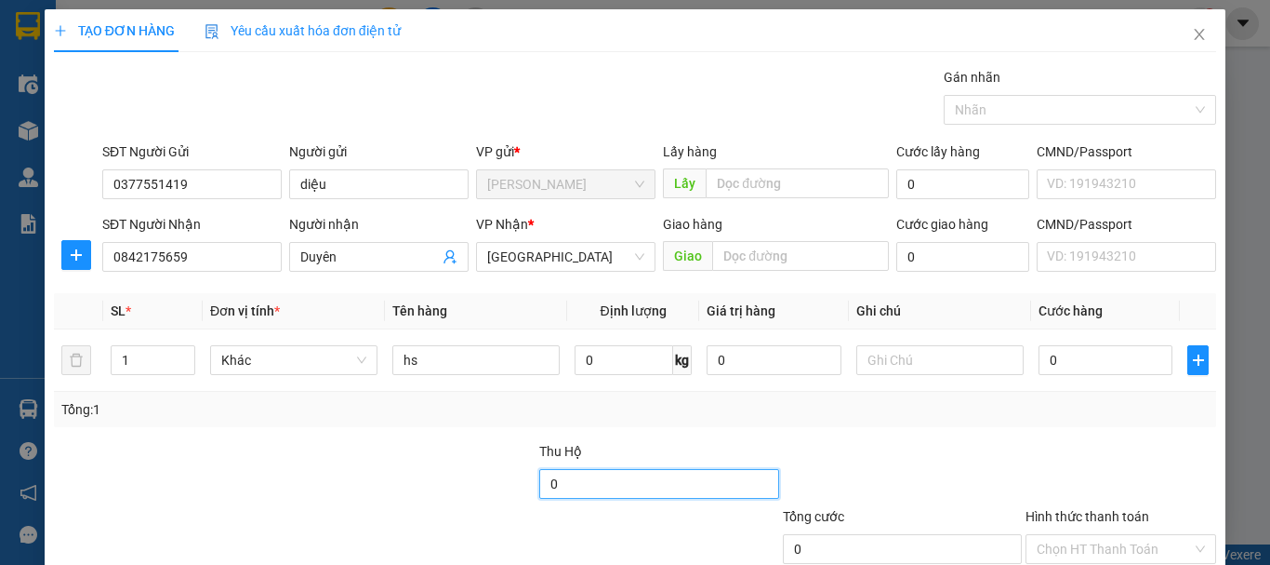
click at [581, 476] on input "0" at bounding box center [658, 484] width 239 height 30
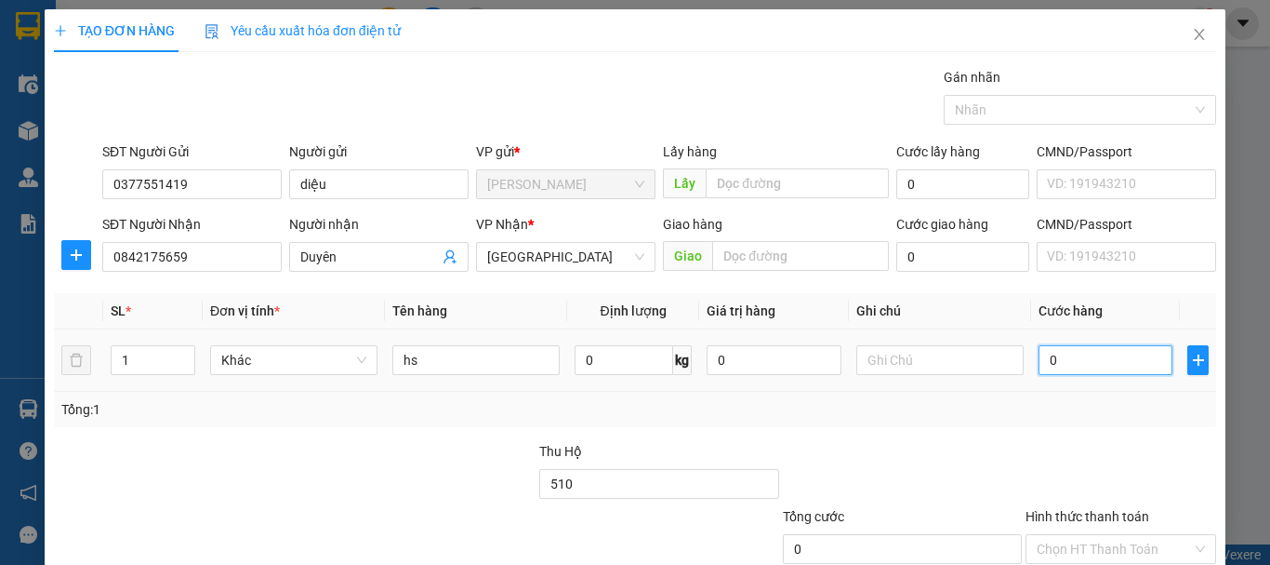
type input "510.000"
click at [1062, 354] on input "0" at bounding box center [1106, 360] width 134 height 30
type input "4"
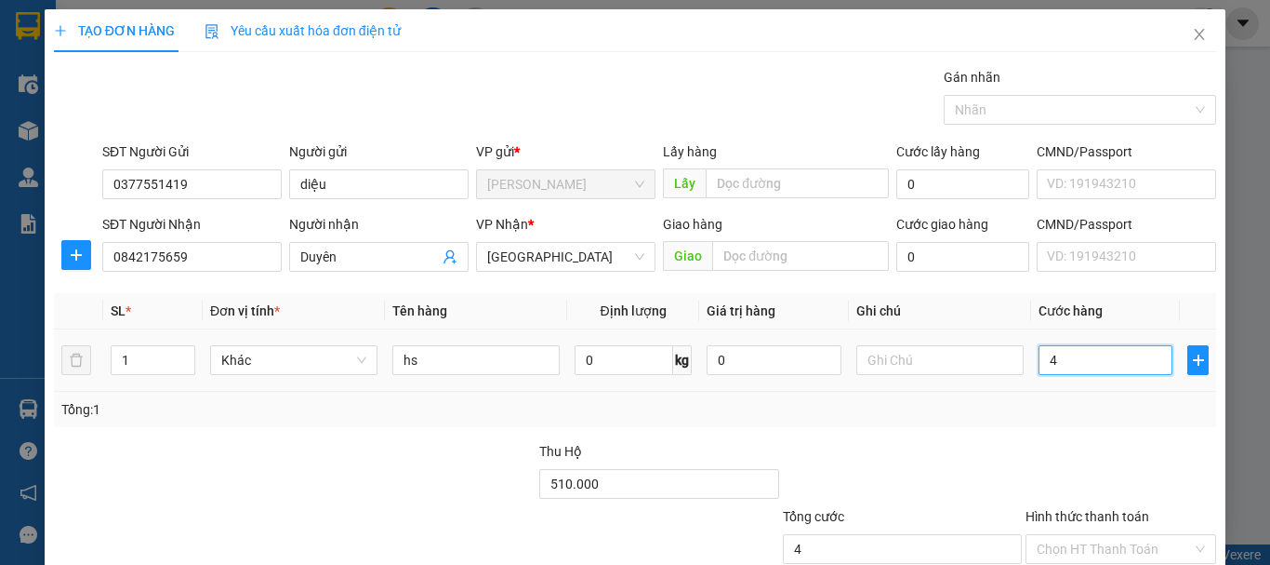
type input "40"
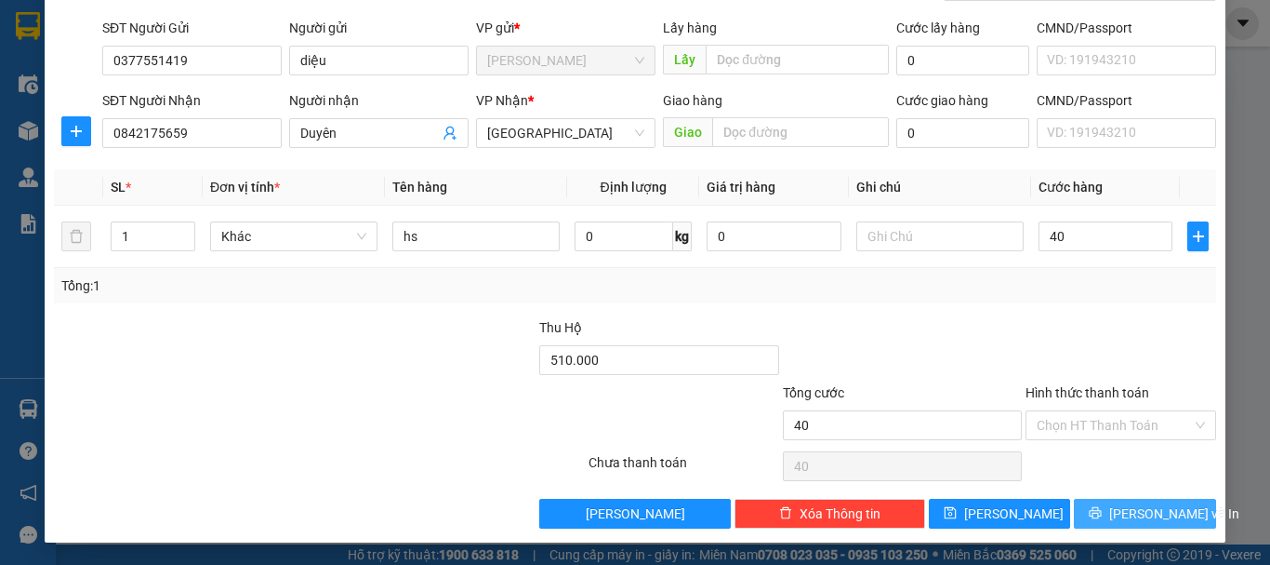
type input "40.000"
click at [1084, 511] on button "Lưu và In" at bounding box center [1145, 514] width 142 height 30
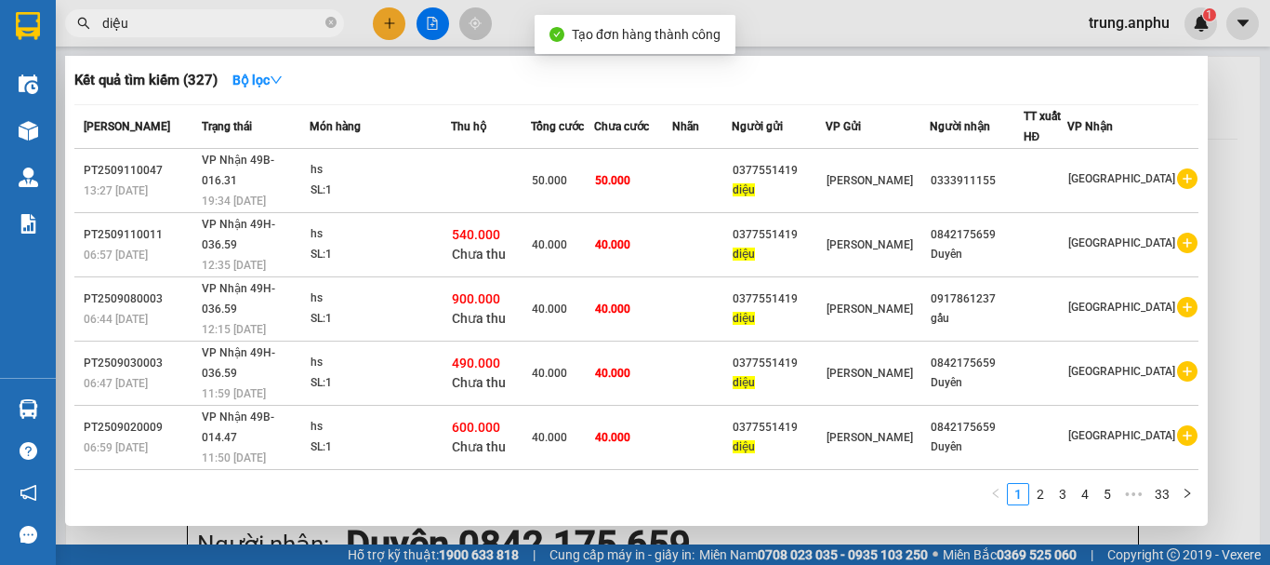
click at [428, 23] on div at bounding box center [635, 282] width 1270 height 565
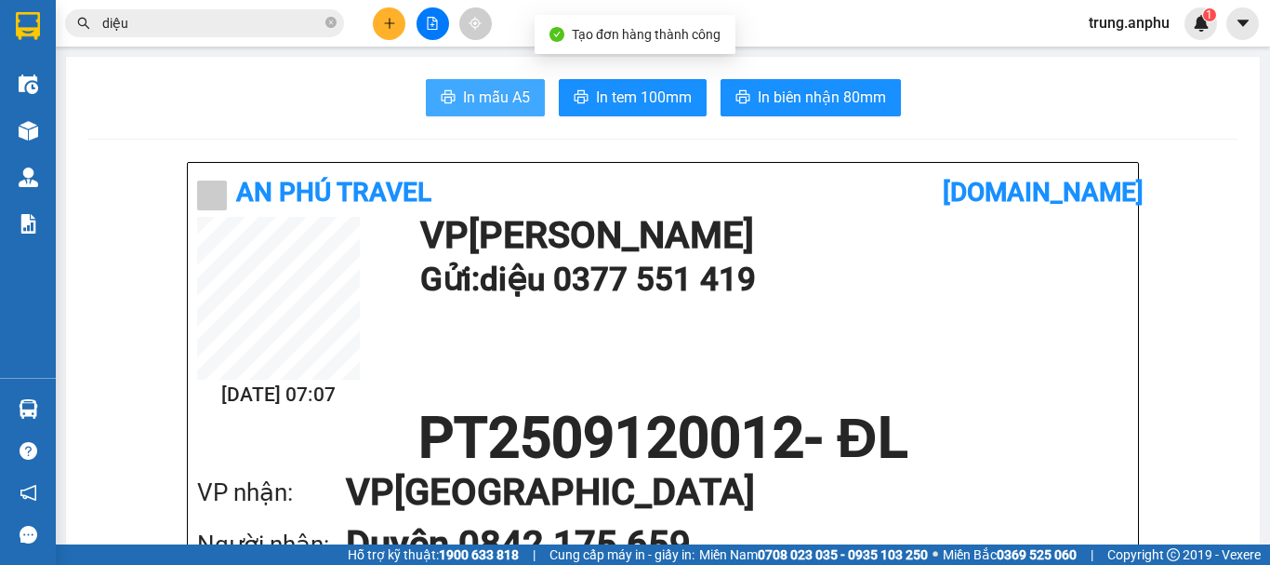
click at [504, 93] on span "In mẫu A5" at bounding box center [496, 97] width 67 height 23
click at [1071, 107] on div "In mẫu A5 In tem 100mm In biên nhận 80mm" at bounding box center [663, 97] width 1150 height 37
click at [330, 24] on icon "close-circle" at bounding box center [331, 22] width 11 height 11
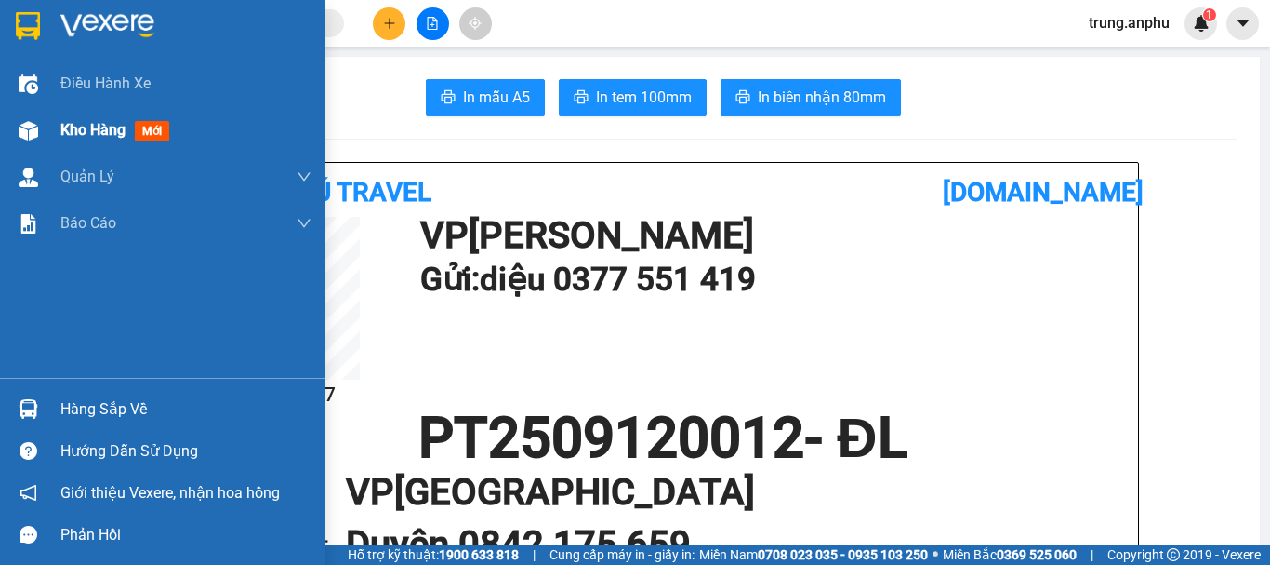
click at [77, 127] on span "Kho hàng" at bounding box center [92, 130] width 65 height 18
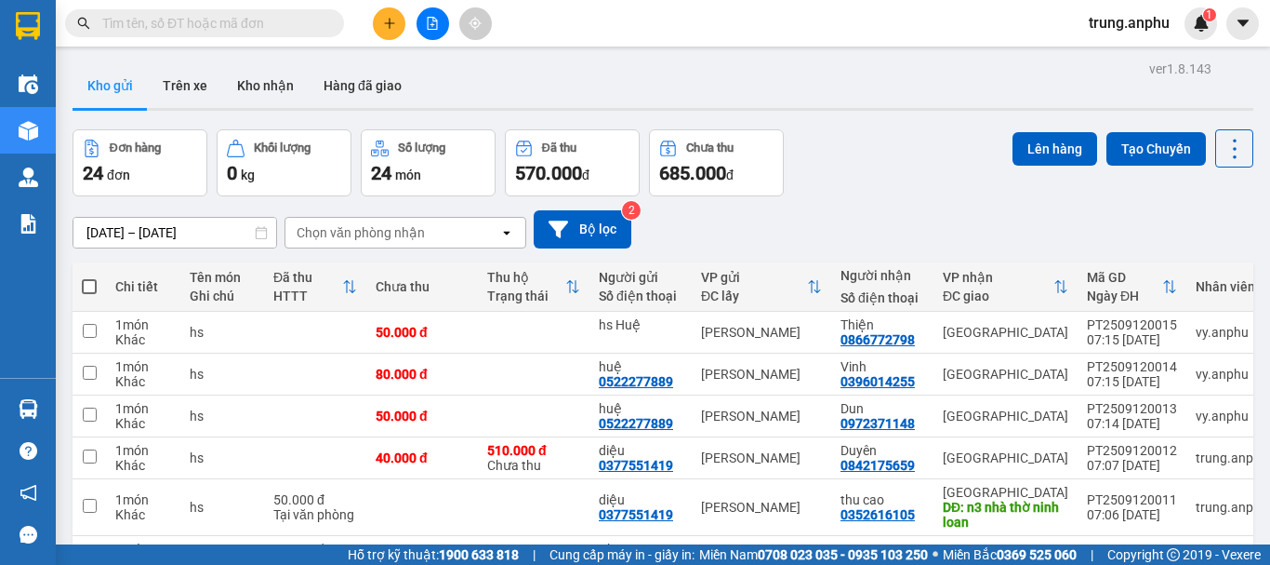
scroll to position [285, 0]
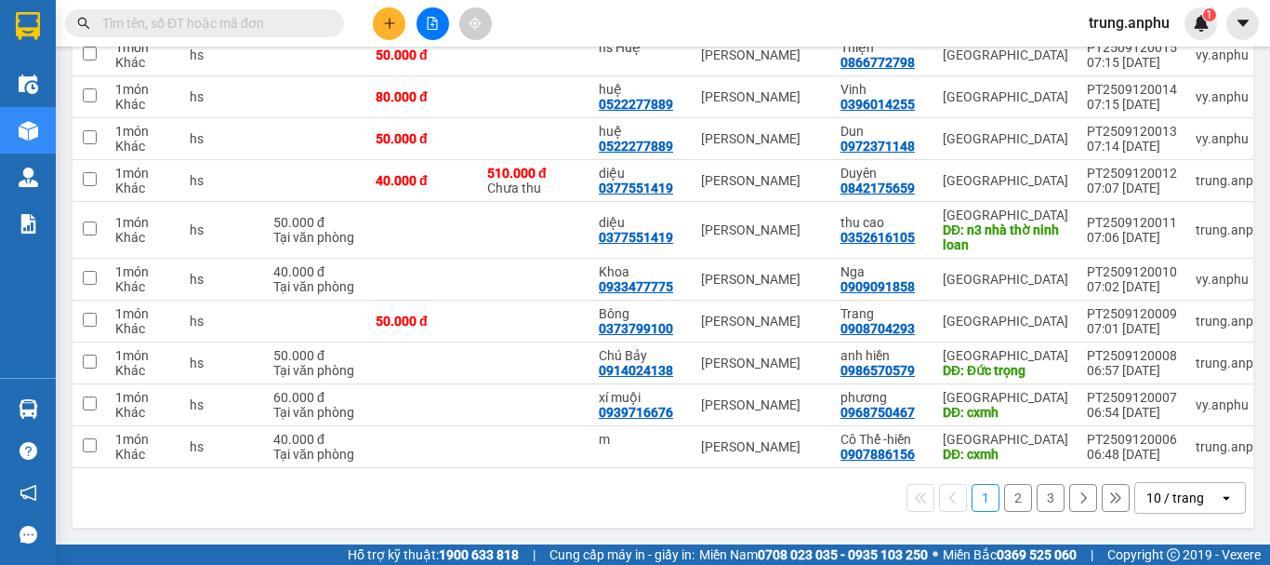
click at [1203, 491] on div "10 / trang" at bounding box center [1178, 498] width 84 height 30
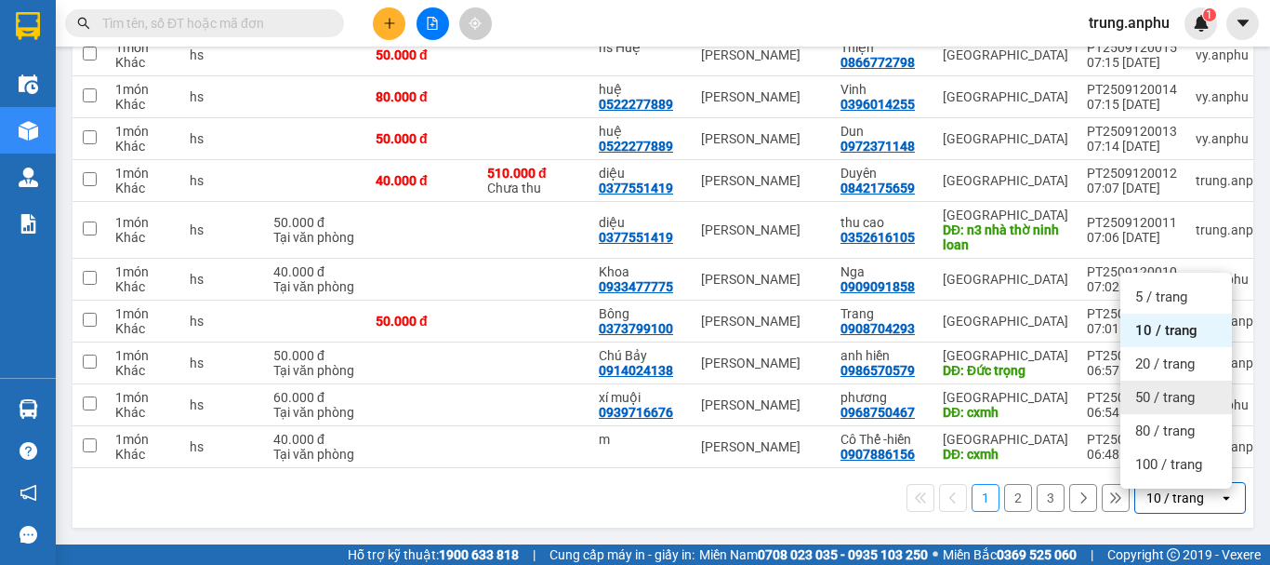
click at [1153, 391] on span "50 / trang" at bounding box center [1166, 397] width 60 height 19
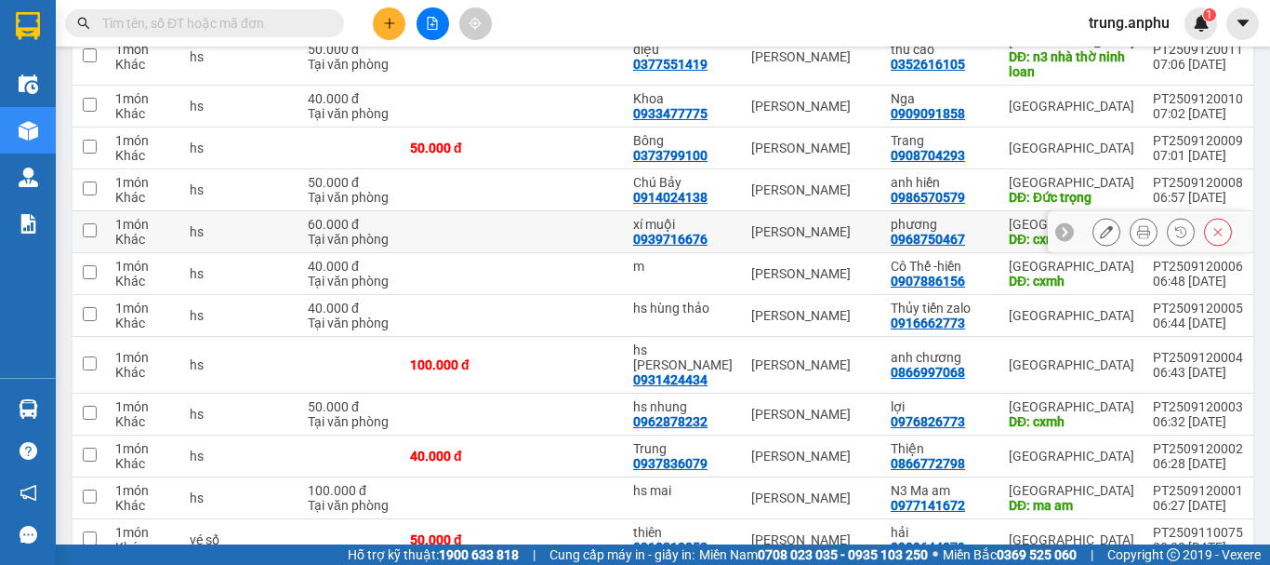
scroll to position [171, 0]
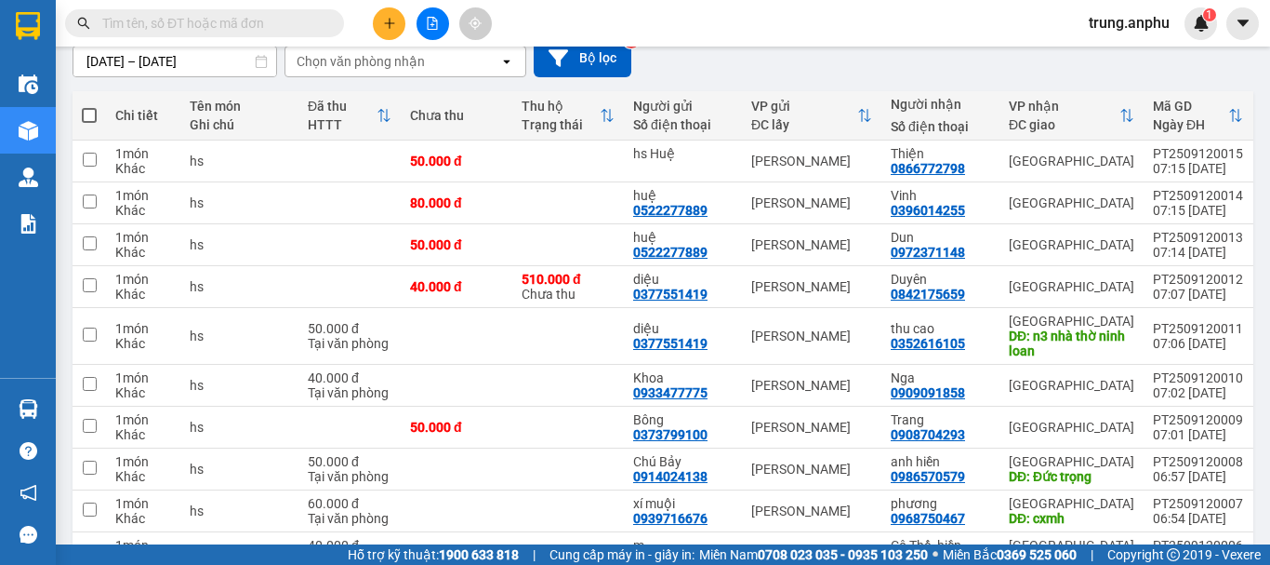
click at [86, 118] on span at bounding box center [89, 115] width 15 height 15
click at [89, 106] on input "checkbox" at bounding box center [89, 106] width 0 height 0
checkbox input "true"
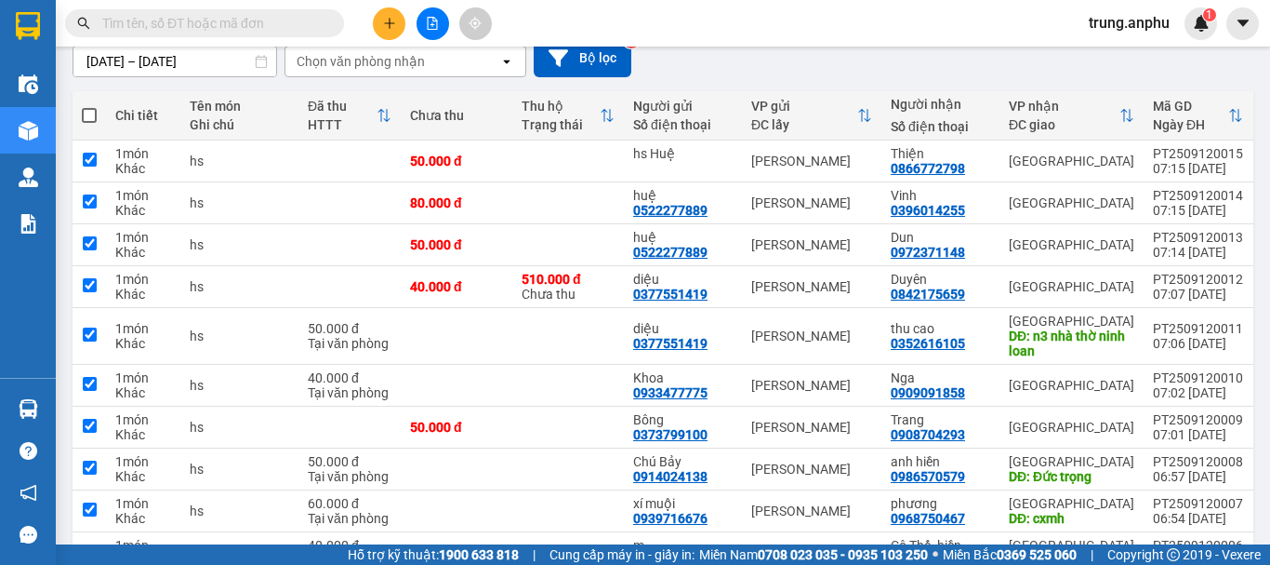
checkbox input "true"
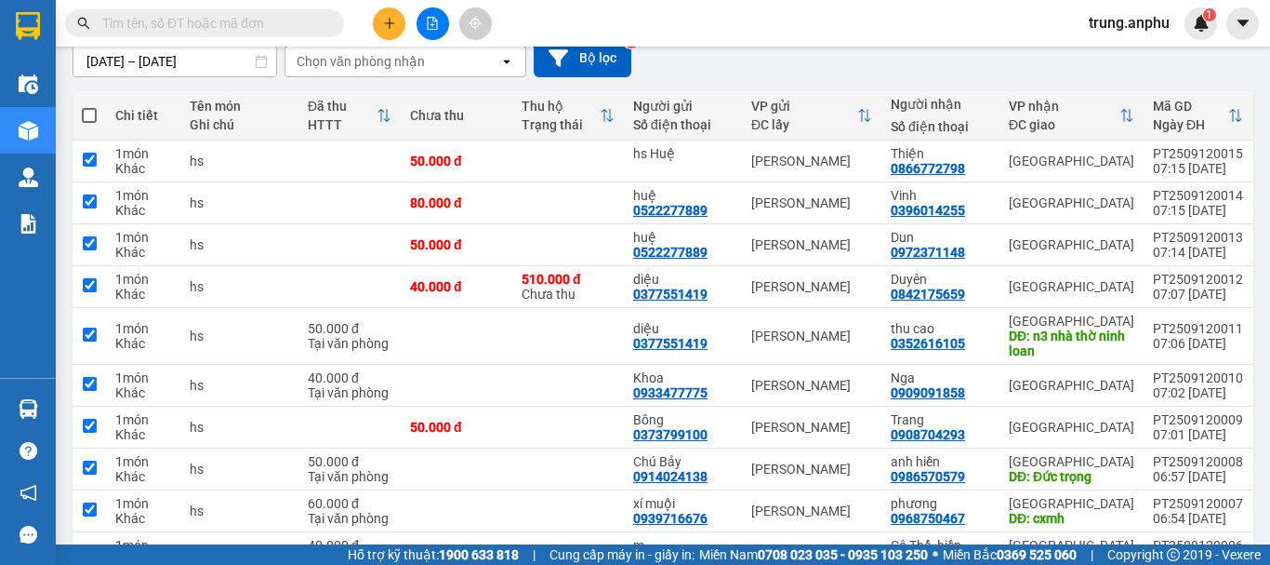
checkbox input "true"
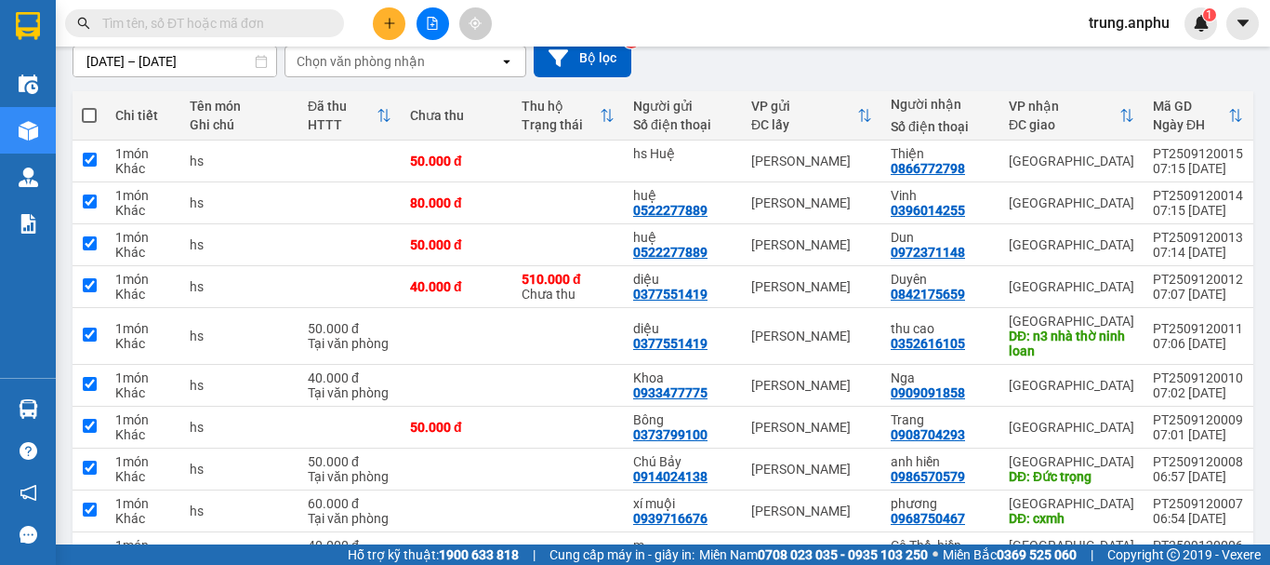
checkbox input "true"
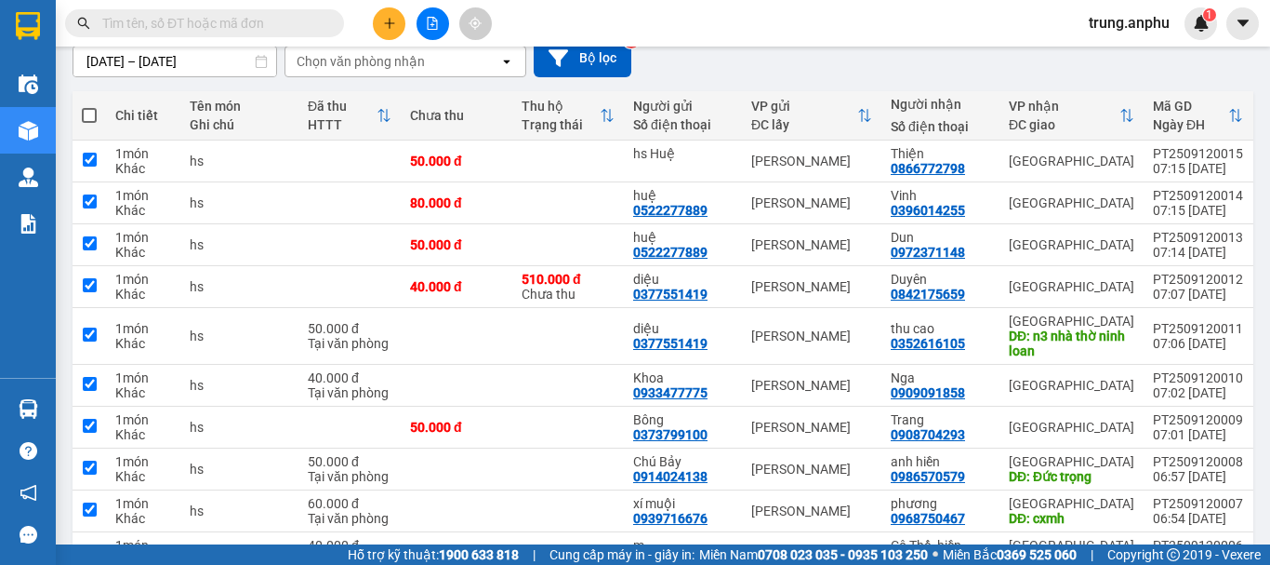
checkbox input "true"
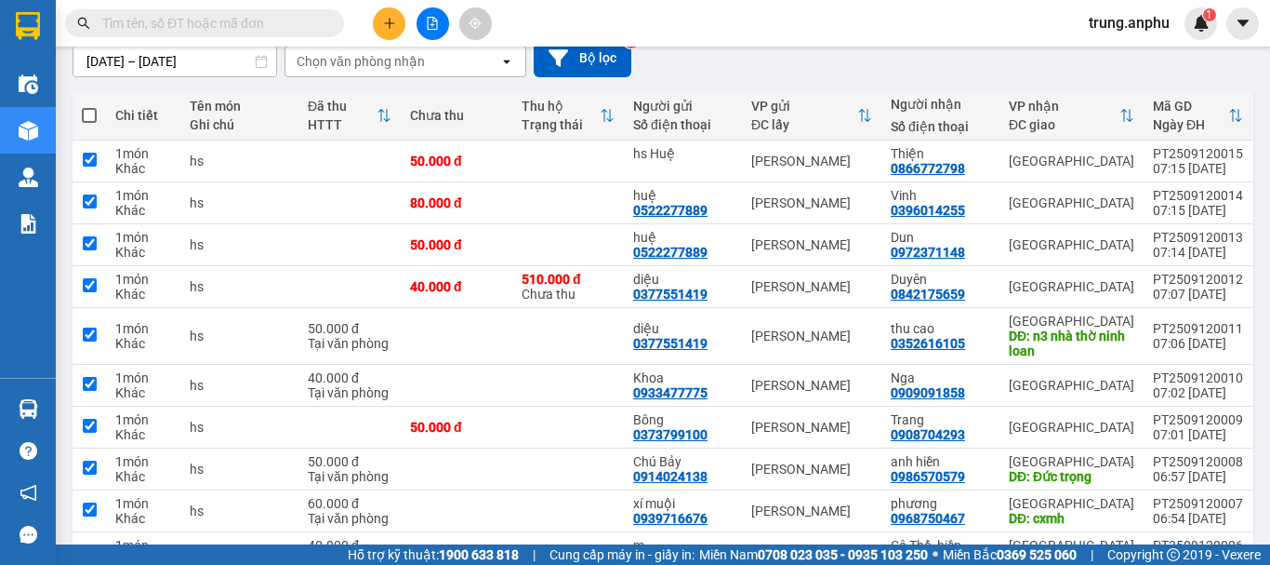
checkbox input "true"
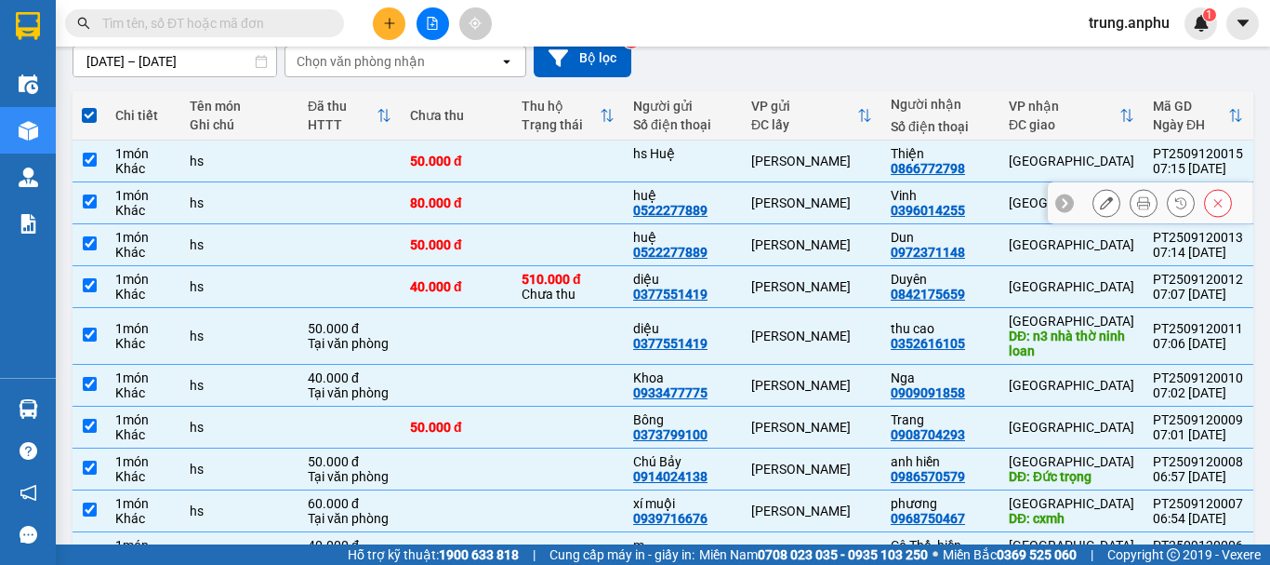
scroll to position [0, 0]
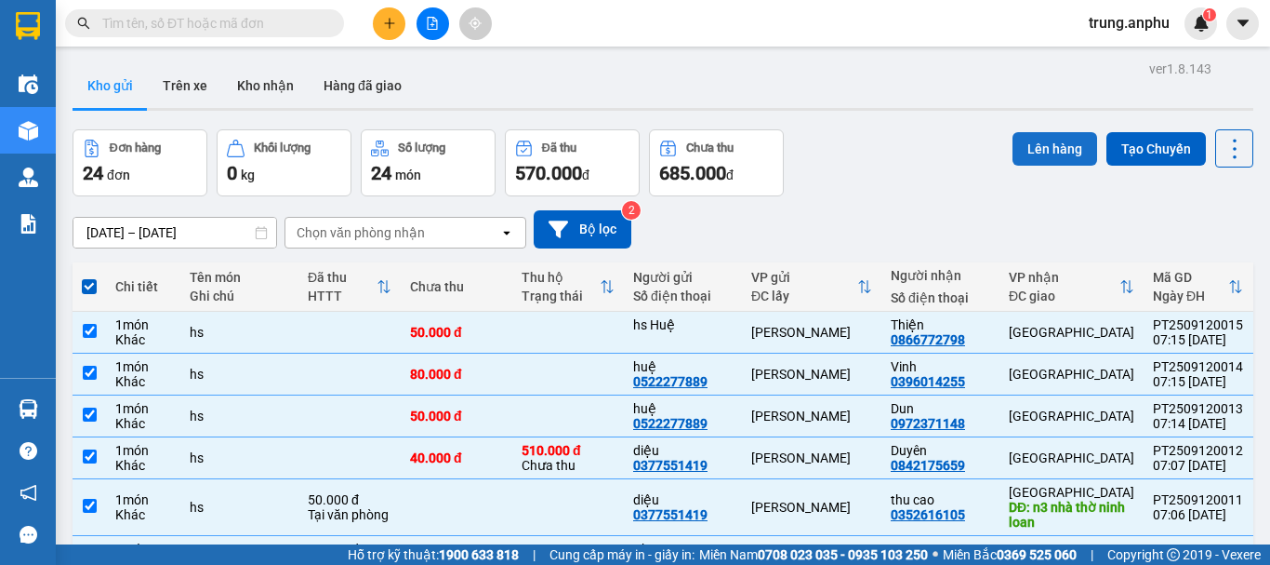
click at [1028, 146] on button "Lên hàng" at bounding box center [1055, 148] width 85 height 33
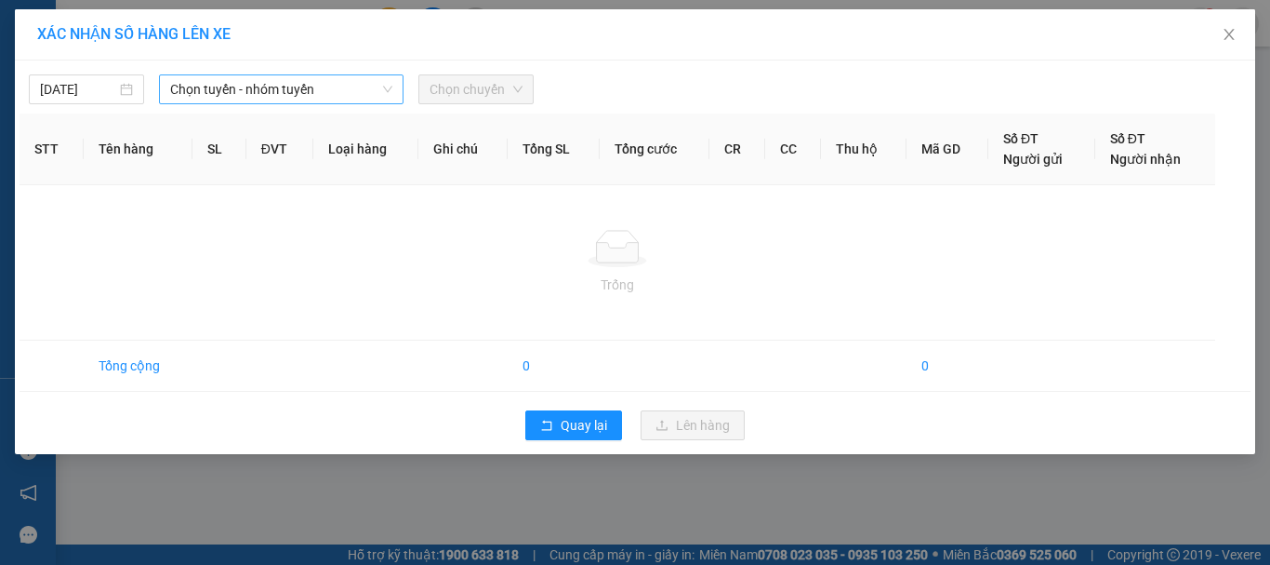
click at [305, 94] on span "Chọn tuyến - nhóm tuyến" at bounding box center [281, 89] width 222 height 28
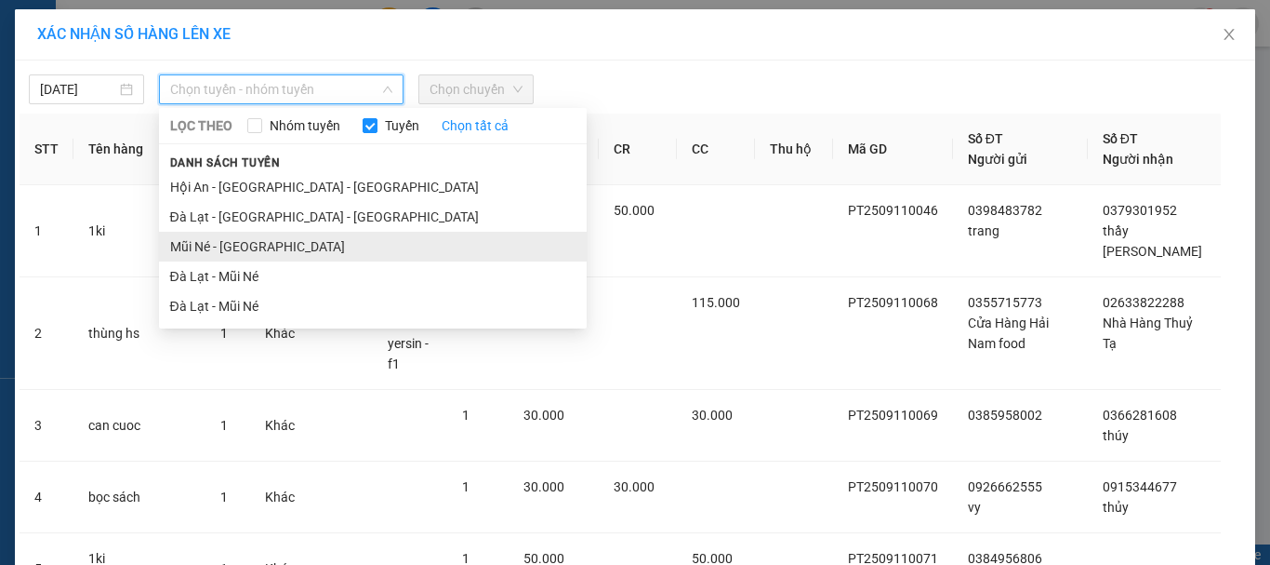
click at [229, 247] on li "Mũi Né - Đà Lạt" at bounding box center [373, 247] width 428 height 30
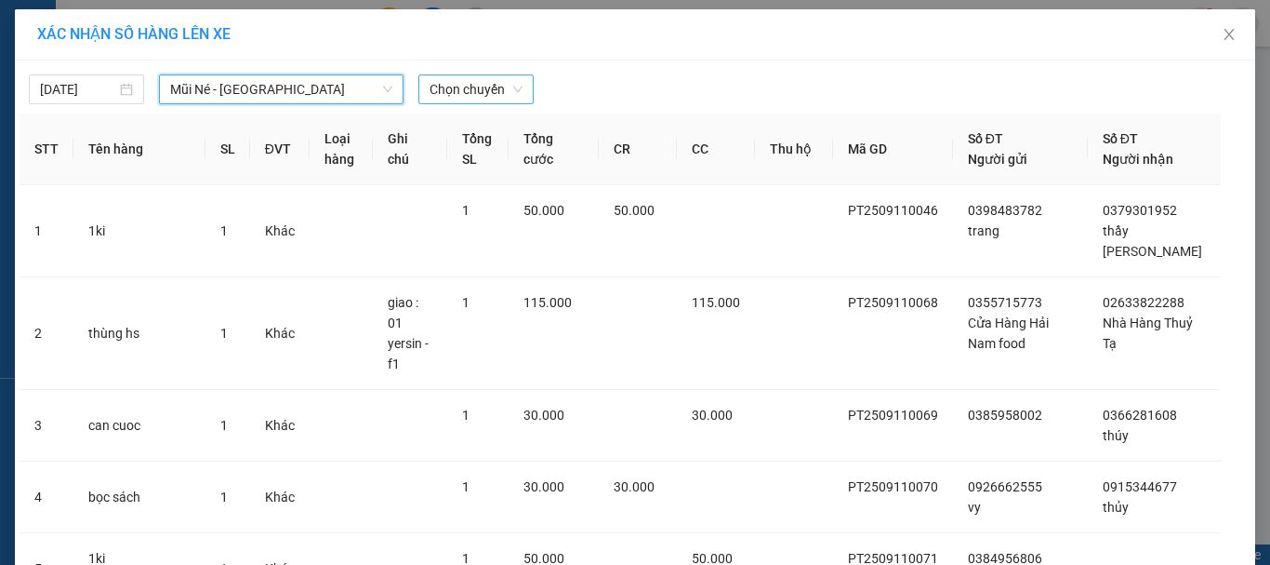
click at [497, 94] on span "Chọn chuyến" at bounding box center [476, 89] width 93 height 28
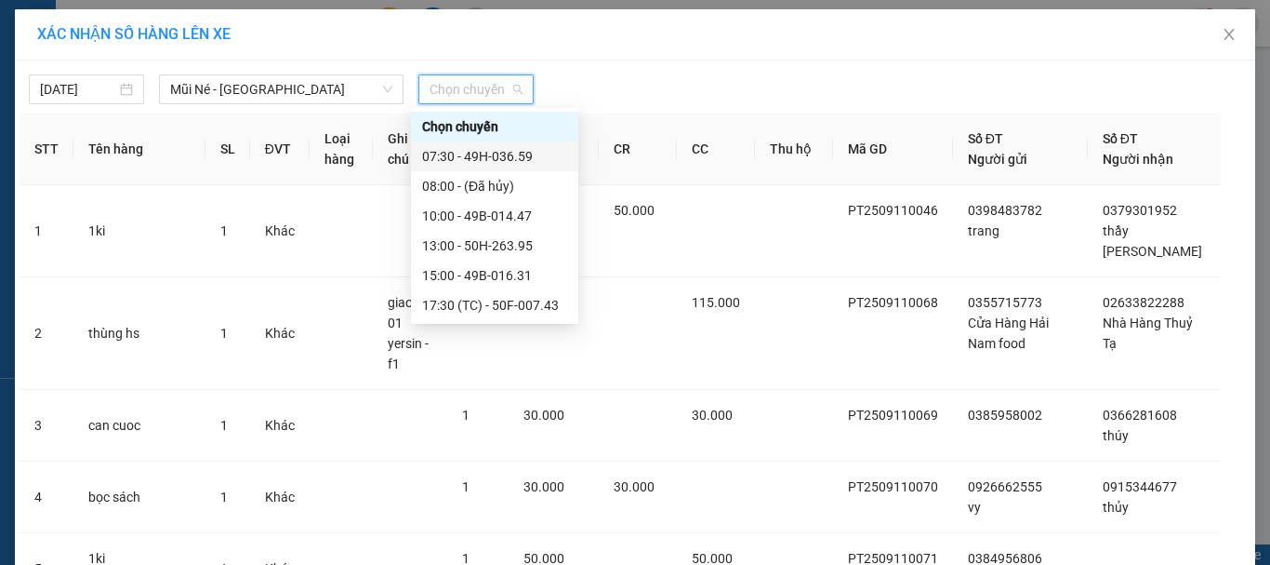
click at [483, 154] on div "07:30 - 49H-036.59" at bounding box center [494, 156] width 145 height 20
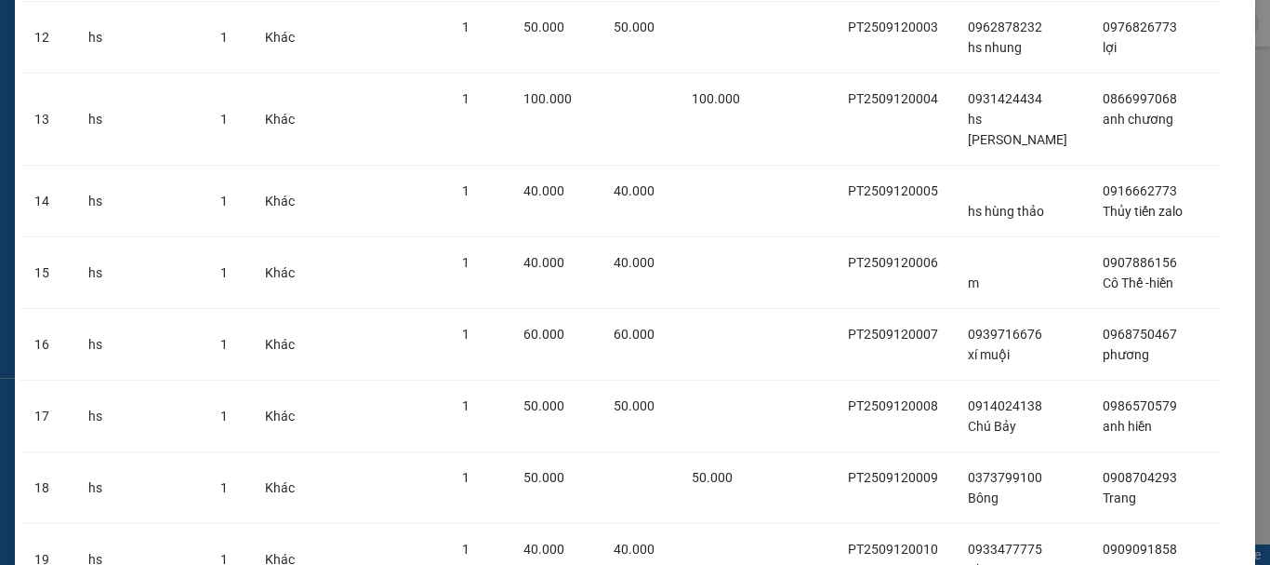
scroll to position [1486, 0]
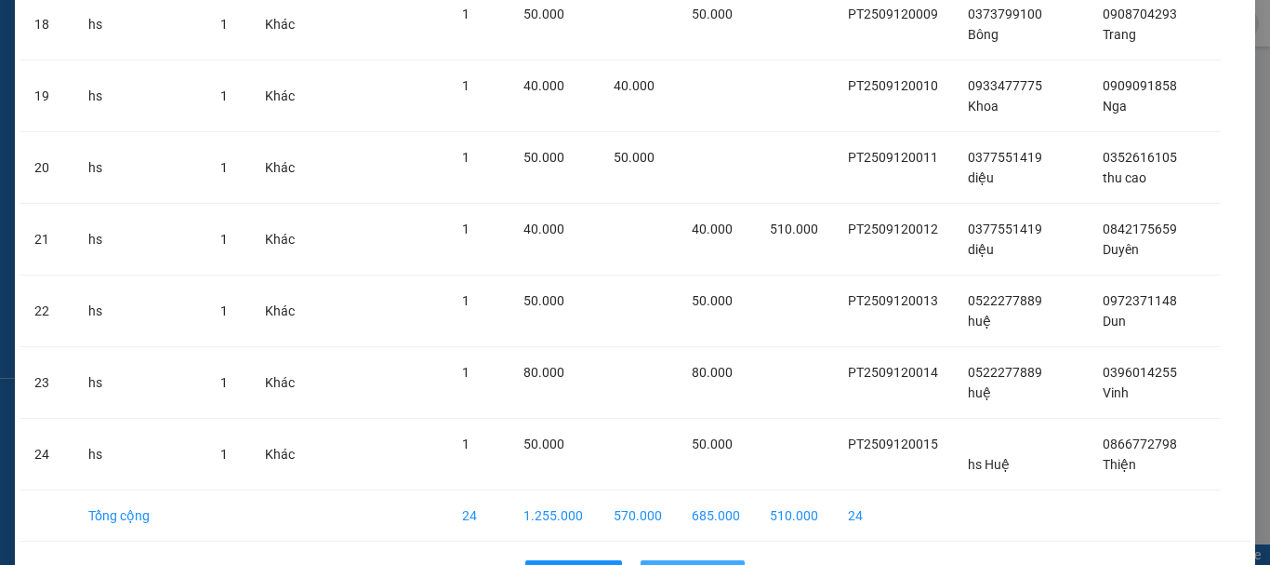
click at [689, 564] on span "Lên hàng" at bounding box center [703, 575] width 54 height 20
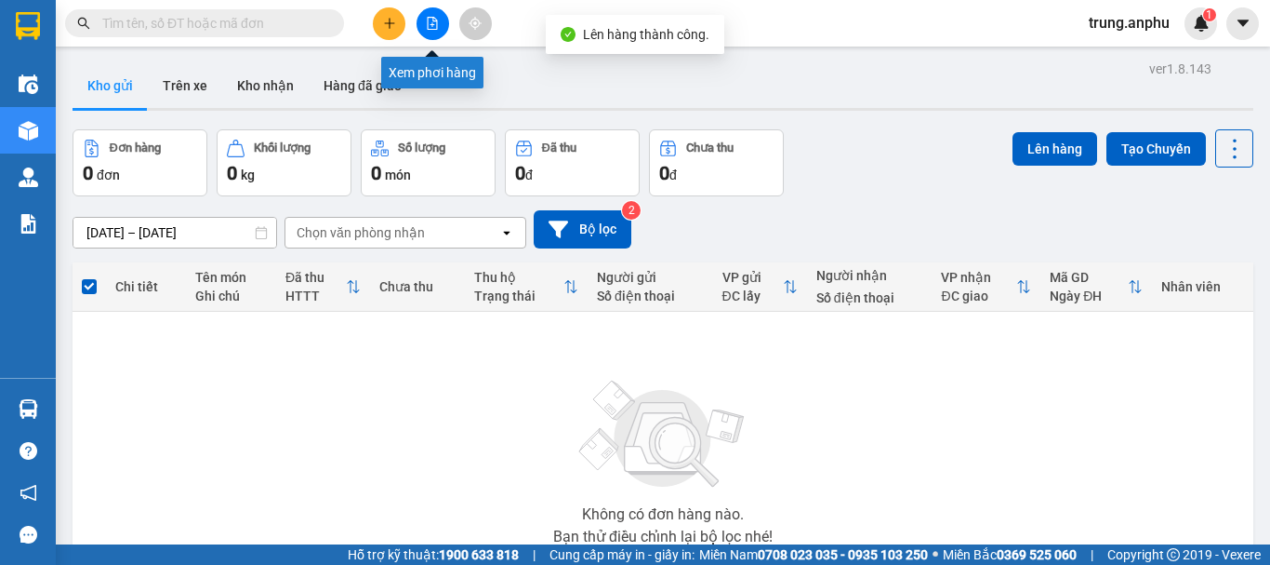
click at [434, 18] on icon "file-add" at bounding box center [433, 23] width 10 height 13
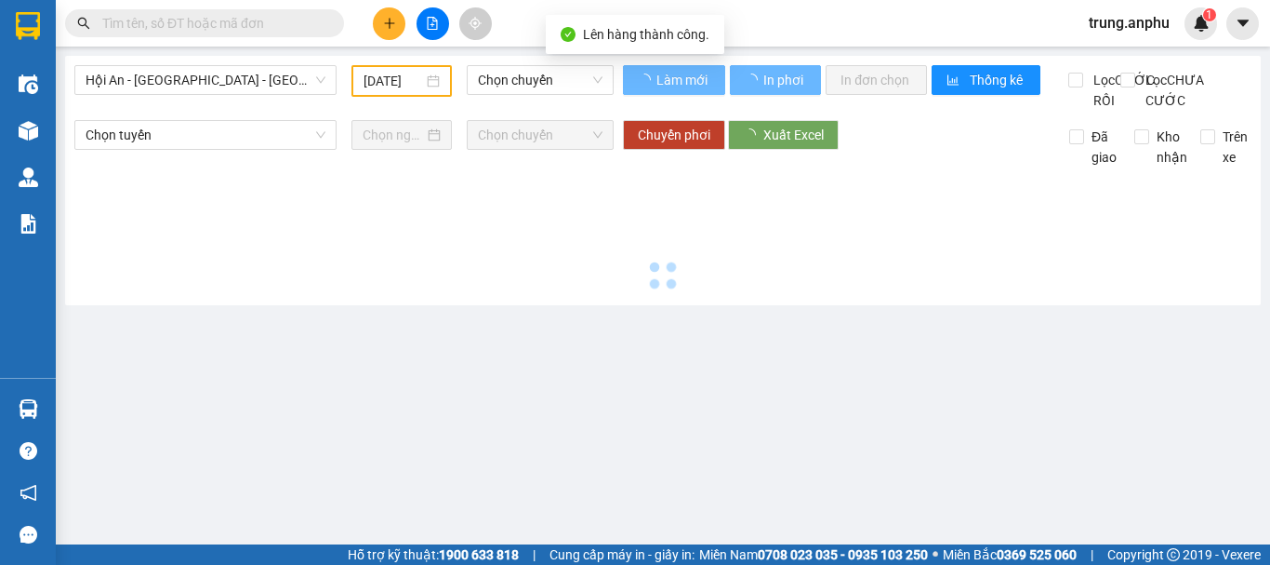
type input "12/09/2025"
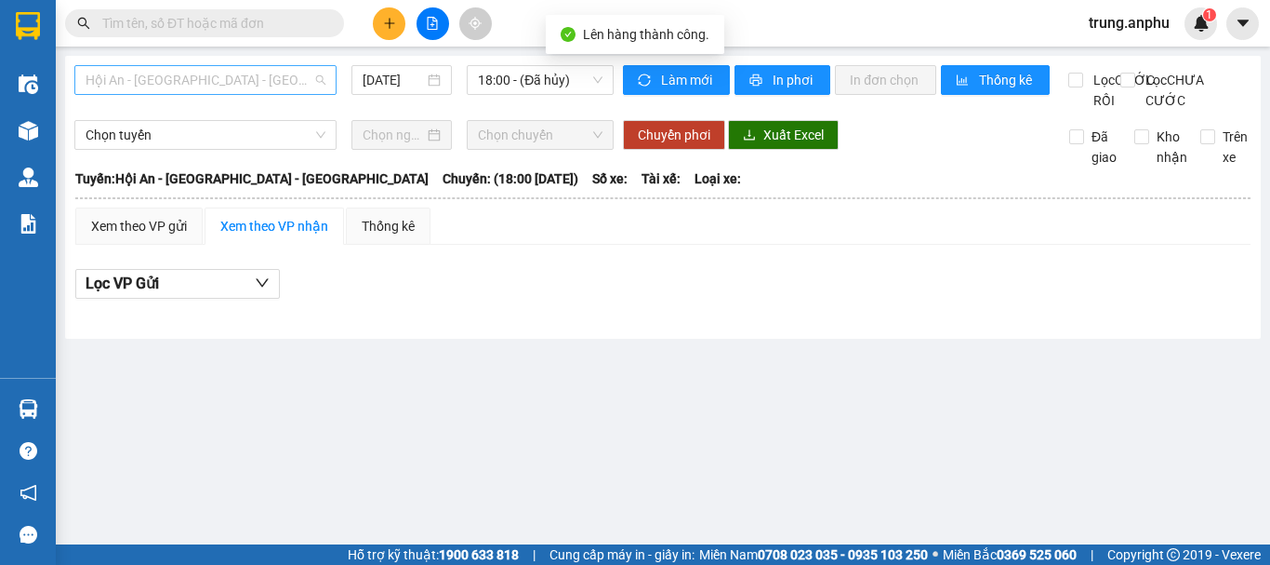
click at [326, 83] on span "Hội An - Nha Trang - Đà Lạt" at bounding box center [206, 80] width 240 height 28
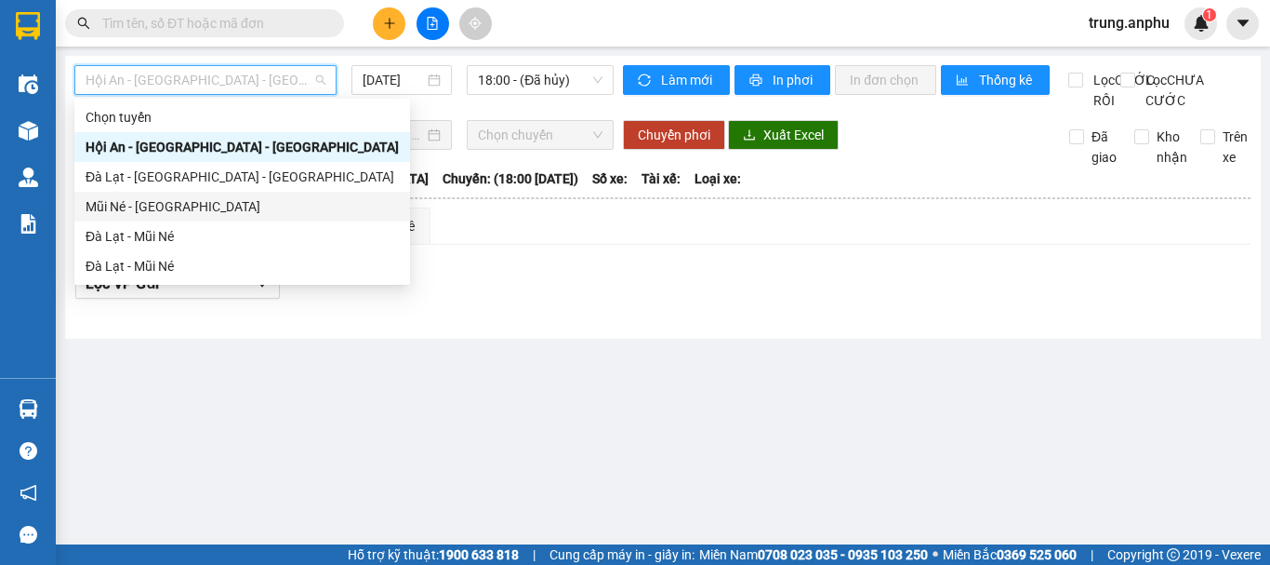
click at [144, 198] on div "Mũi Né - Đà Lạt" at bounding box center [242, 206] width 313 height 20
type input "12/09/2025"
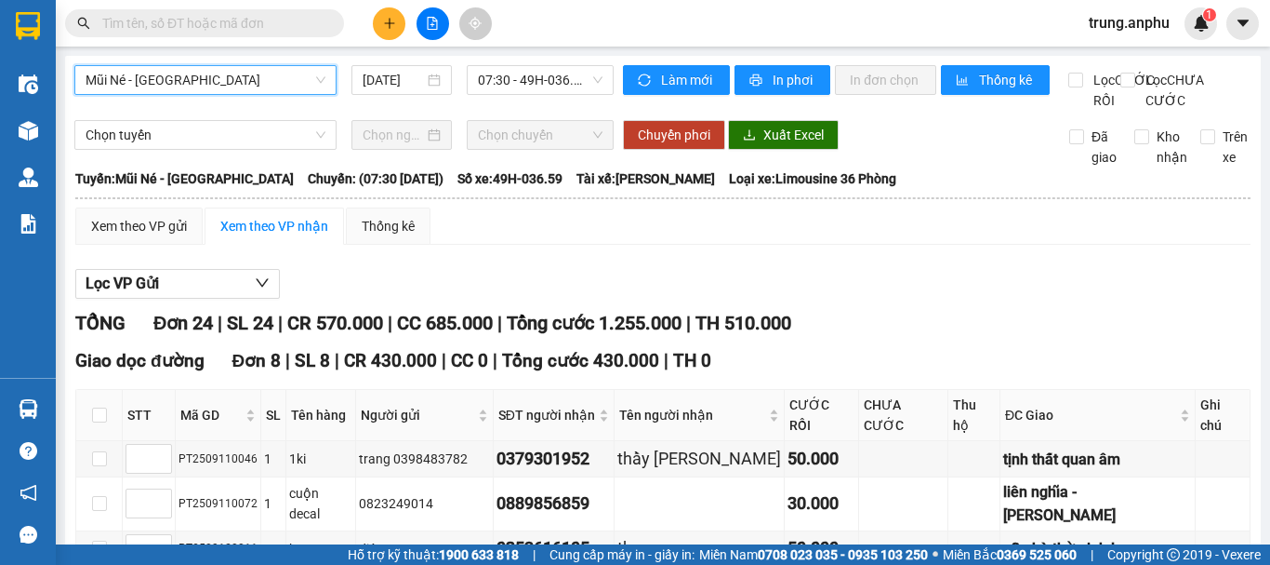
scroll to position [279, 0]
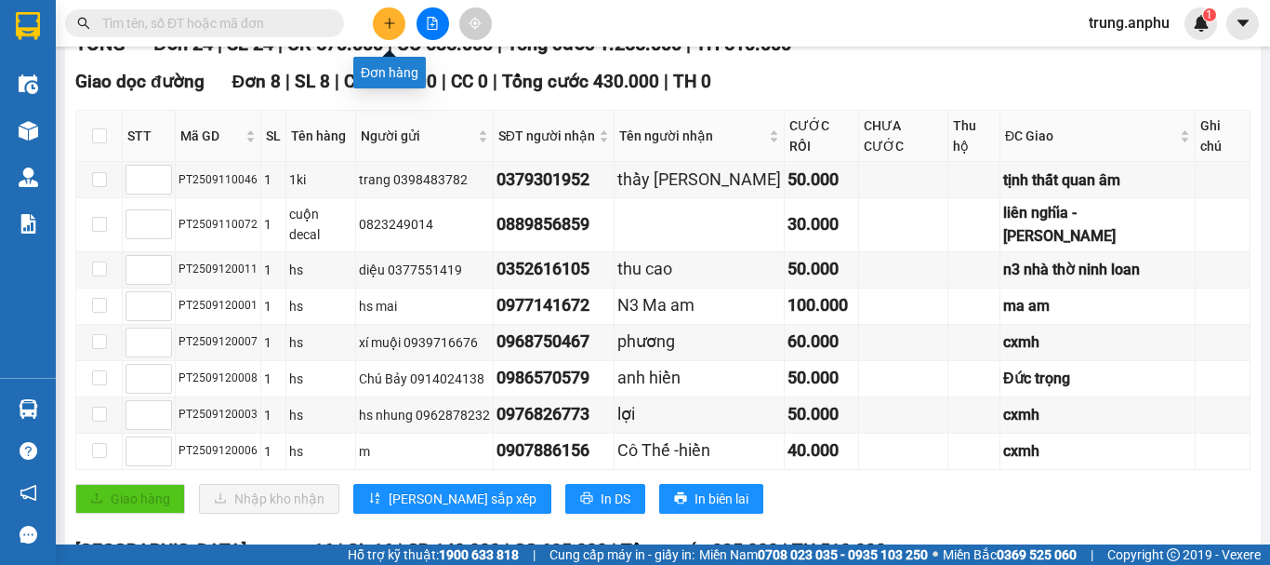
click at [381, 20] on button at bounding box center [389, 23] width 33 height 33
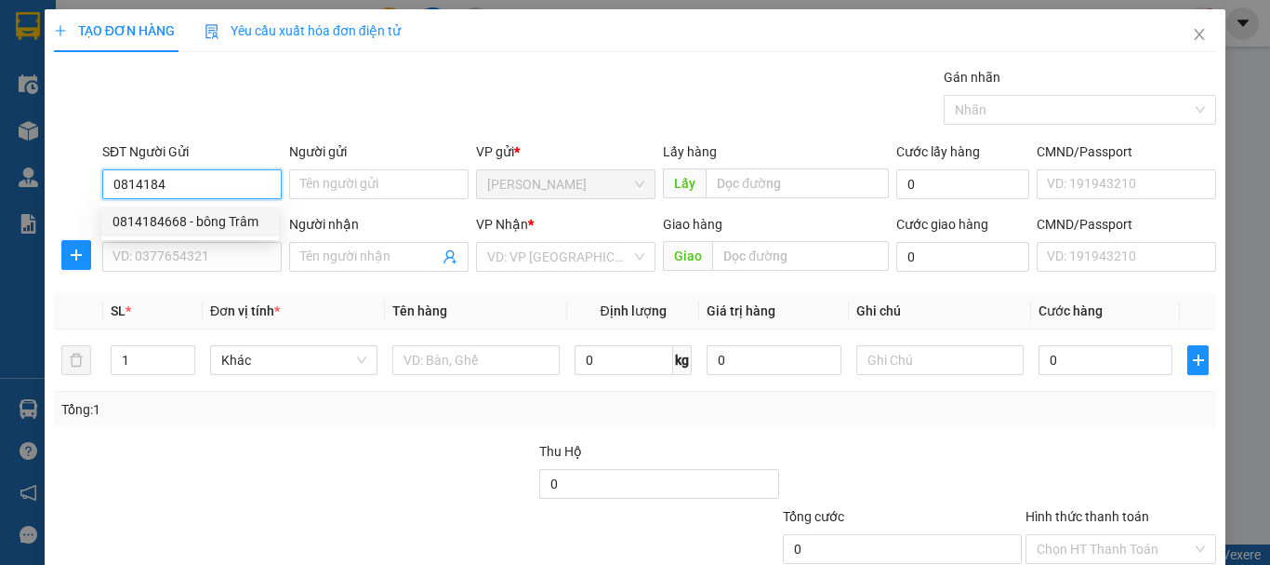
click at [195, 219] on div "0814184668 - bông Trâm" at bounding box center [190, 221] width 155 height 20
type input "0814184668"
type input "bông Trâm"
type input "0868643988"
type input "loan"
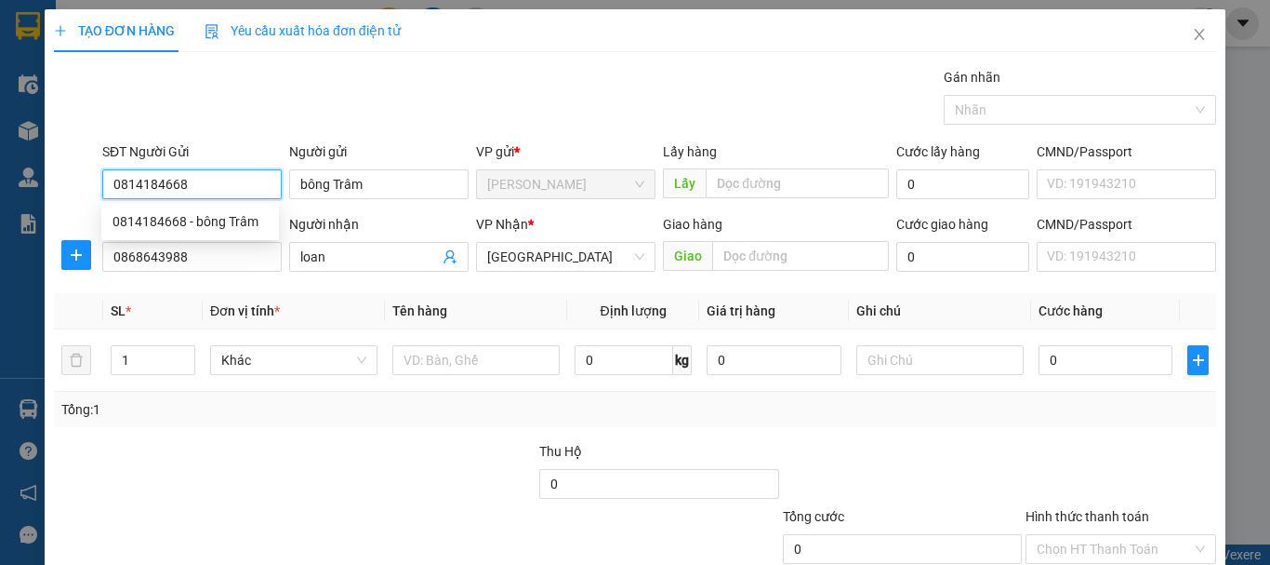
type input "100.000"
type input "0814184668"
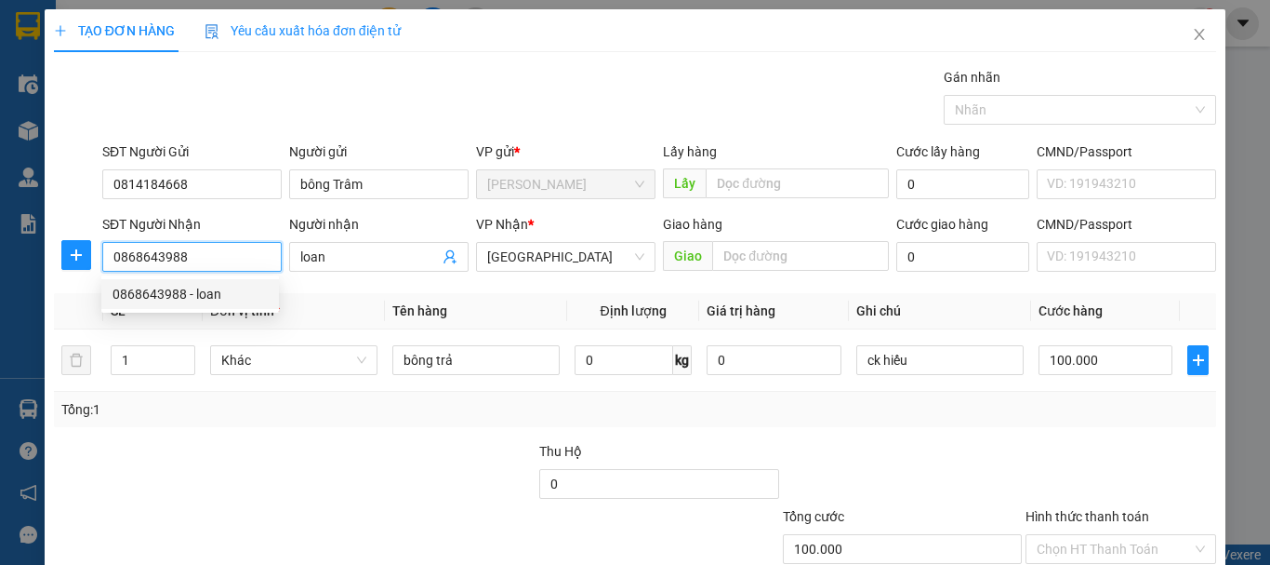
drag, startPoint x: 230, startPoint y: 259, endPoint x: 106, endPoint y: 264, distance: 123.8
click at [106, 264] on input "0868643988" at bounding box center [192, 257] width 180 height 30
click at [124, 297] on div "0936404692 - trâm" at bounding box center [190, 294] width 155 height 20
type input "0936404692"
type input "trâm"
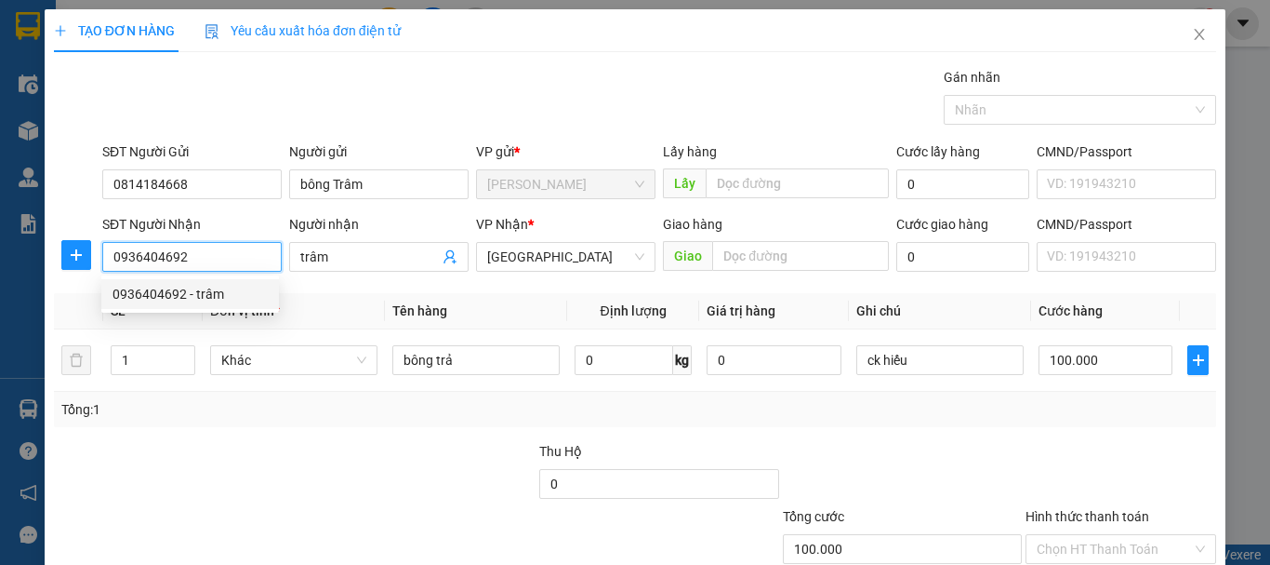
type input "500.000"
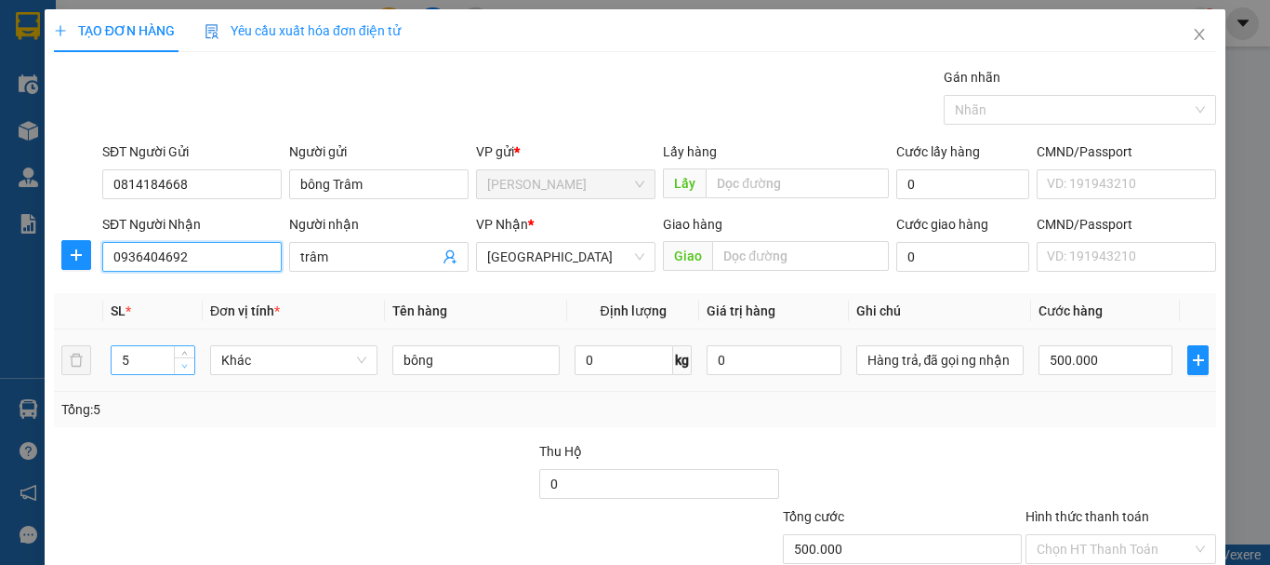
type input "0936404692"
click at [187, 362] on span "down" at bounding box center [185, 366] width 11 height 11
type input "1"
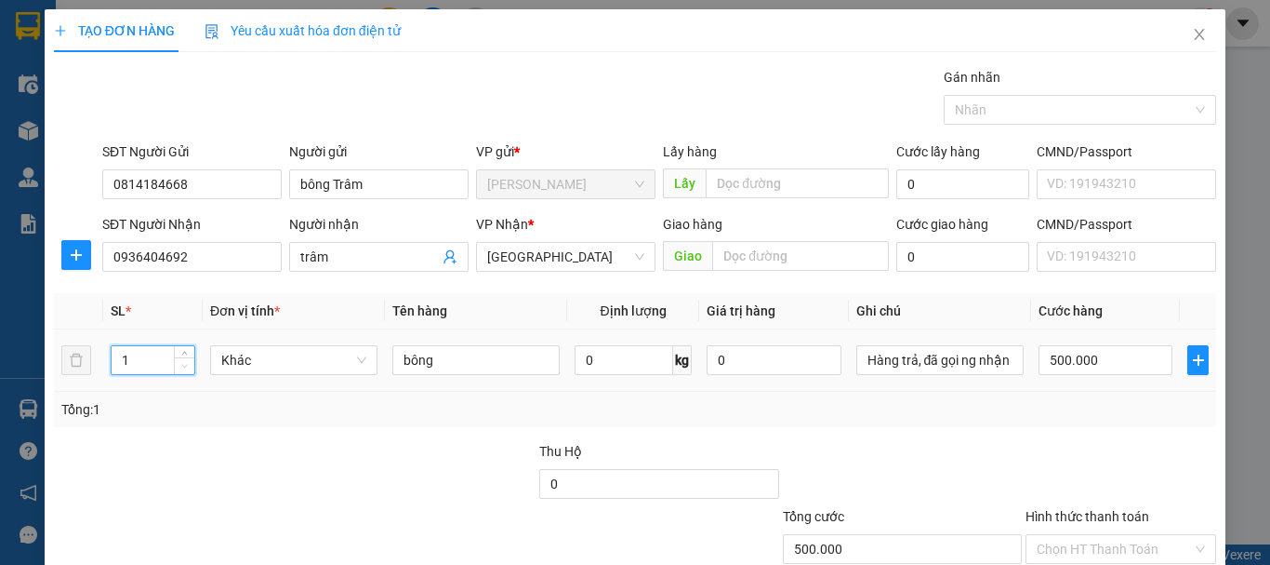
click at [187, 362] on span "down" at bounding box center [185, 366] width 11 height 11
click at [1092, 358] on input "500.000" at bounding box center [1106, 360] width 134 height 30
type input "1"
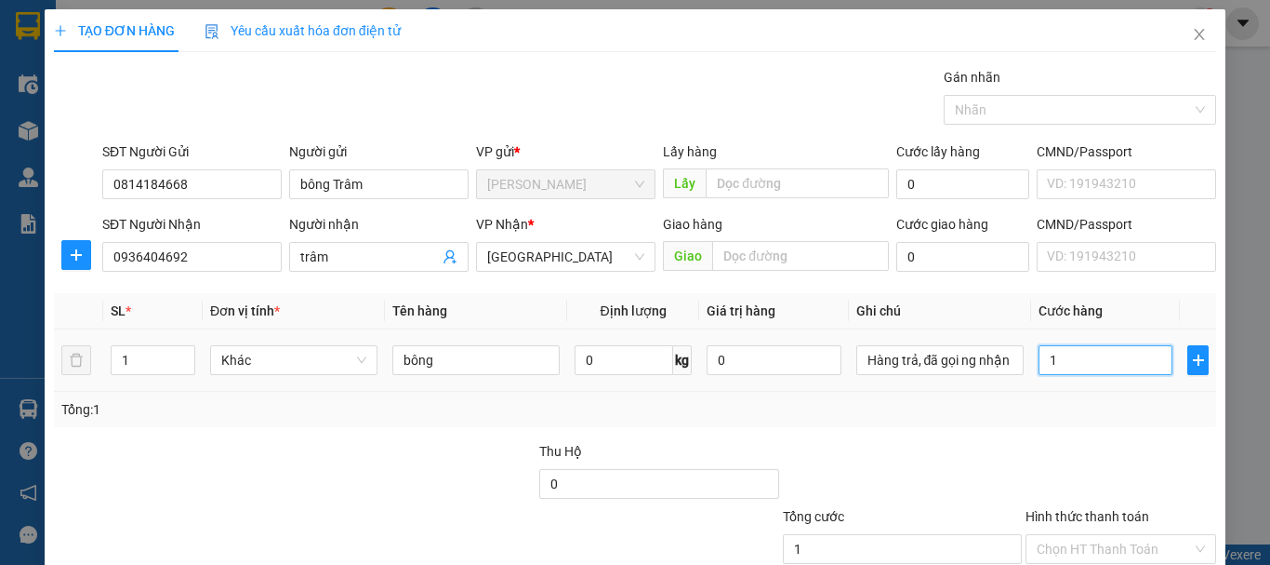
type input "10"
type input "100"
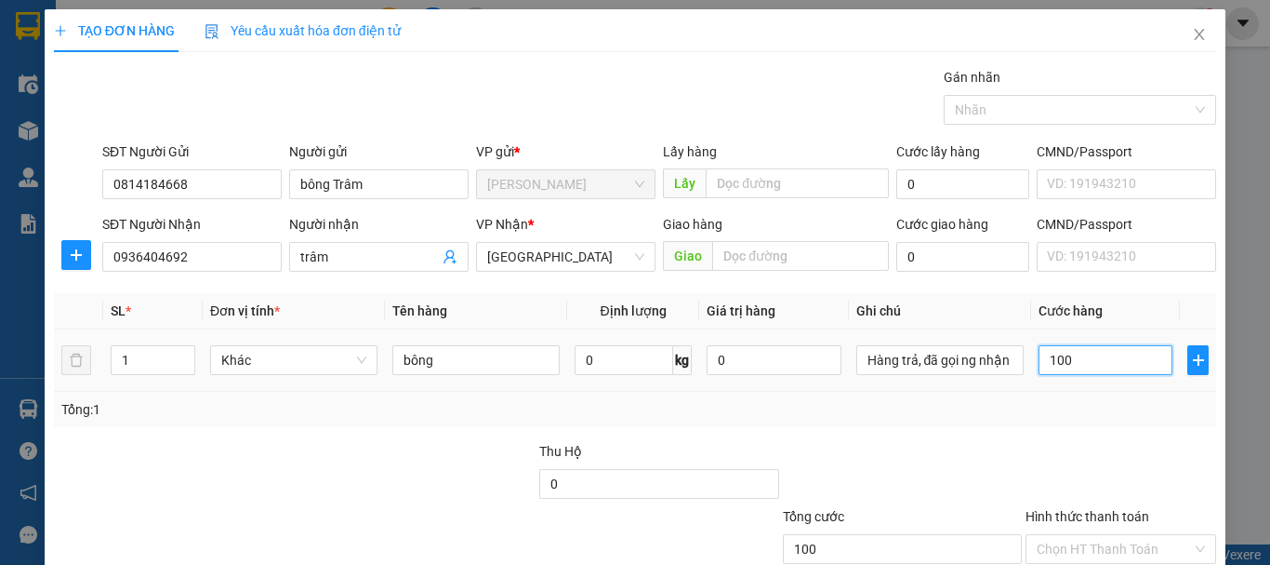
type input "100"
type input "100.000"
drag, startPoint x: 1092, startPoint y: 358, endPoint x: 1052, endPoint y: 443, distance: 93.6
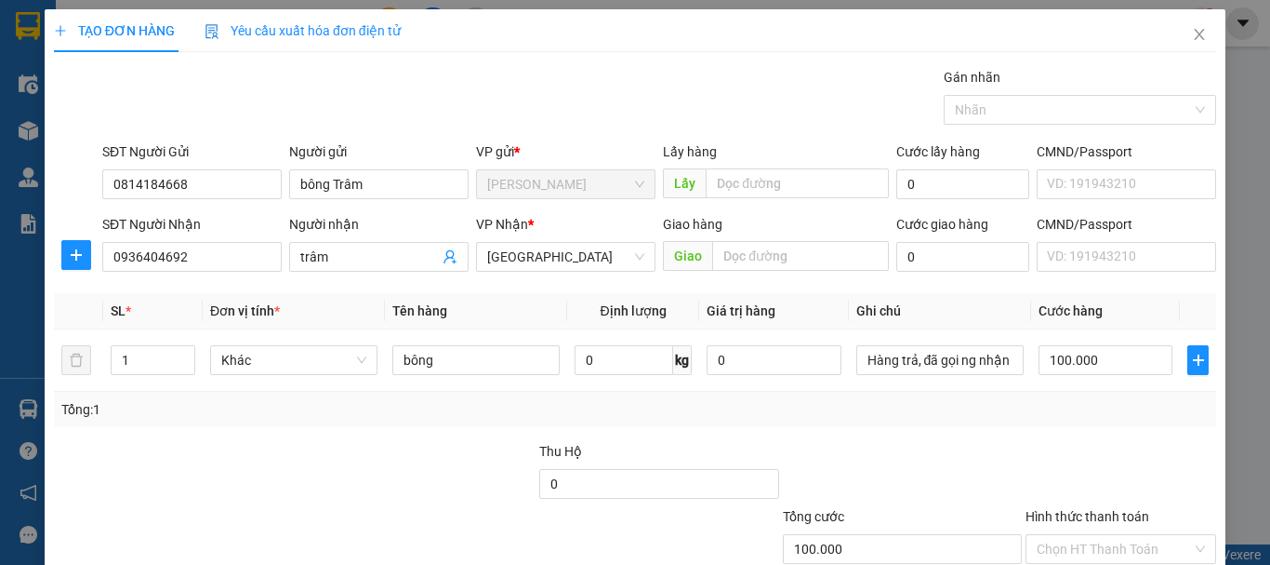
click at [1052, 443] on div at bounding box center [1121, 473] width 194 height 65
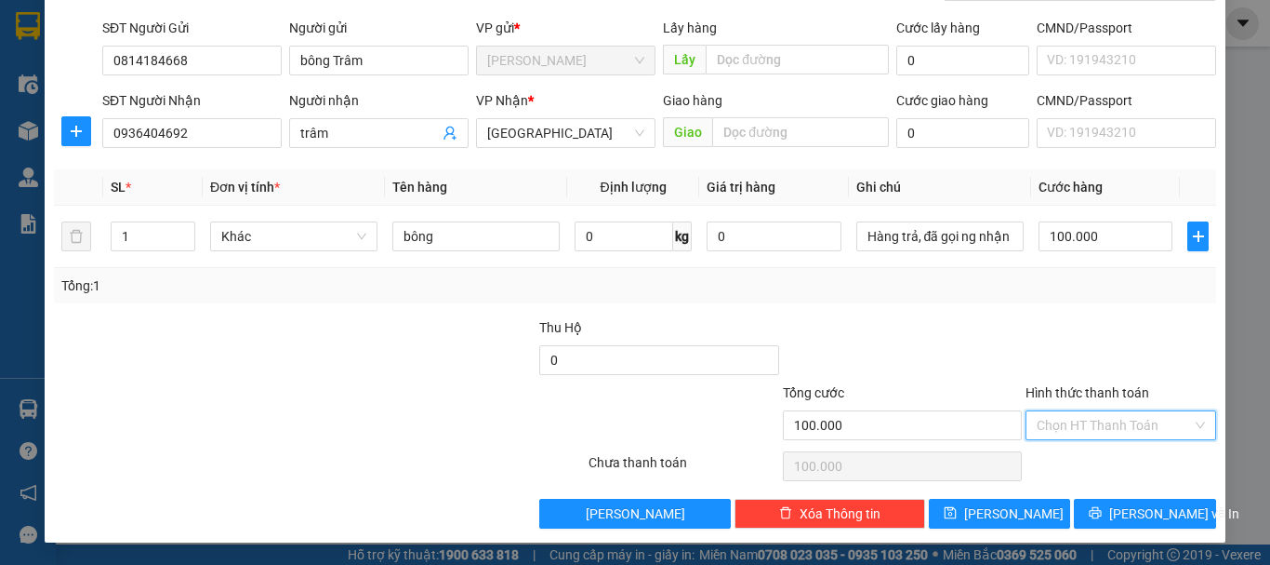
click at [1111, 426] on input "Hình thức thanh toán" at bounding box center [1114, 425] width 155 height 28
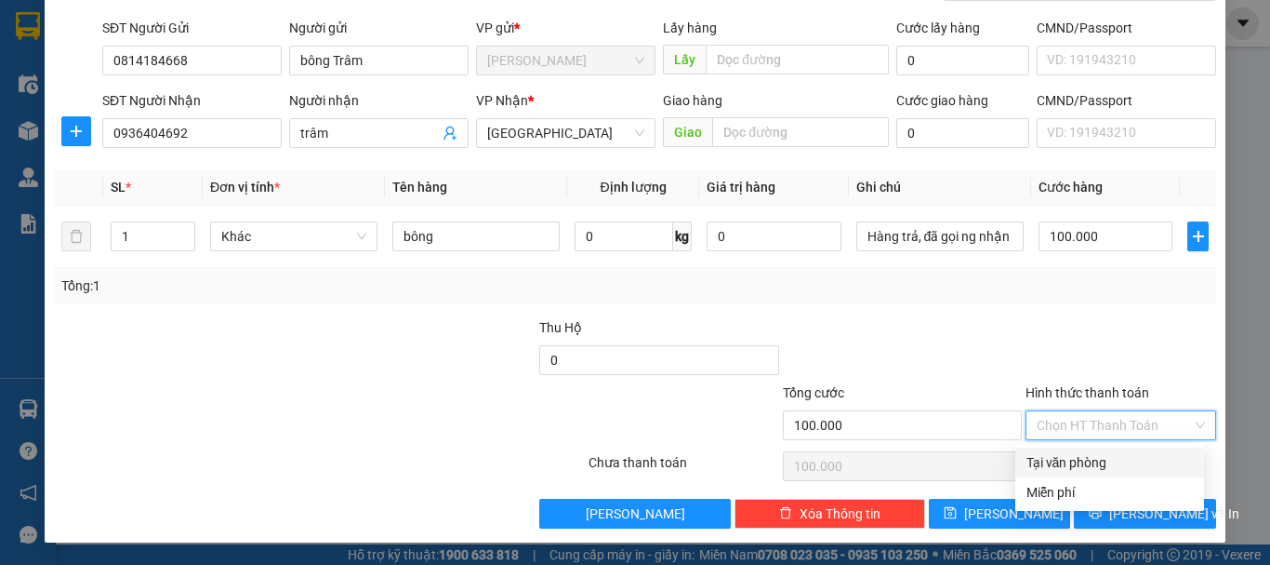
click at [1100, 465] on div "Tại văn phòng" at bounding box center [1110, 462] width 166 height 20
type input "0"
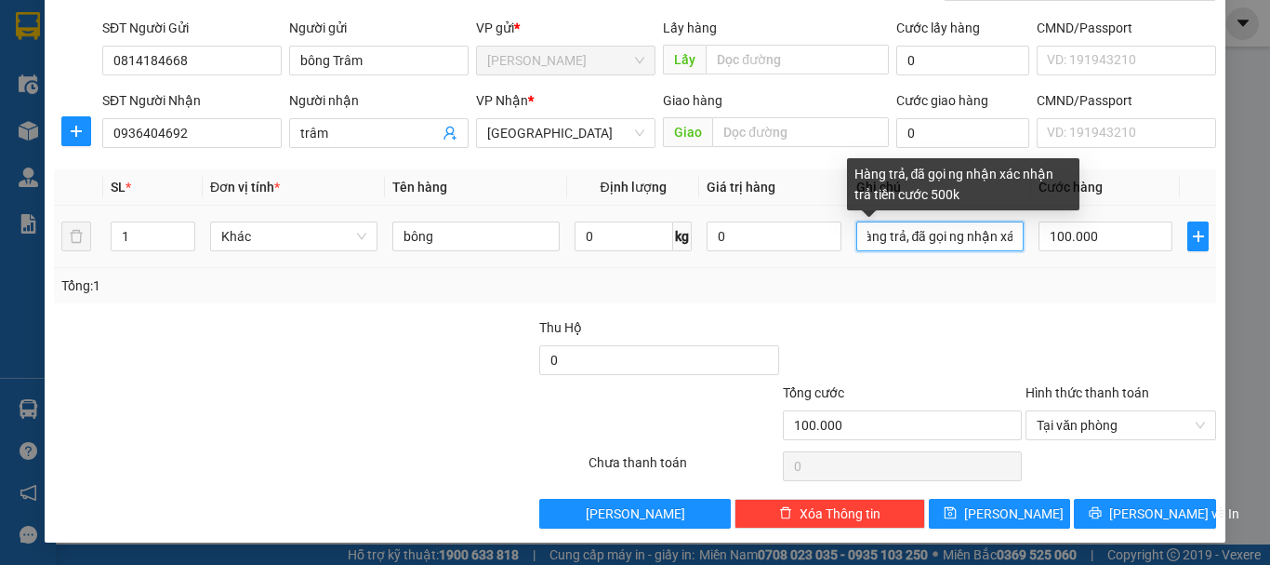
scroll to position [0, 0]
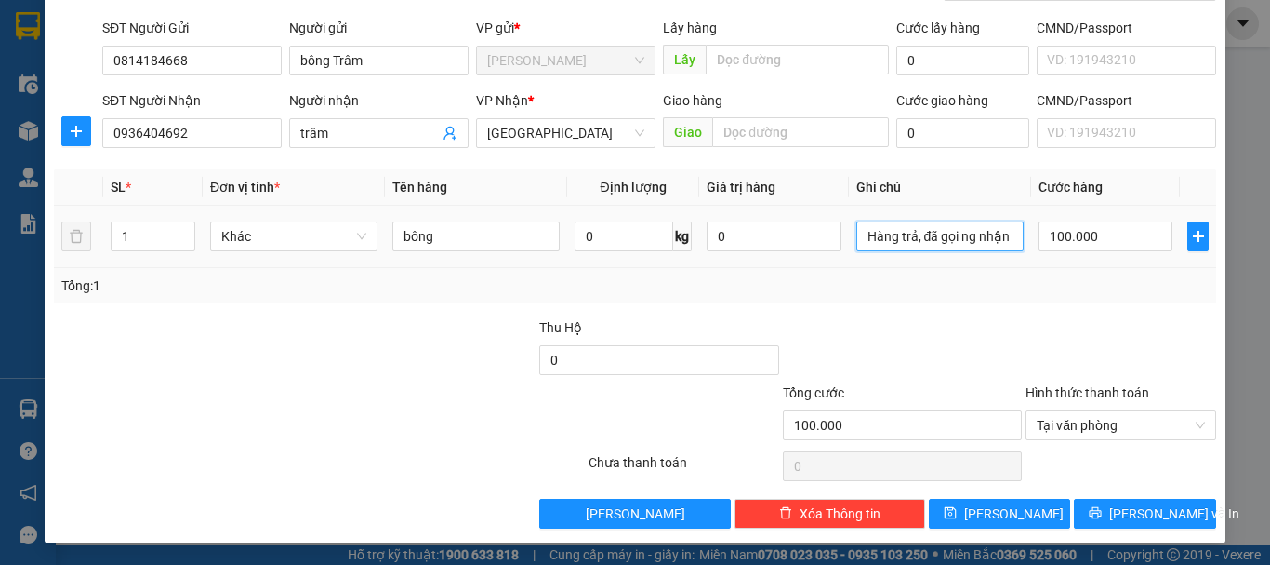
drag, startPoint x: 1002, startPoint y: 232, endPoint x: 834, endPoint y: 249, distance: 168.3
click at [834, 249] on tr "1 Khác bông 0 kg 0 Hàng trả, đã gọi ng nhận xác nhận trả tiền cước 500k 100.000" at bounding box center [635, 237] width 1163 height 62
type input "xác nhận trả tiền cước 500k"
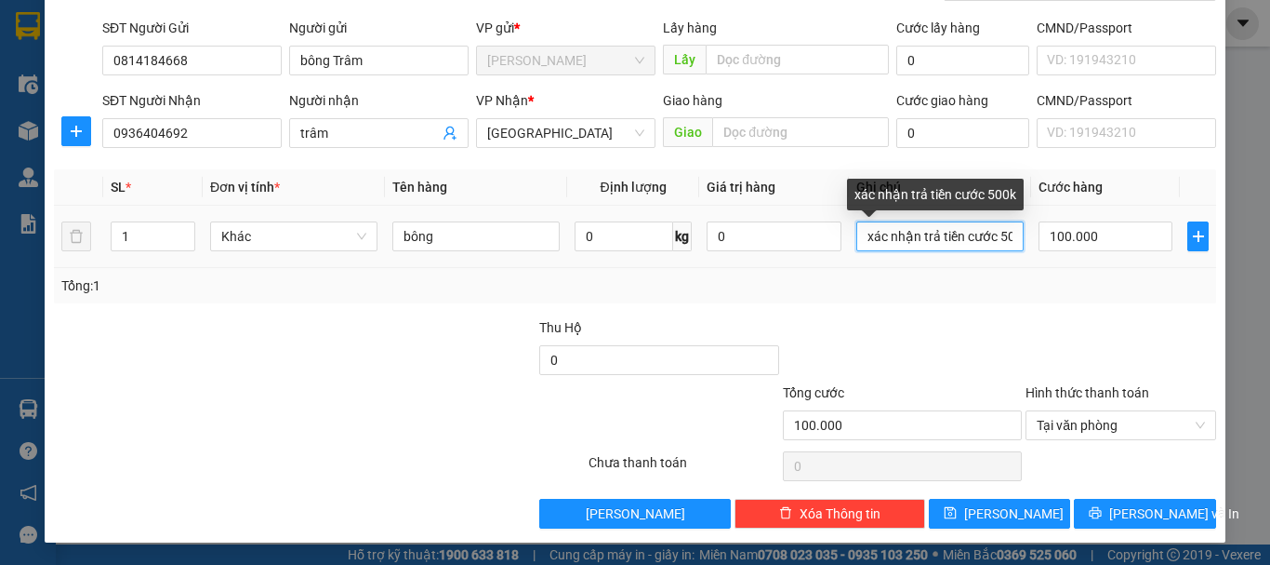
scroll to position [0, 18]
drag, startPoint x: 853, startPoint y: 232, endPoint x: 1008, endPoint y: 249, distance: 156.3
click at [1008, 249] on input "xác nhận trả tiền cước 500k" at bounding box center [940, 236] width 167 height 30
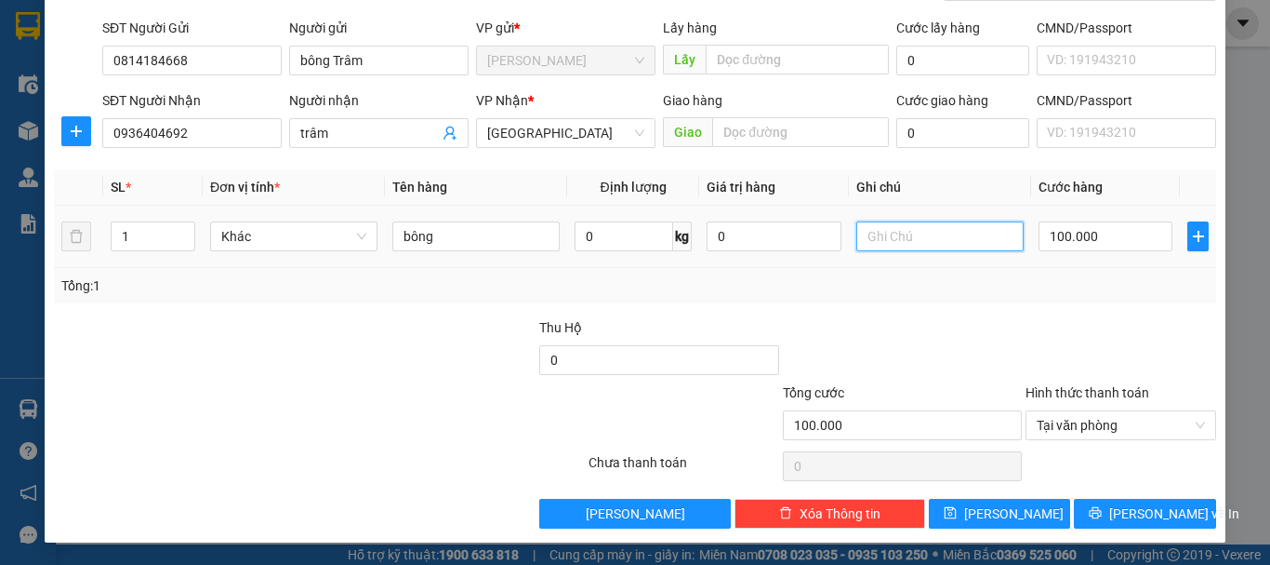
scroll to position [0, 0]
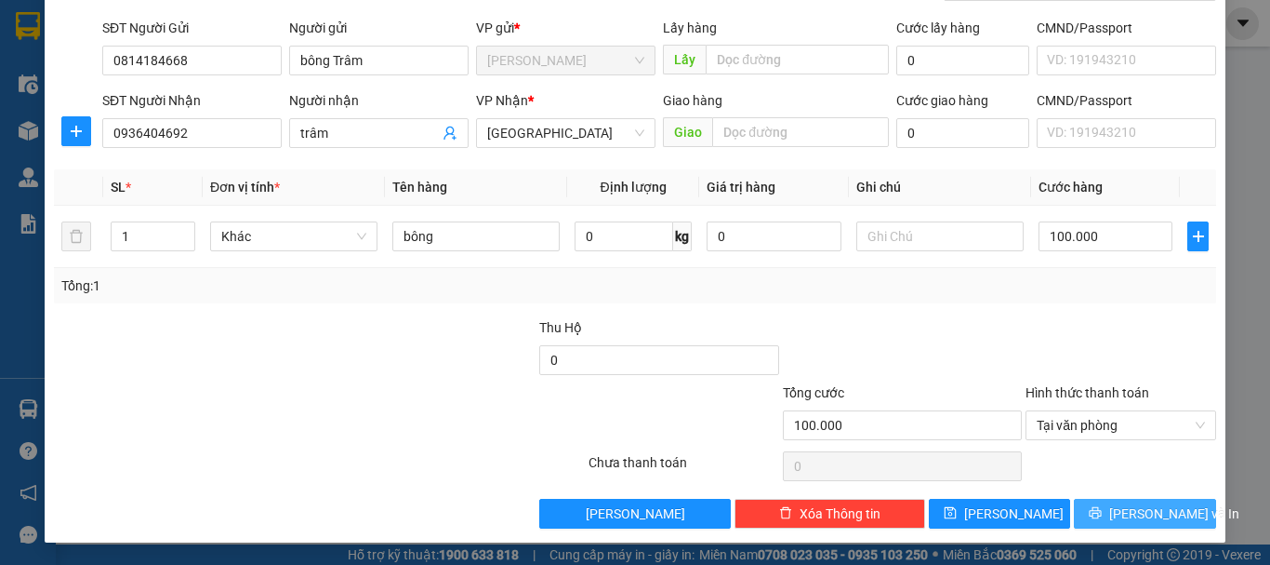
click at [1082, 514] on button "Lưu và In" at bounding box center [1145, 514] width 142 height 30
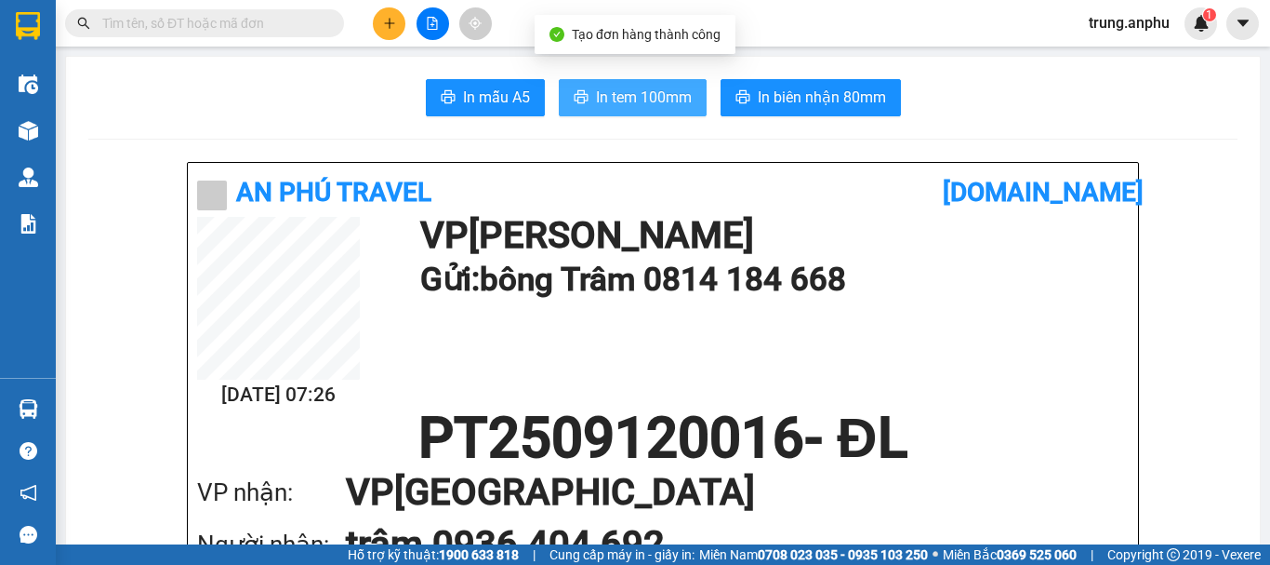
click at [598, 86] on span "In tem 100mm" at bounding box center [644, 97] width 96 height 23
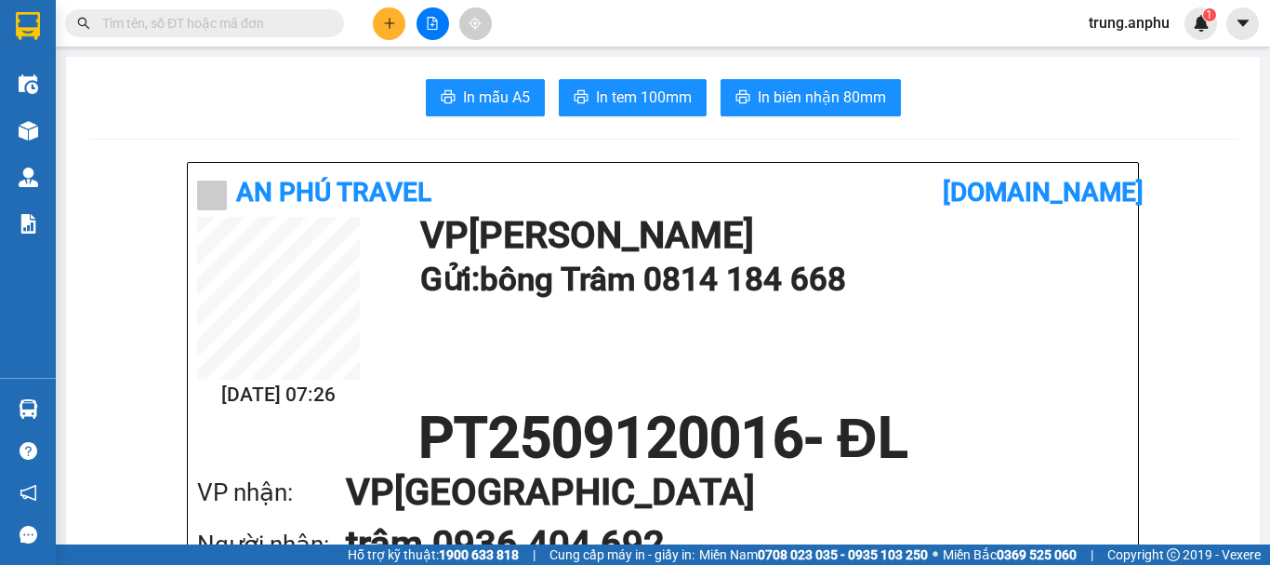
click at [985, 92] on div "In mẫu A5 In tem 100mm In biên nhận 80mm" at bounding box center [663, 97] width 1150 height 37
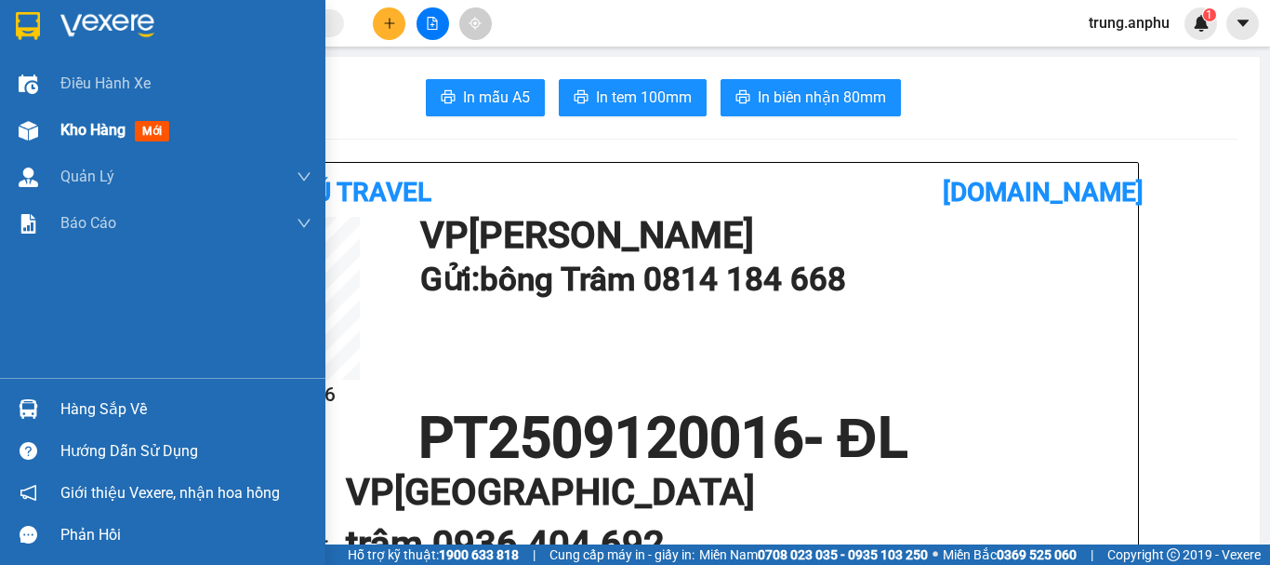
click at [86, 134] on span "Kho hàng" at bounding box center [92, 130] width 65 height 18
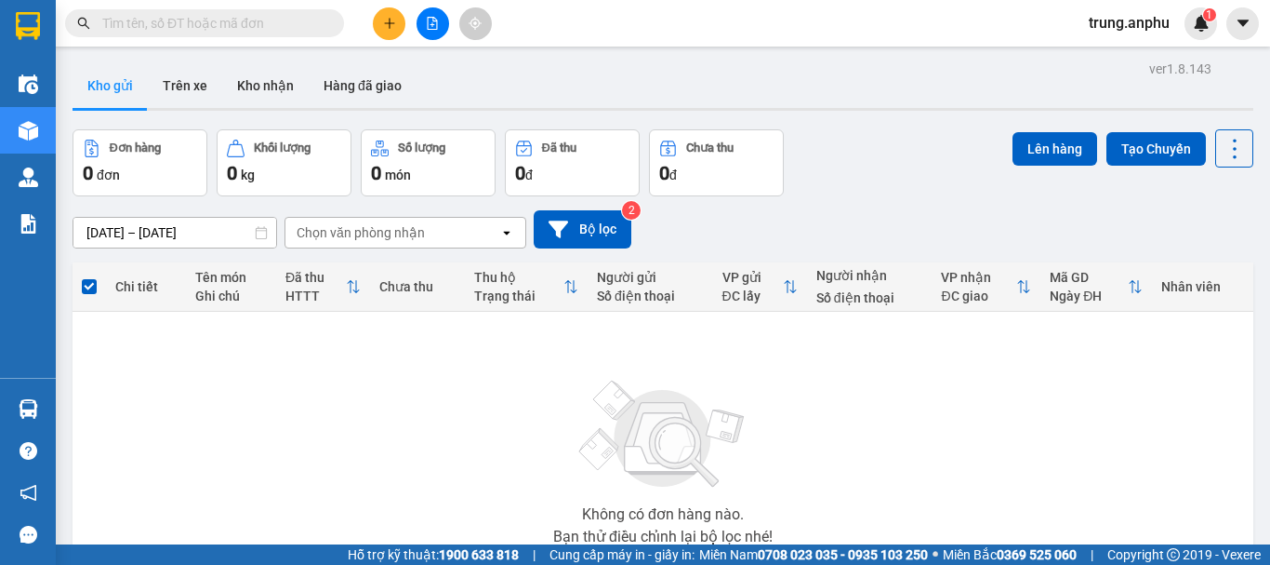
click at [444, 22] on button at bounding box center [433, 23] width 33 height 33
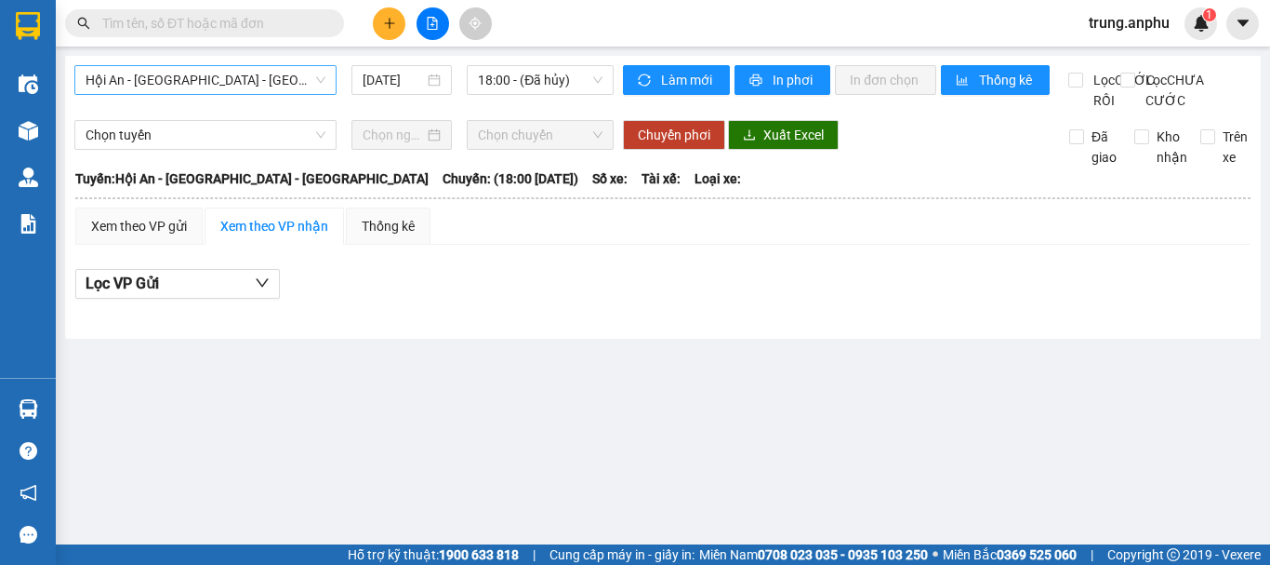
click at [274, 82] on span "Hội An - Nha Trang - Đà Lạt" at bounding box center [206, 80] width 240 height 28
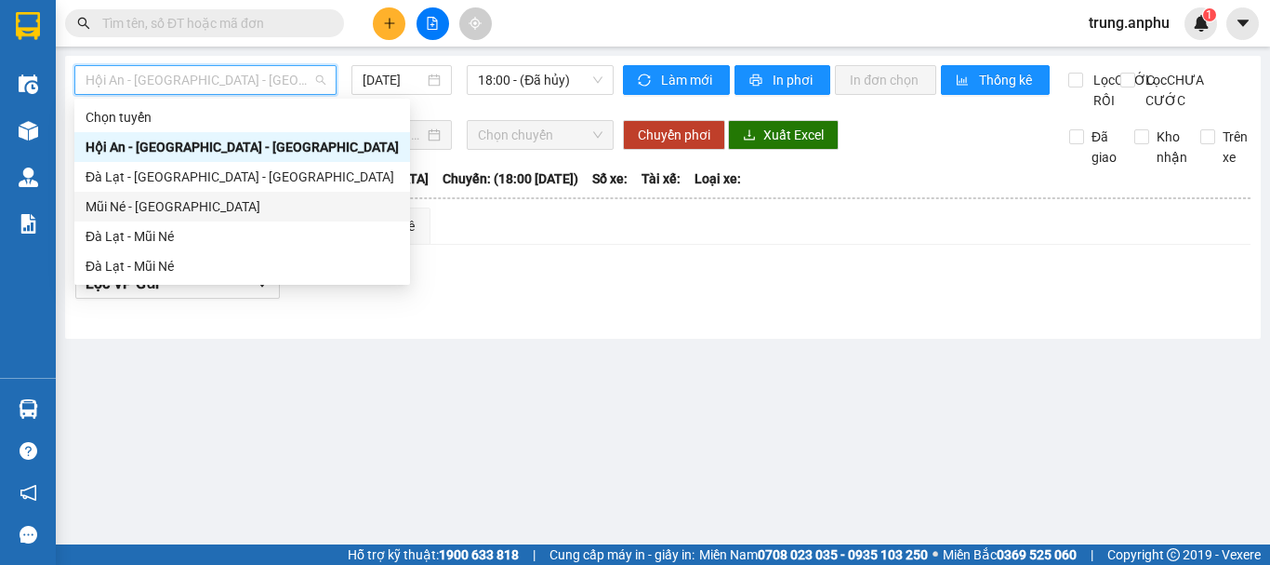
click at [116, 200] on div "Mũi Né - Đà Lạt" at bounding box center [242, 206] width 313 height 20
type input "12/09/2025"
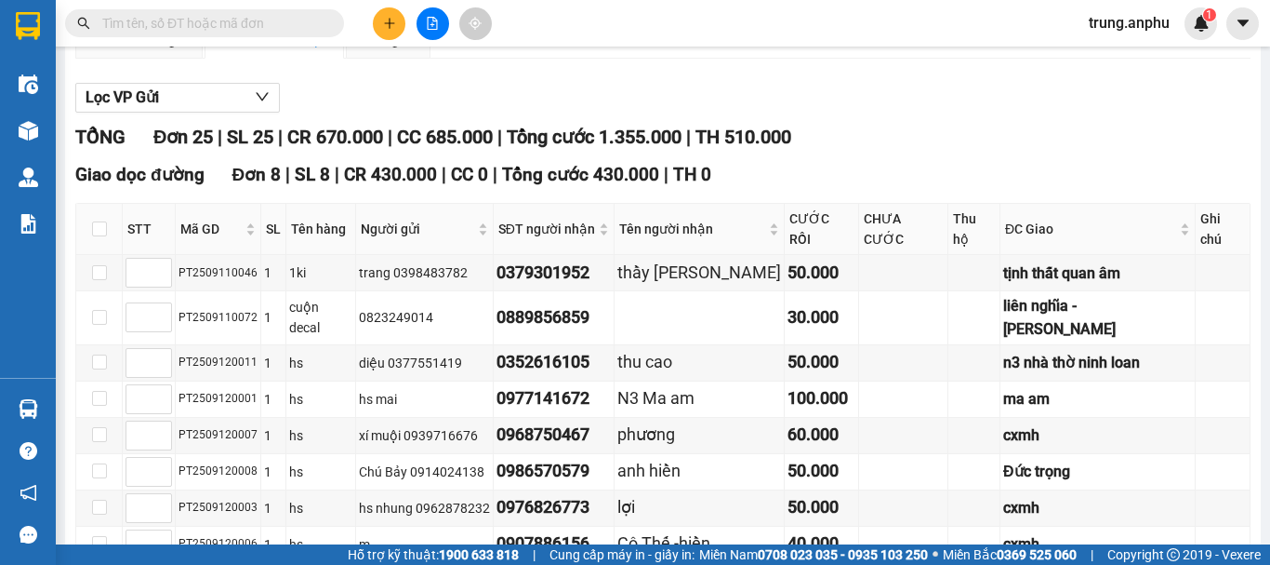
scroll to position [279, 0]
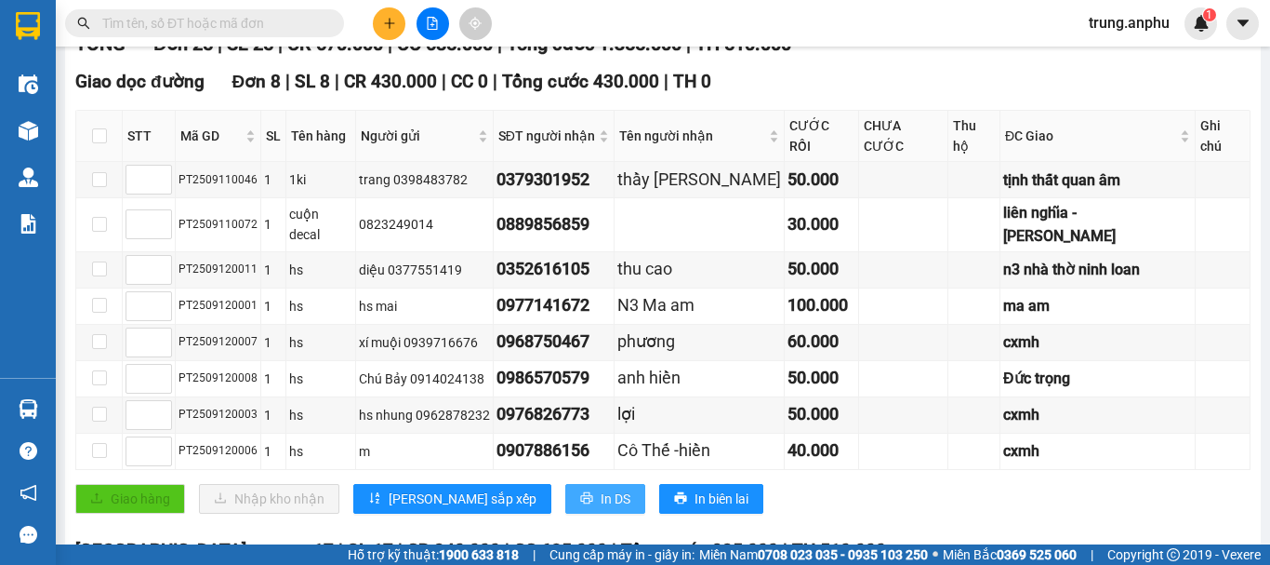
click at [601, 488] on span "In DS" at bounding box center [616, 498] width 30 height 20
